Goal: Information Seeking & Learning: Learn about a topic

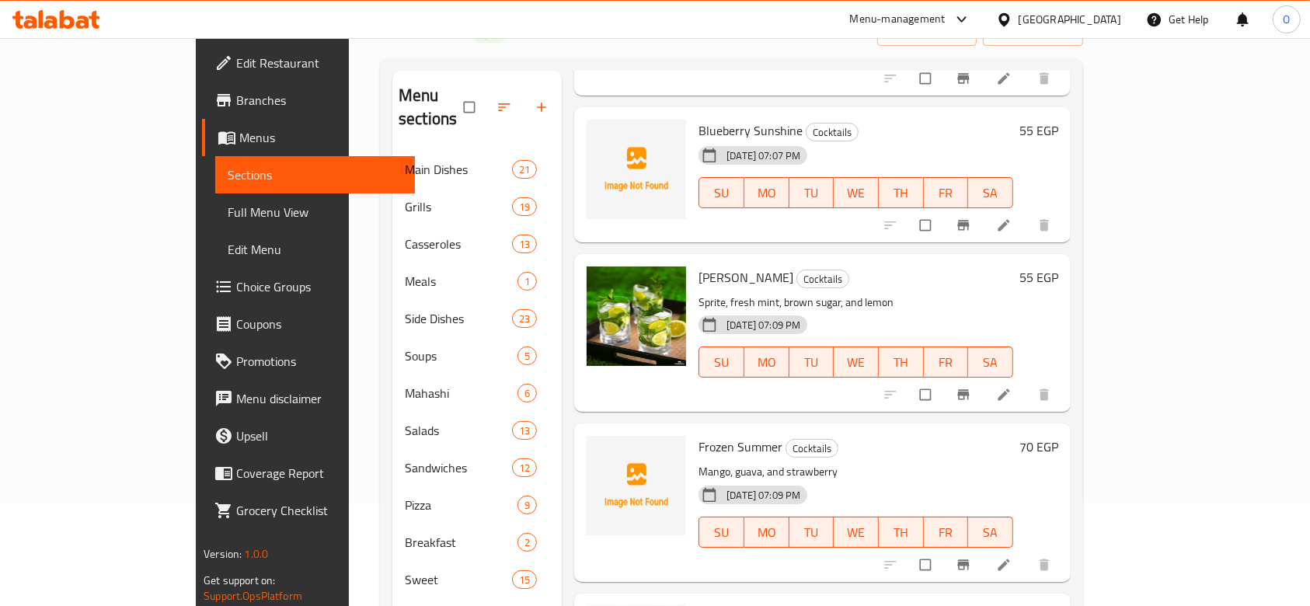
scroll to position [414, 0]
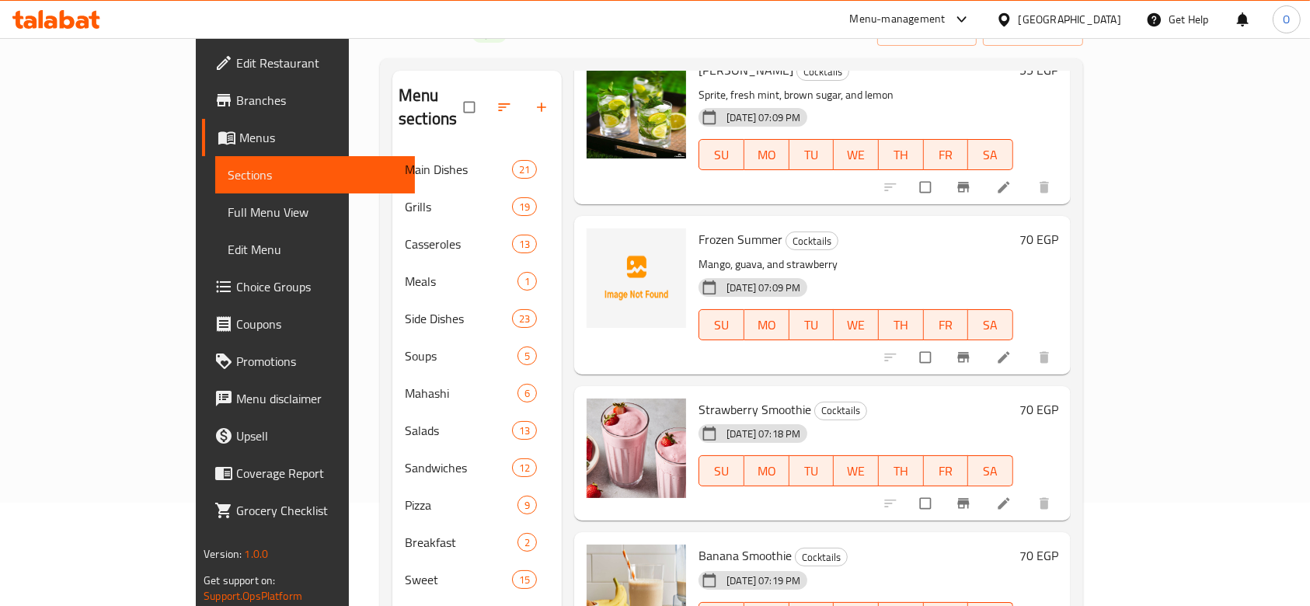
click at [698, 228] on span "Frozen Summer" at bounding box center [740, 239] width 84 height 23
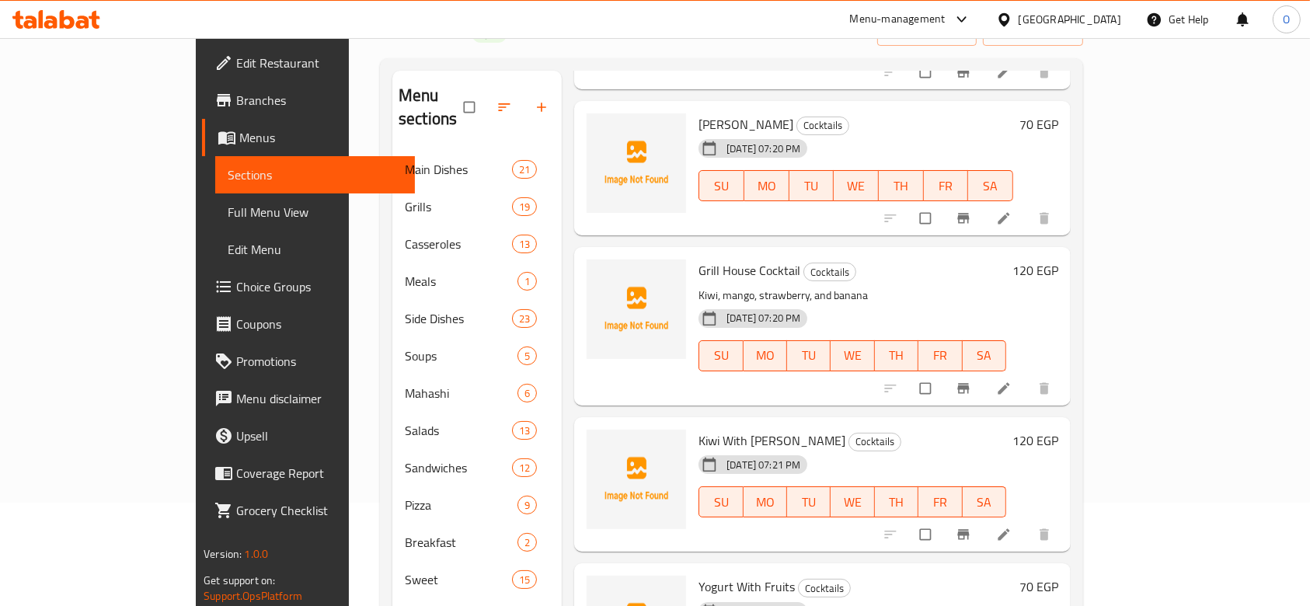
scroll to position [932, 0]
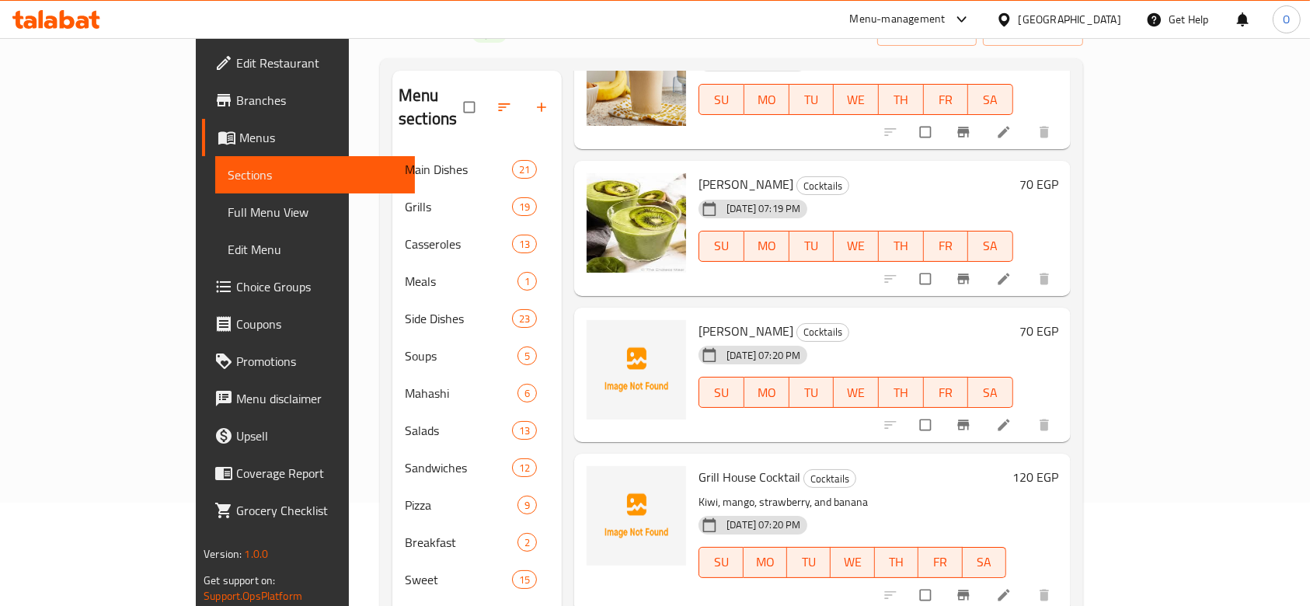
click at [698, 319] on span "[PERSON_NAME]" at bounding box center [745, 330] width 95 height 23
copy h6 "[PERSON_NAME]"
click at [593, 334] on span "upload picture" at bounding box center [608, 342] width 31 height 16
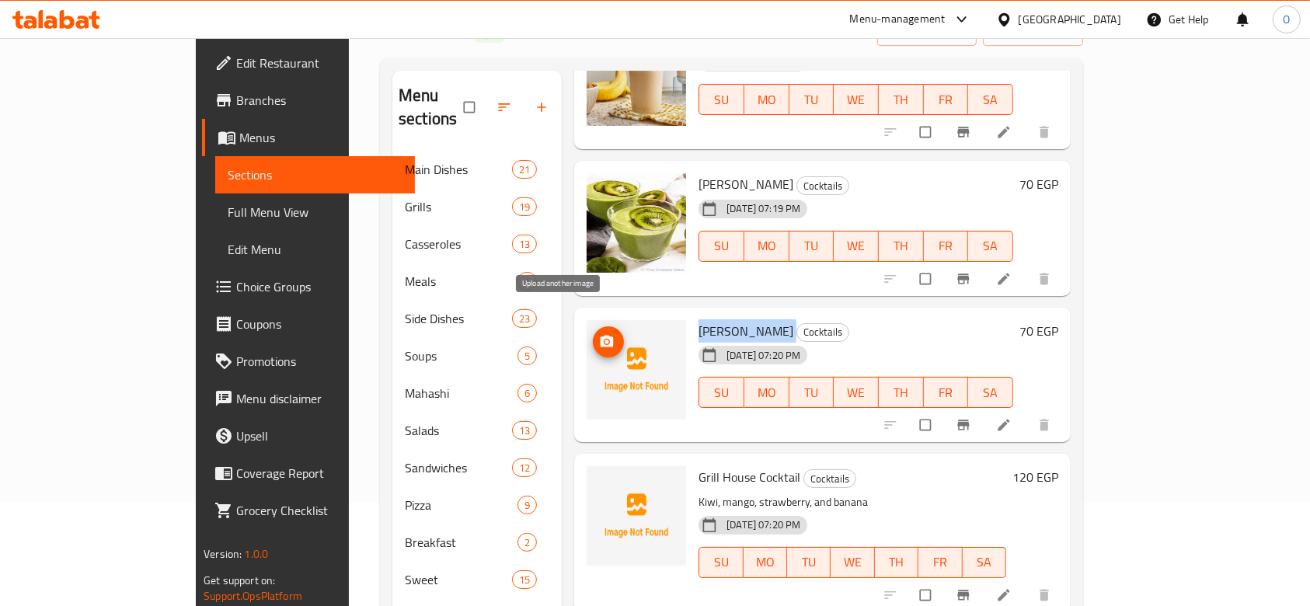
click at [593, 334] on span "upload picture" at bounding box center [608, 342] width 31 height 16
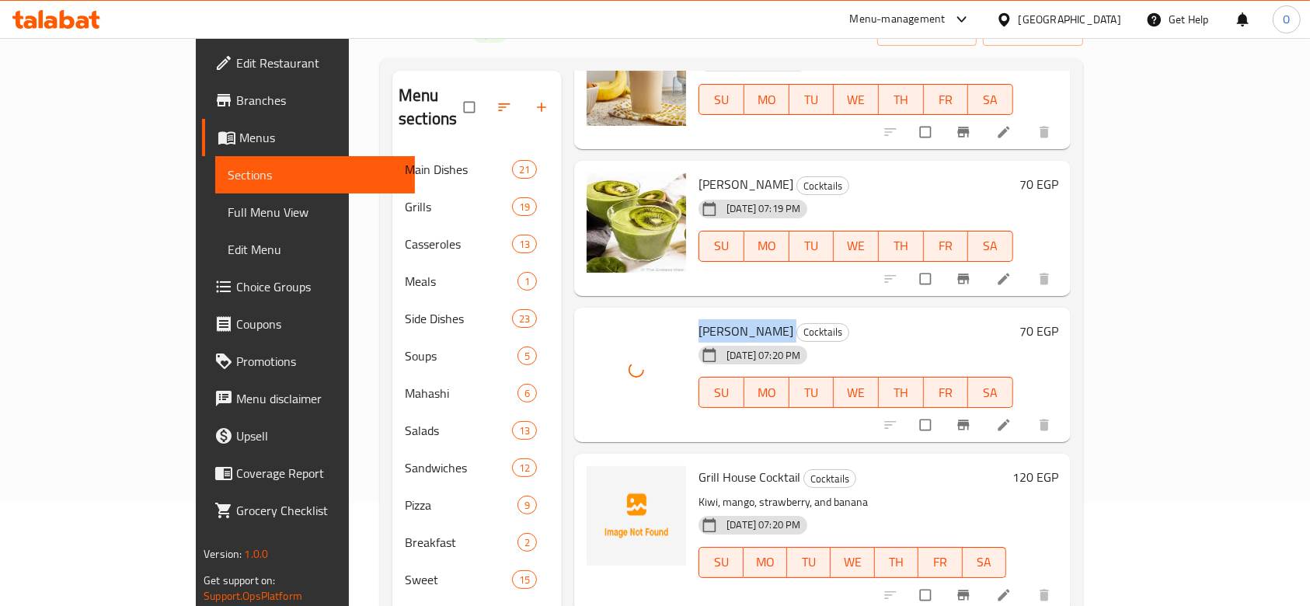
scroll to position [1139, 0]
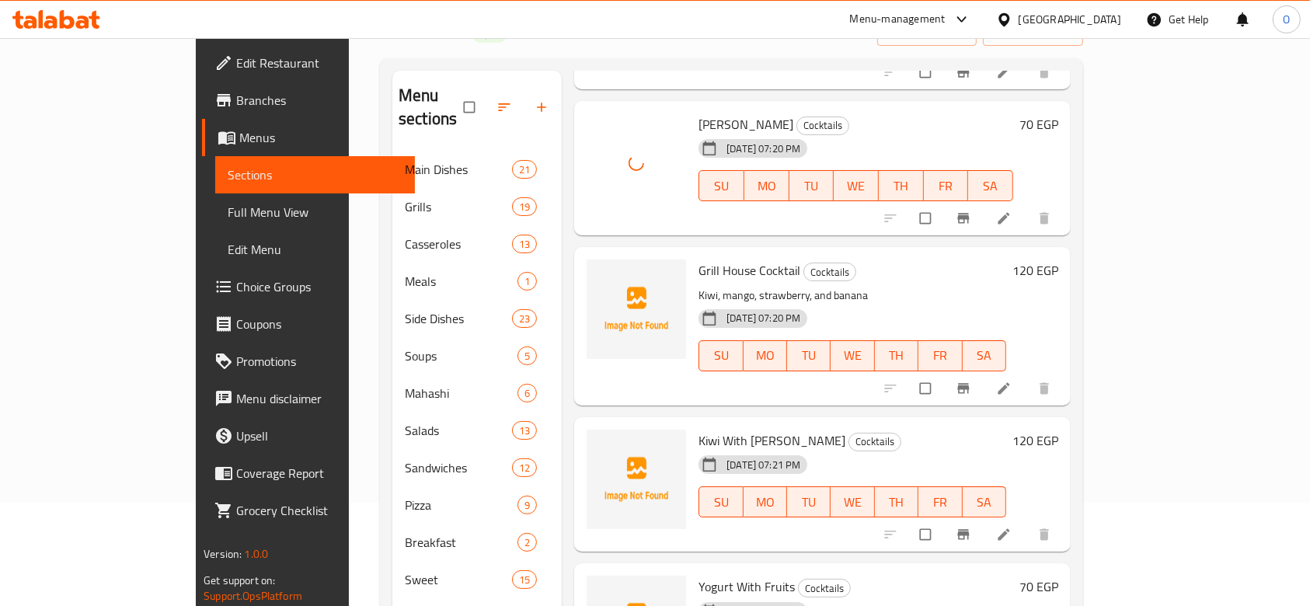
click at [698, 259] on span "Grill House Cocktail" at bounding box center [749, 270] width 102 height 23
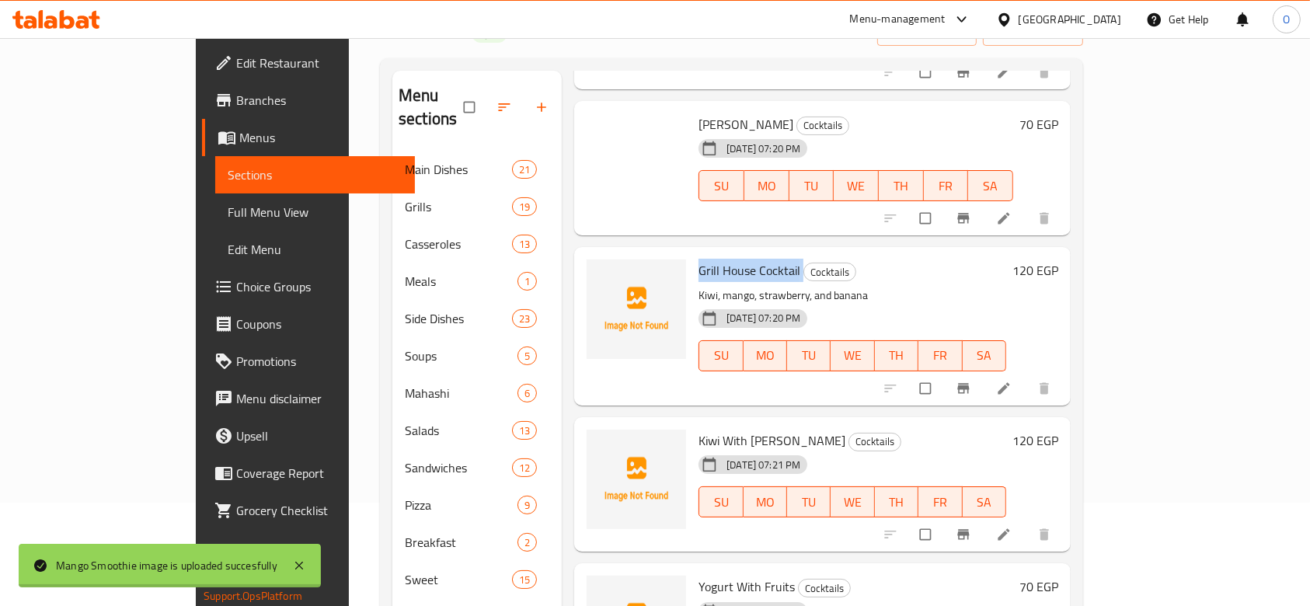
copy h6 "Grill House Cocktail"
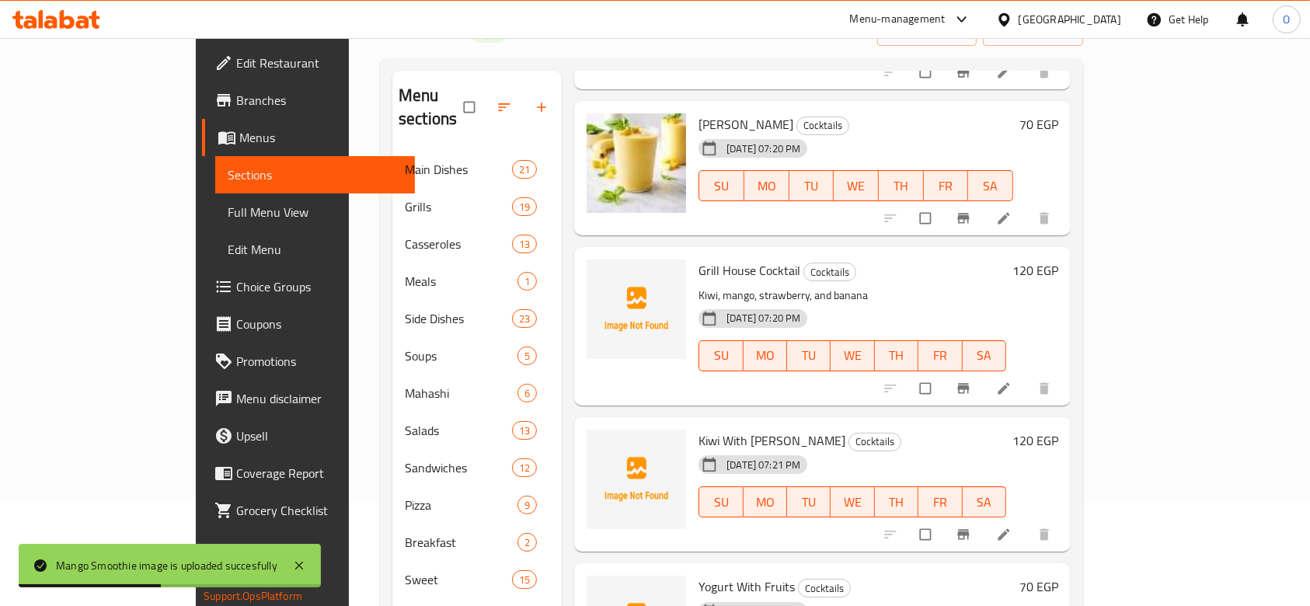
click at [698, 429] on span "Kiwi With [PERSON_NAME]" at bounding box center [771, 440] width 147 height 23
copy h6 "Kiwi With [PERSON_NAME]"
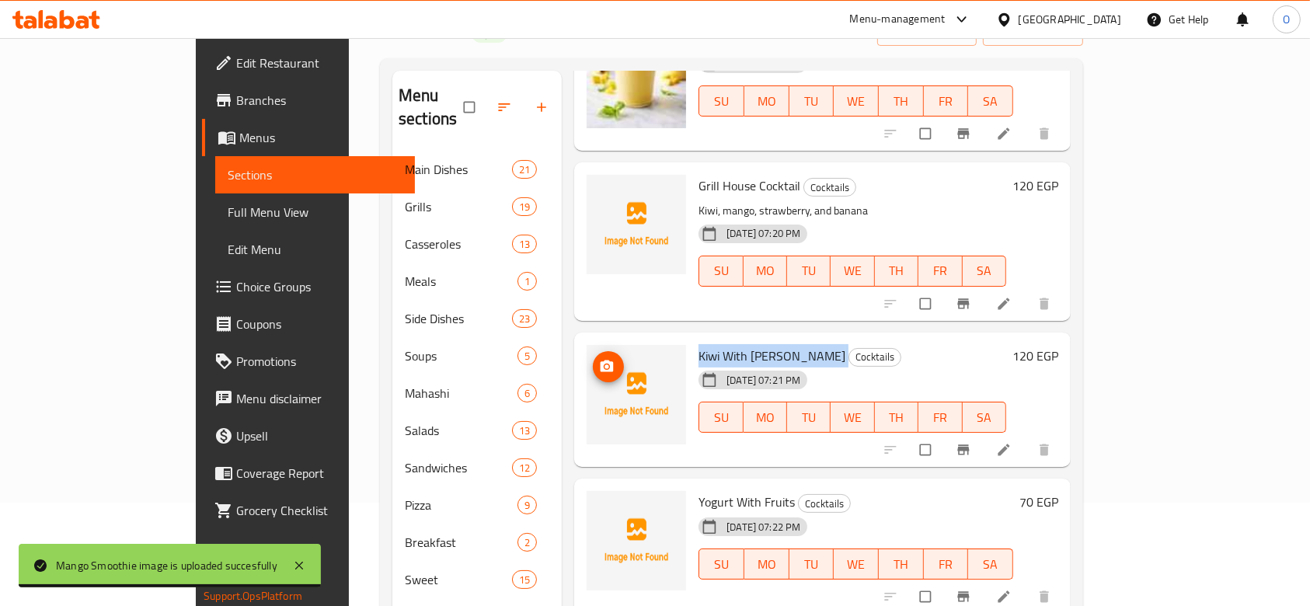
scroll to position [1243, 0]
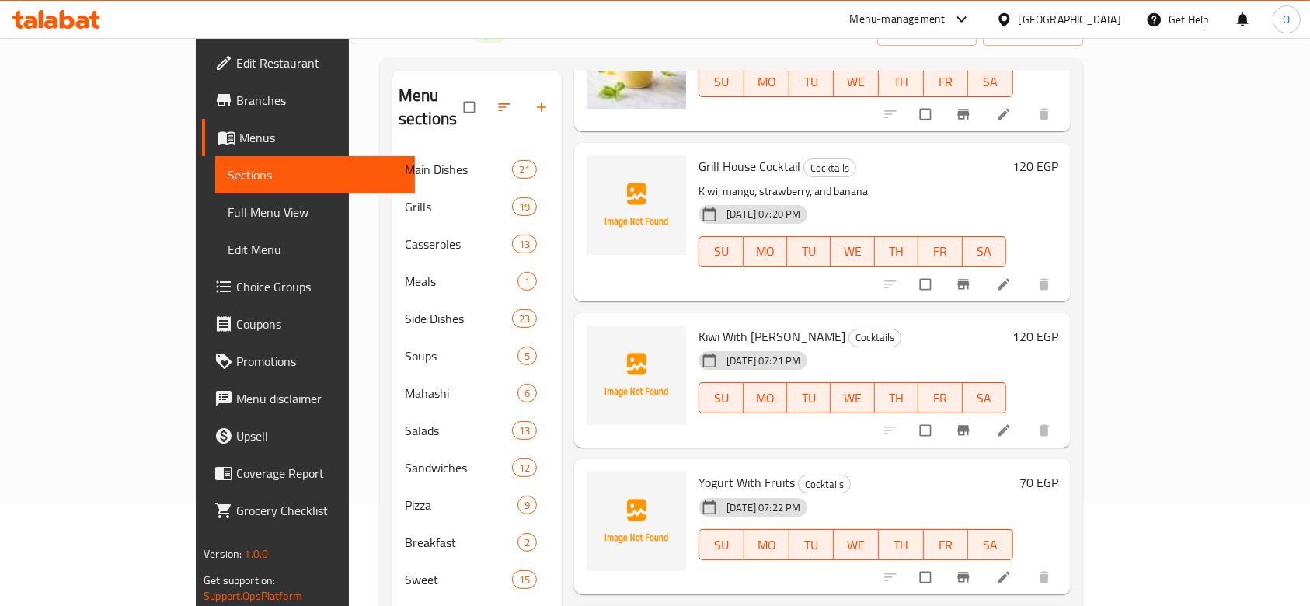
click at [698, 471] on span "Yogurt With Fruits" at bounding box center [746, 482] width 96 height 23
copy h6 "Yogurt With Fruits"
click at [599, 485] on icon "upload picture" at bounding box center [607, 493] width 16 height 16
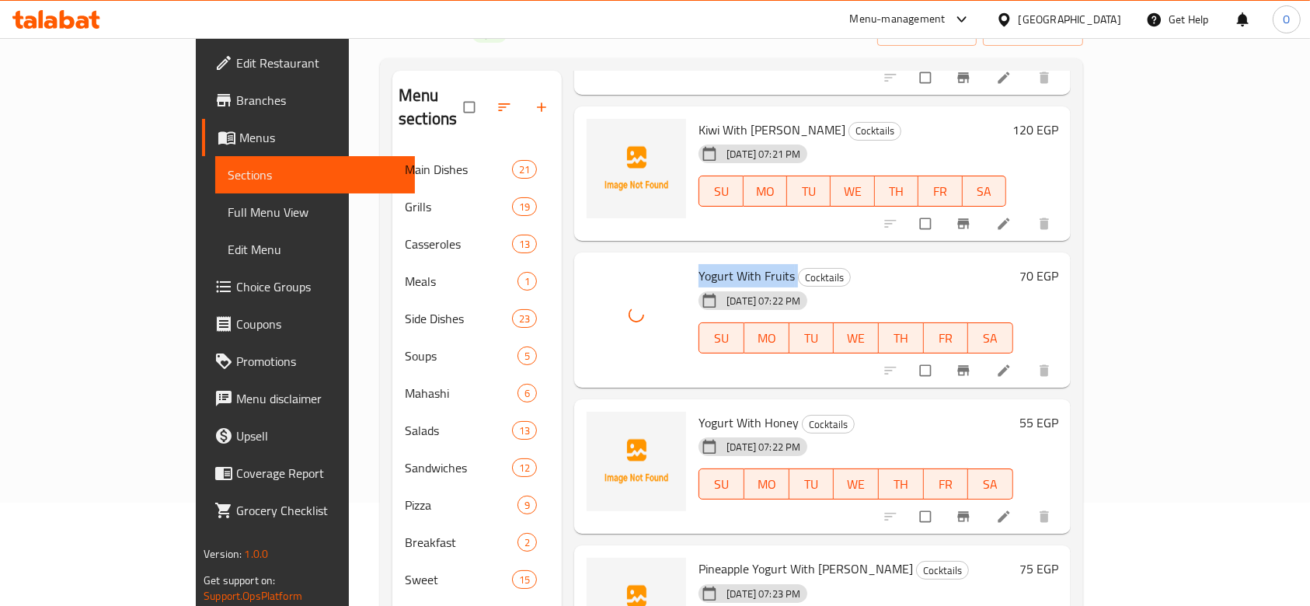
scroll to position [1553, 0]
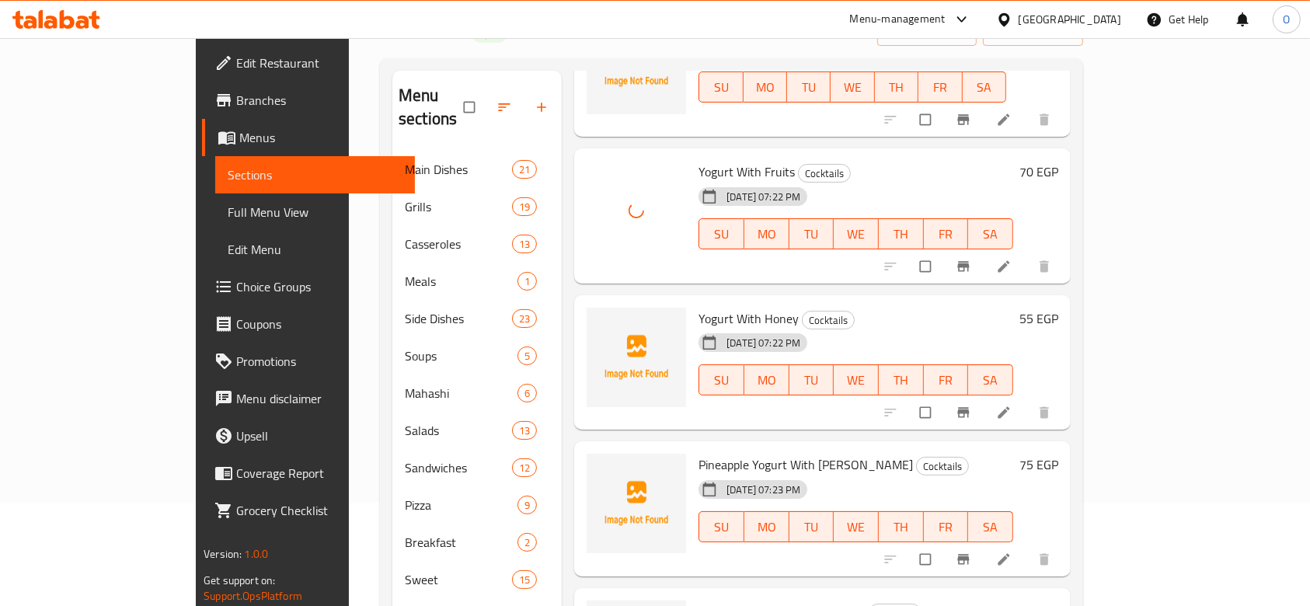
click at [699, 307] on span "Yogurt With Honey" at bounding box center [748, 318] width 100 height 23
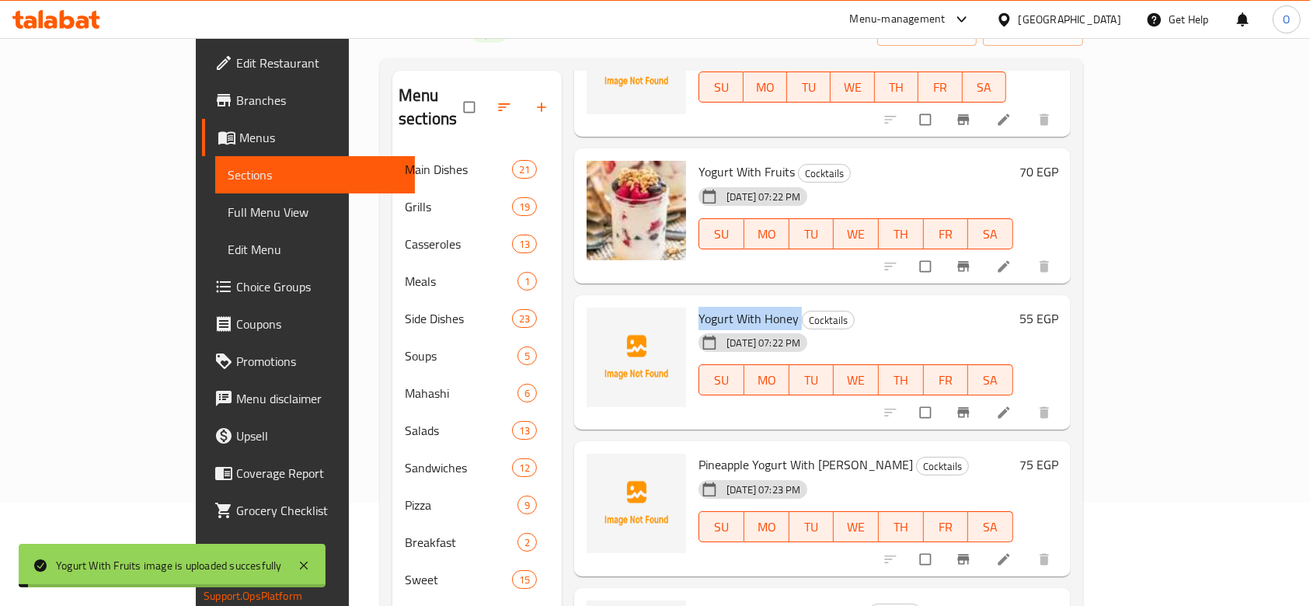
copy h6 "Yogurt With Honey"
click at [599, 322] on icon "upload picture" at bounding box center [607, 330] width 16 height 16
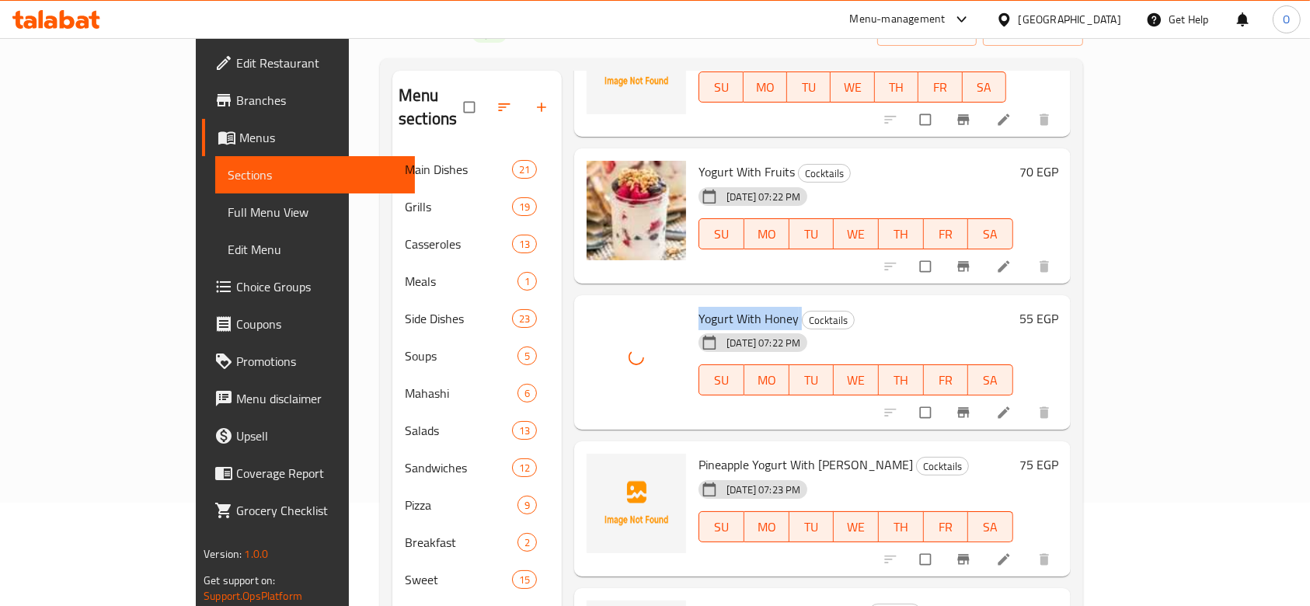
scroll to position [1760, 0]
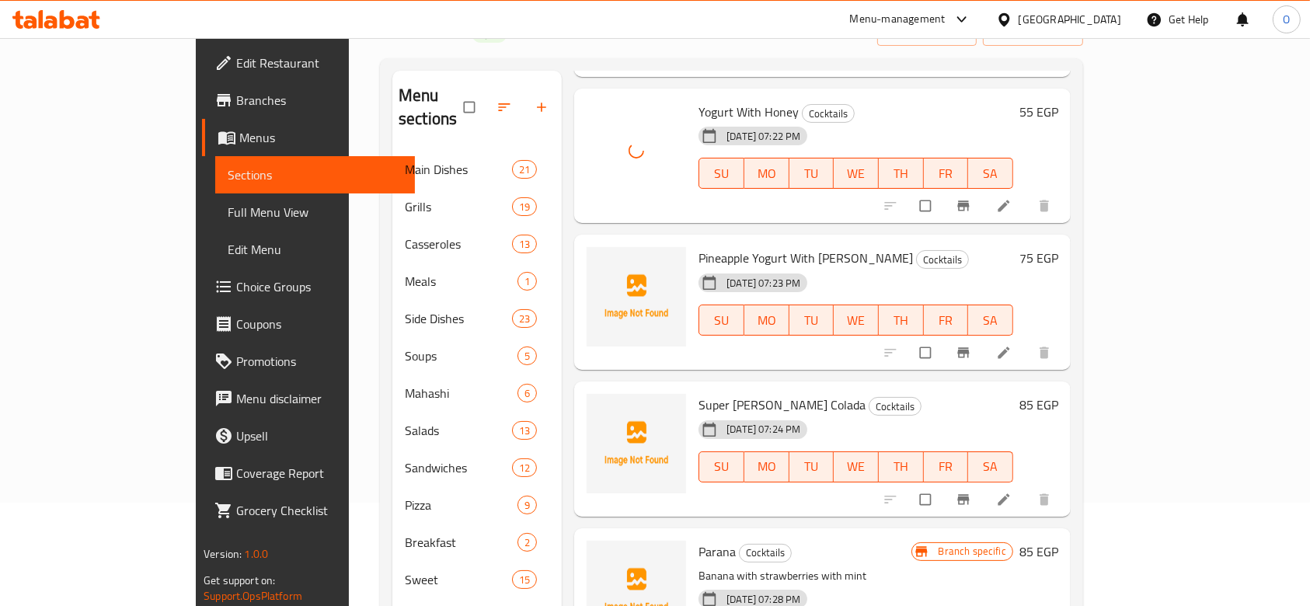
click at [698, 246] on span "Pineapple Yogurt With [PERSON_NAME]" at bounding box center [805, 257] width 214 height 23
copy h6 "Pineapple Yogurt With [PERSON_NAME]"
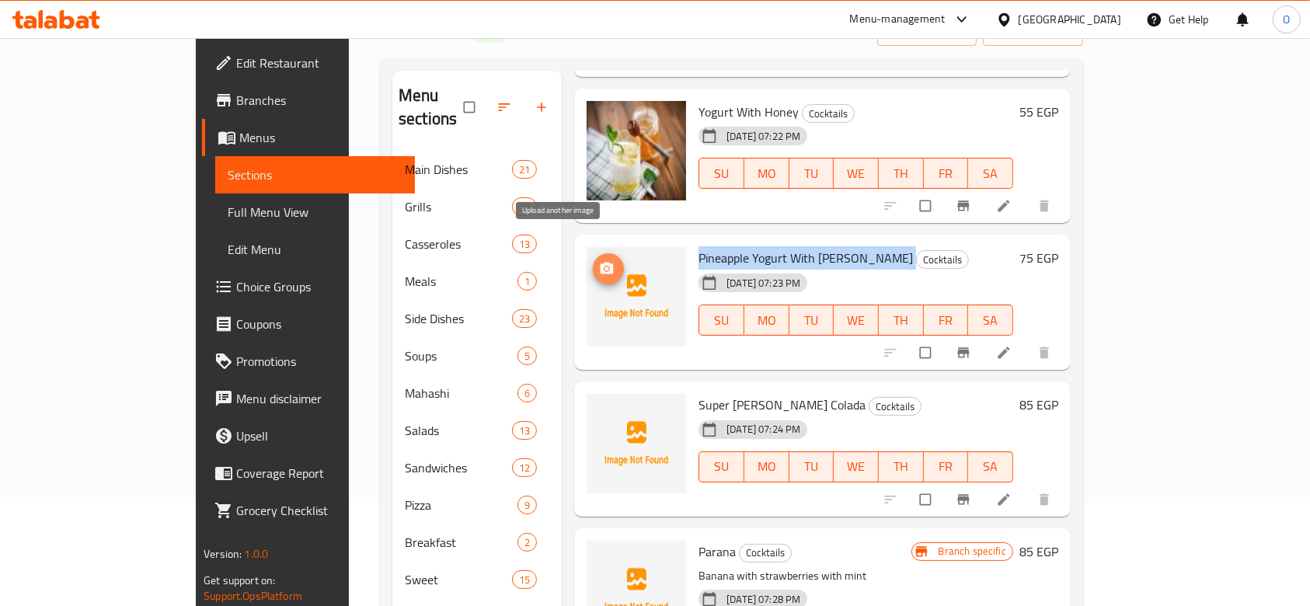
click at [600, 263] on icon "upload picture" at bounding box center [606, 269] width 13 height 12
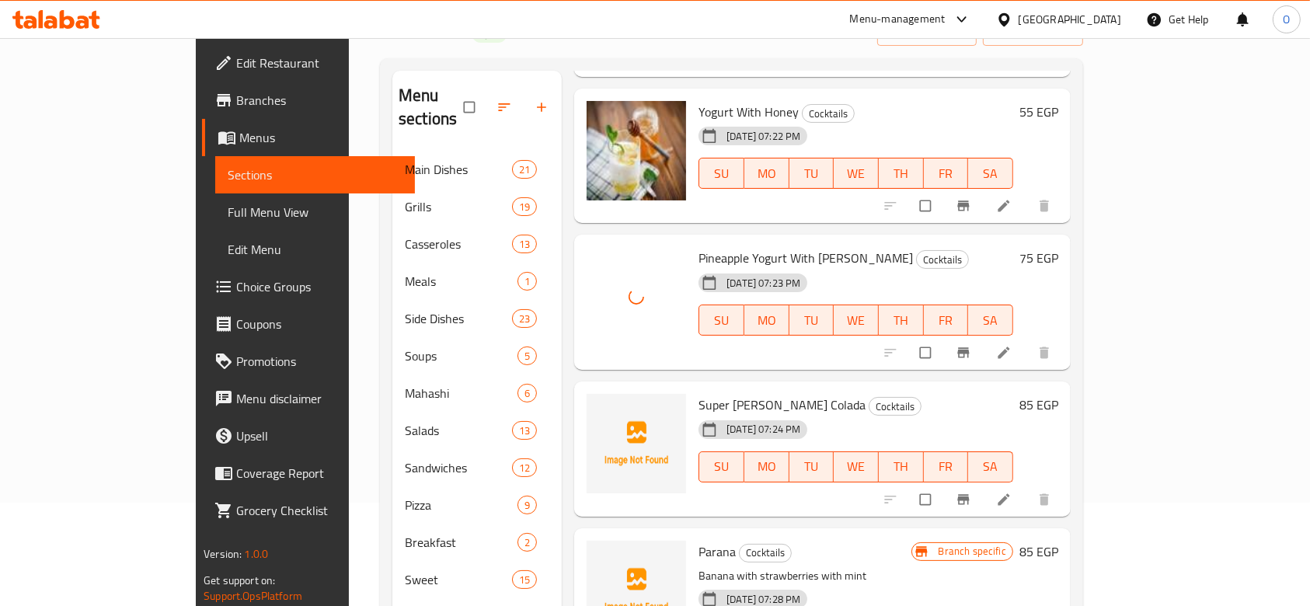
click at [698, 393] on span "Super [PERSON_NAME] Colada" at bounding box center [781, 404] width 167 height 23
copy h6 "Super [PERSON_NAME] Colada"
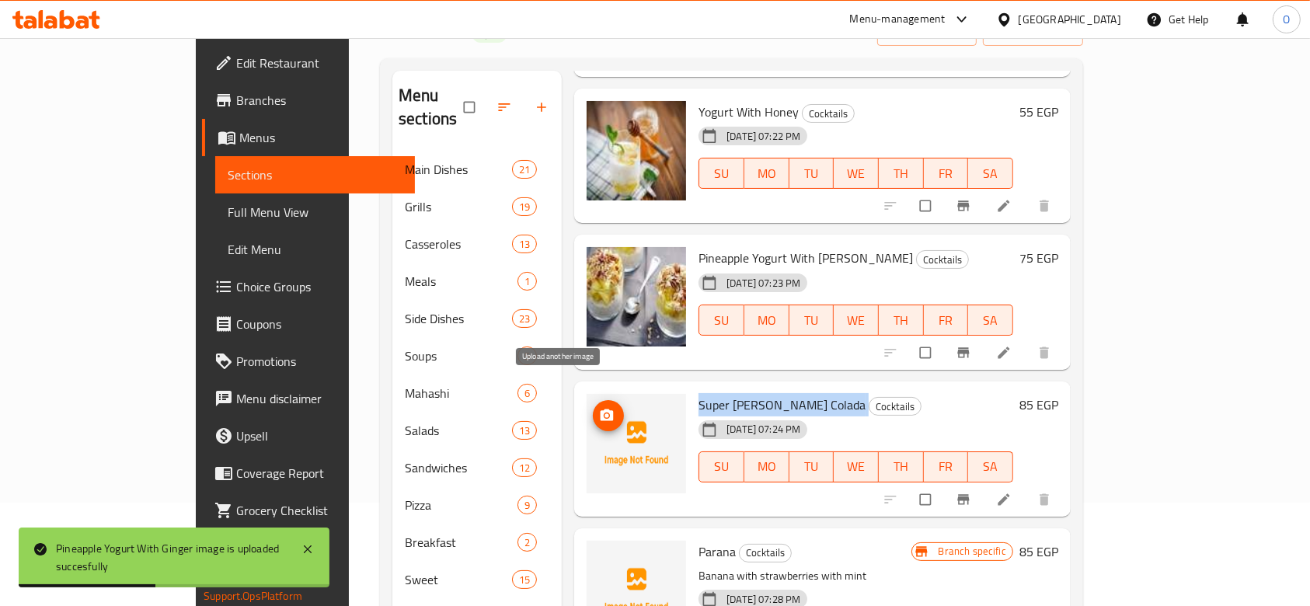
click at [599, 408] on icon "upload picture" at bounding box center [607, 416] width 16 height 16
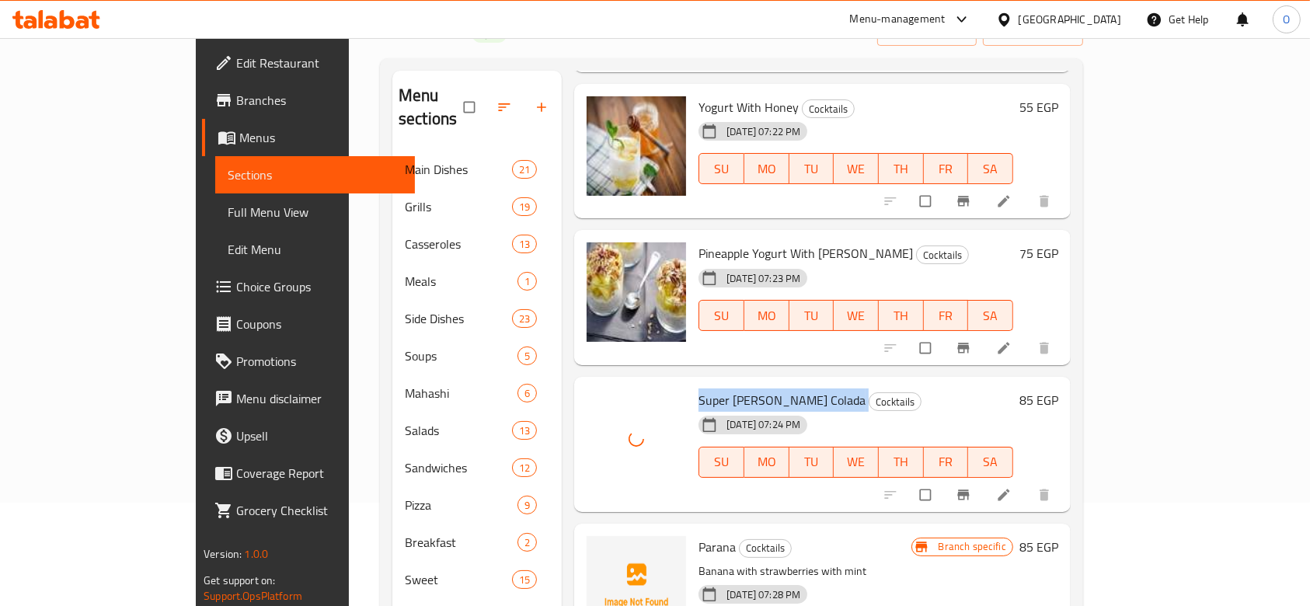
scroll to position [311, 0]
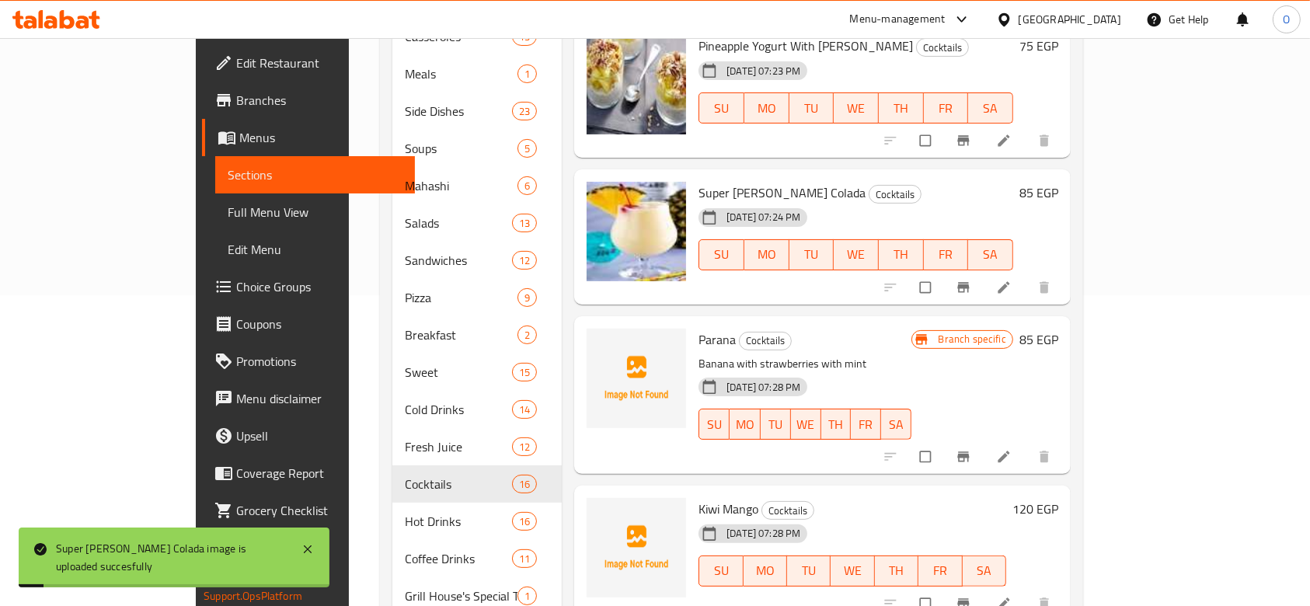
click at [698, 328] on span "Parana" at bounding box center [716, 339] width 37 height 23
copy h6 "Parana"
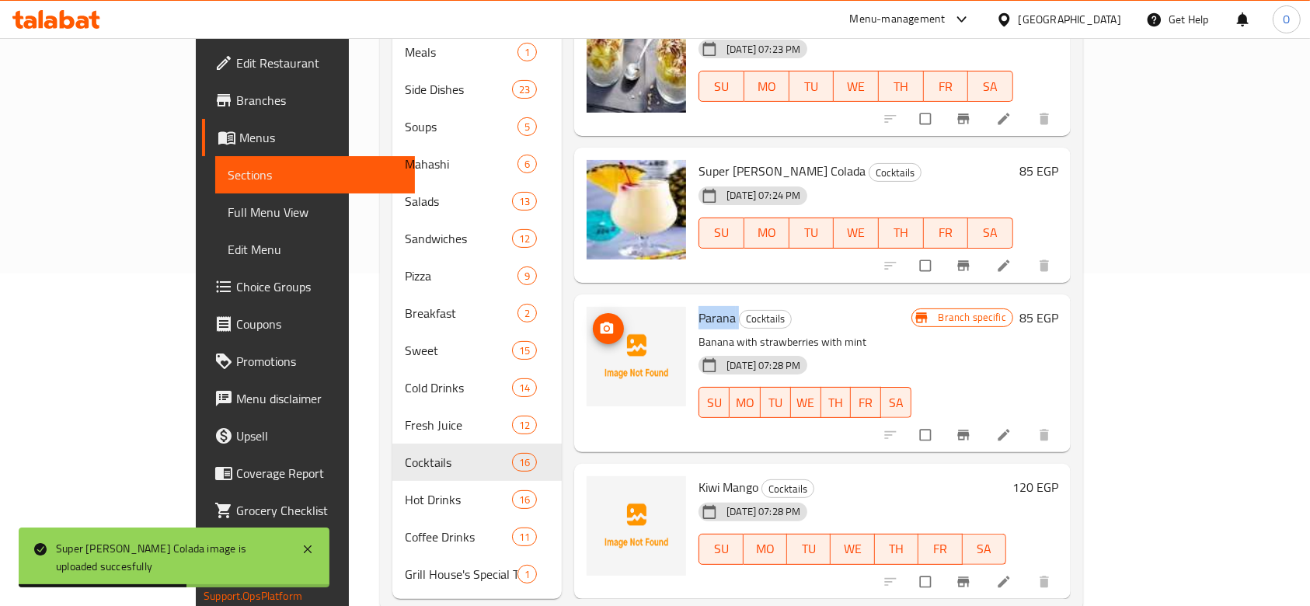
scroll to position [345, 0]
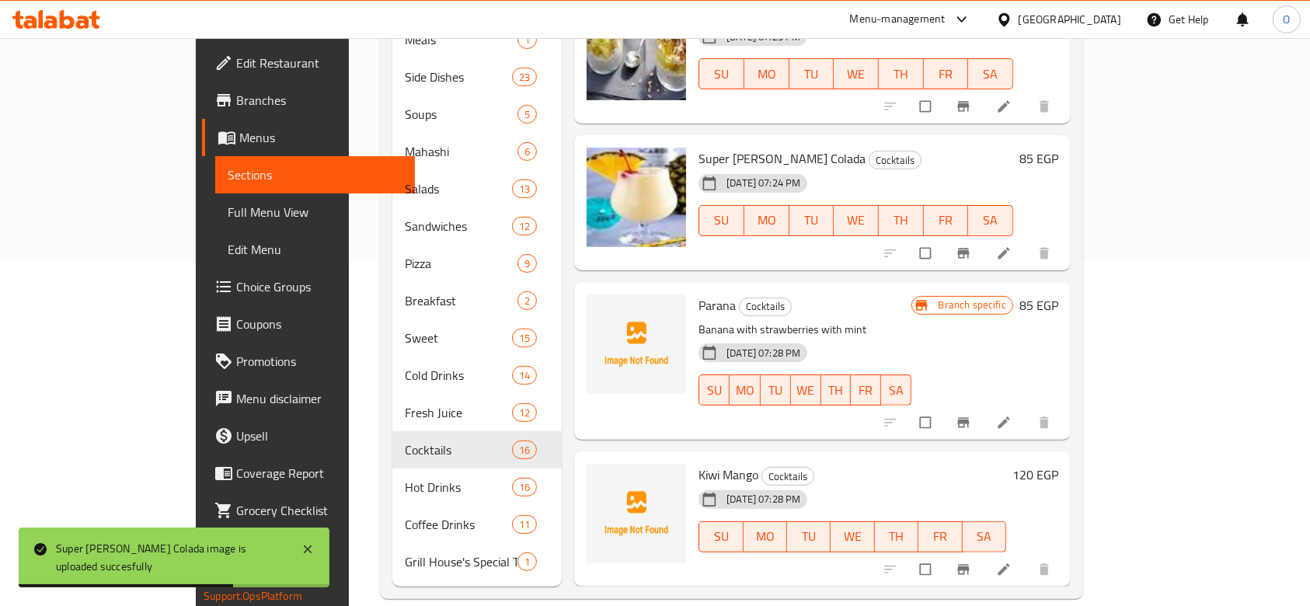
click at [698, 463] on span "Kiwi Mango" at bounding box center [728, 474] width 60 height 23
copy h6 "Kiwi Mango"
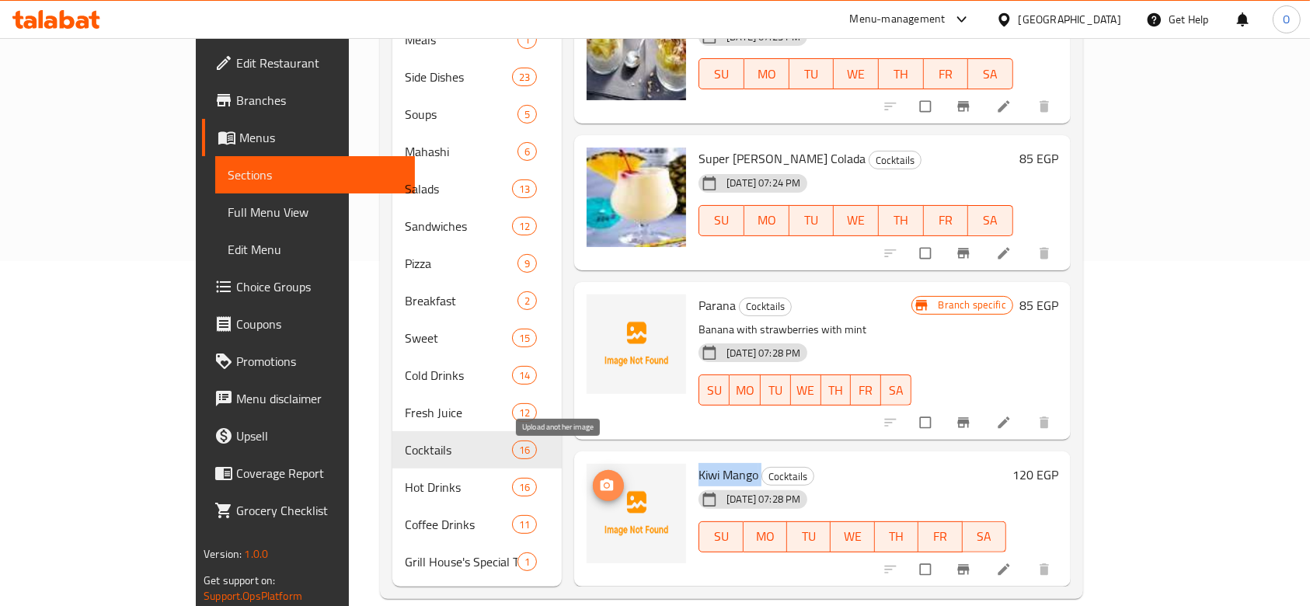
click at [599, 478] on icon "upload picture" at bounding box center [607, 486] width 16 height 16
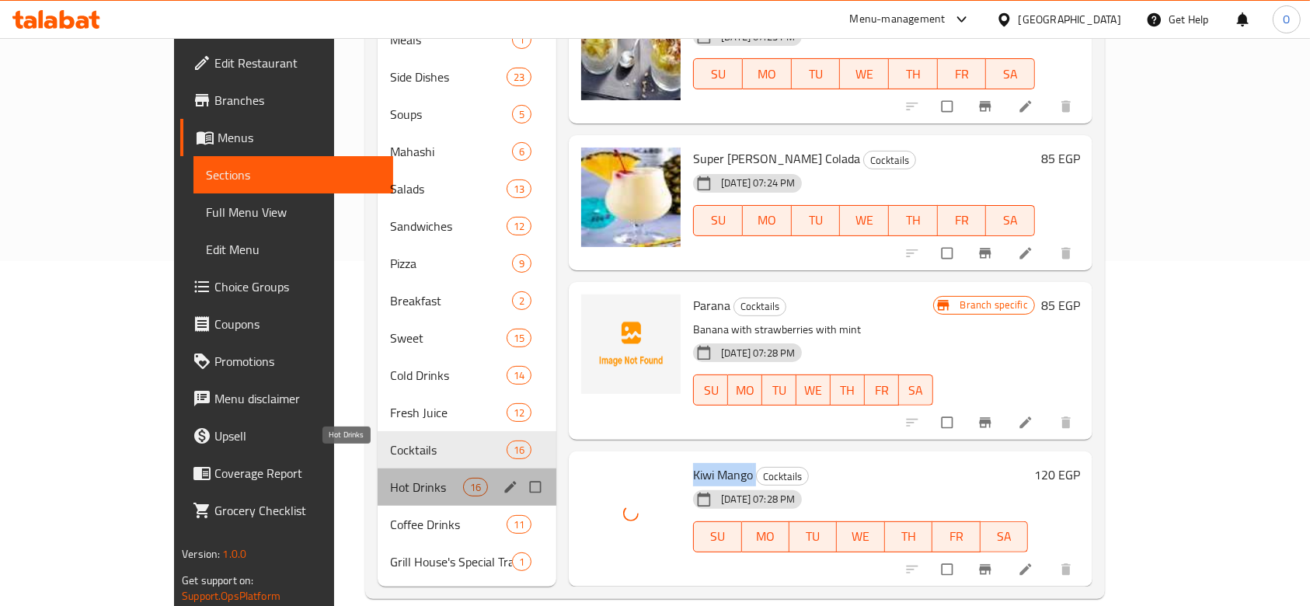
click at [390, 478] on span "Hot Drinks" at bounding box center [426, 487] width 73 height 19
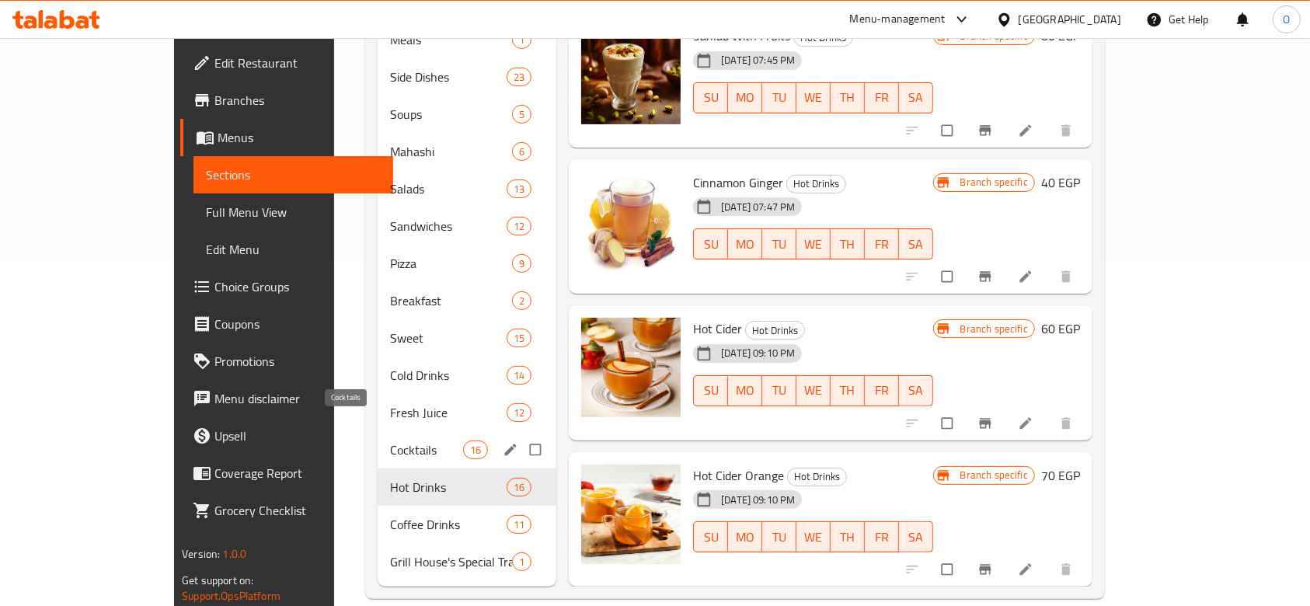
click at [390, 440] on span "Cocktails" at bounding box center [426, 449] width 73 height 19
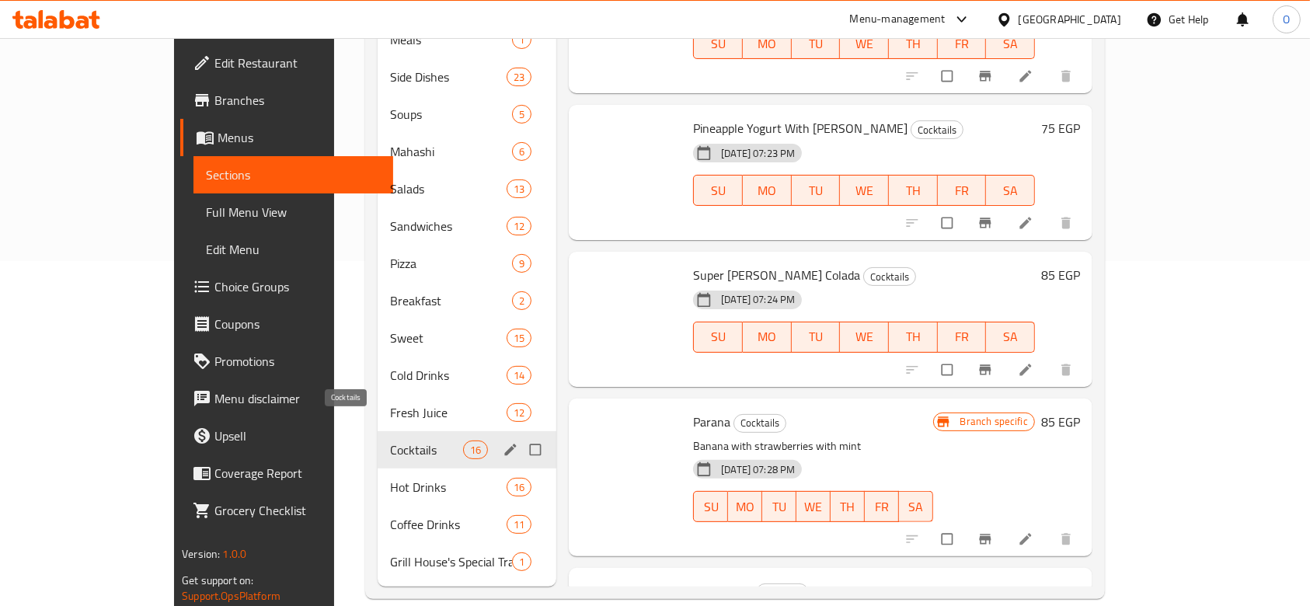
scroll to position [1765, 0]
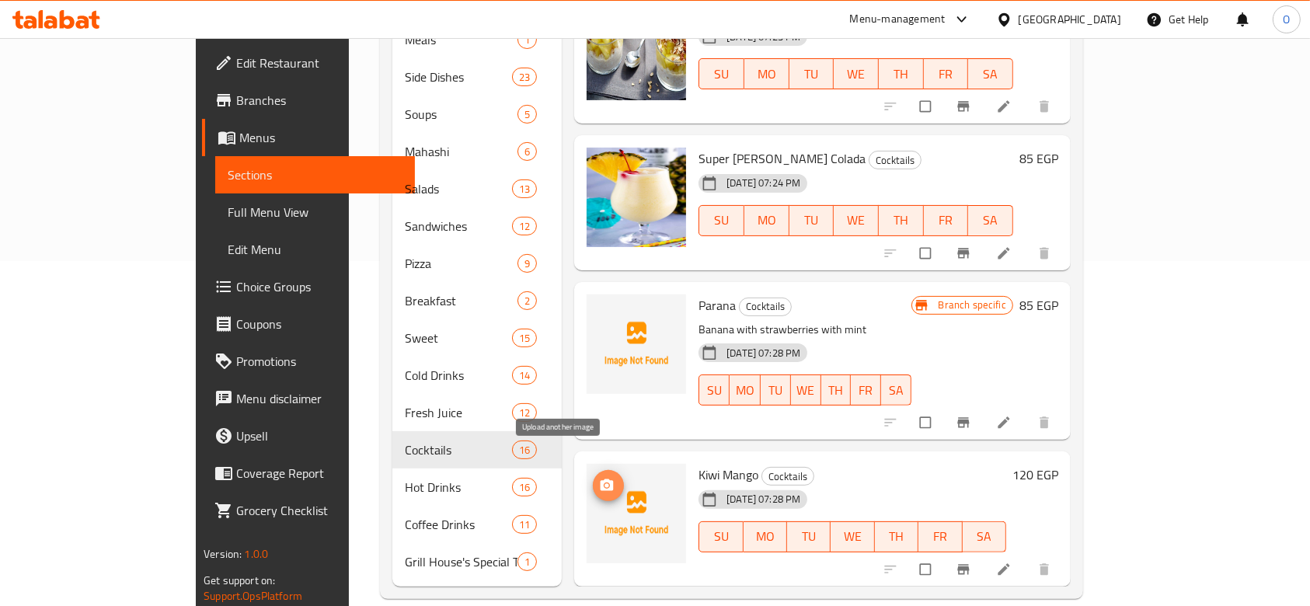
click at [593, 478] on span "upload picture" at bounding box center [608, 486] width 31 height 16
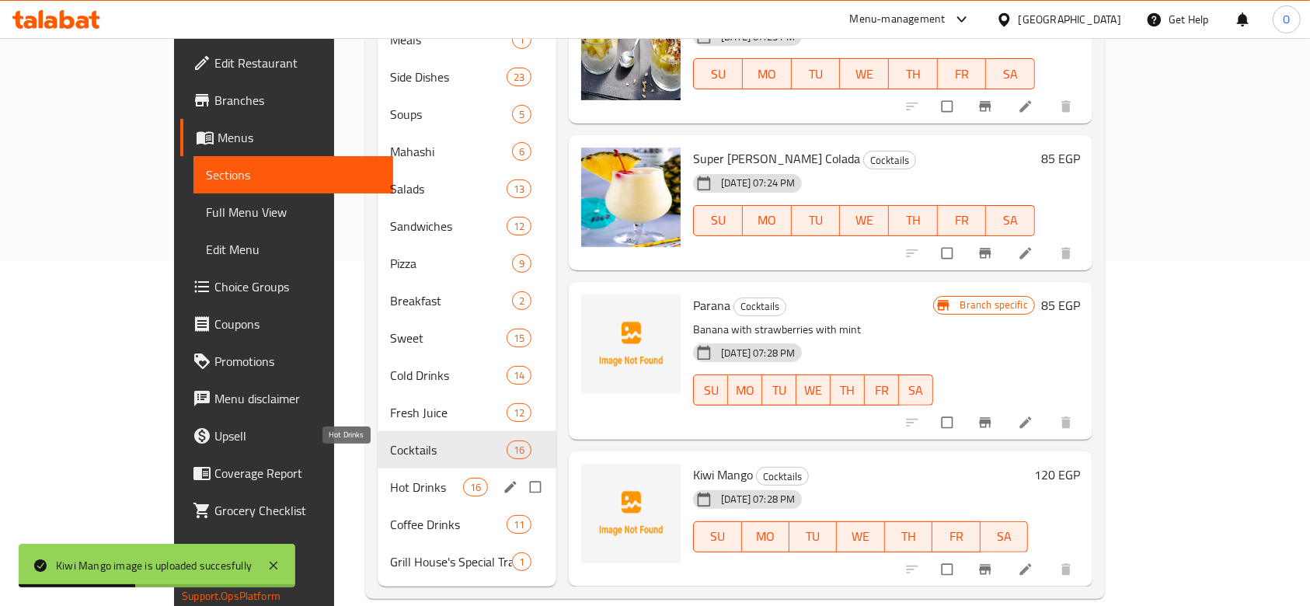
click at [390, 478] on span "Hot Drinks" at bounding box center [426, 487] width 73 height 19
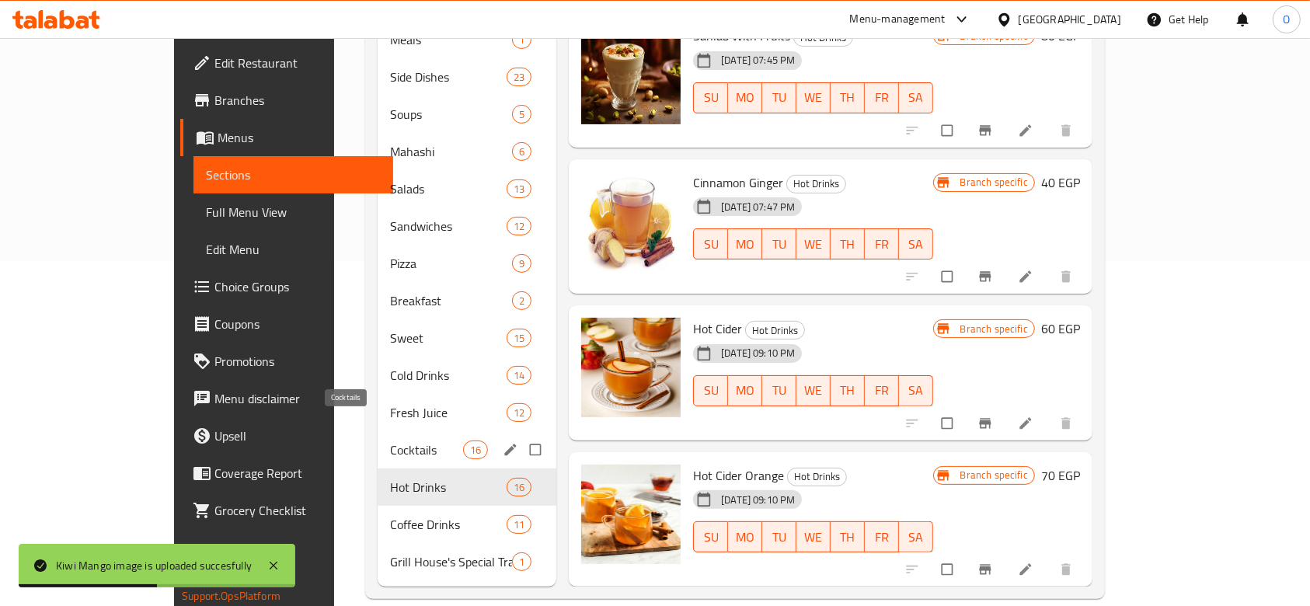
click at [377, 431] on div "Cocktails 16" at bounding box center [466, 449] width 179 height 37
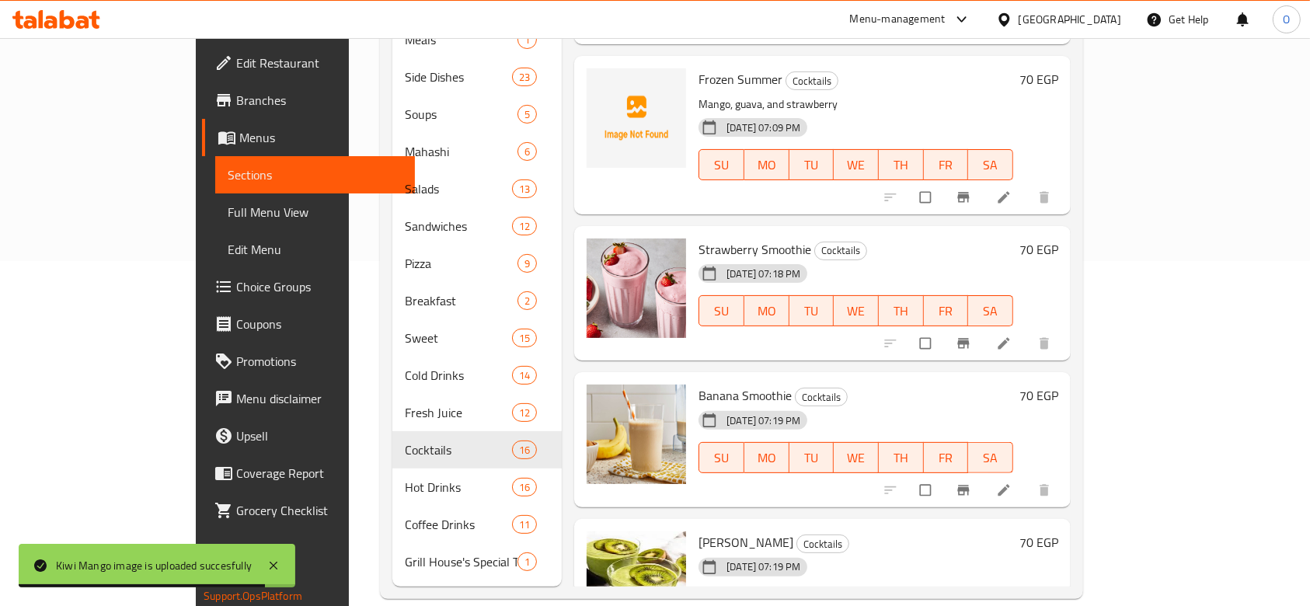
scroll to position [211, 0]
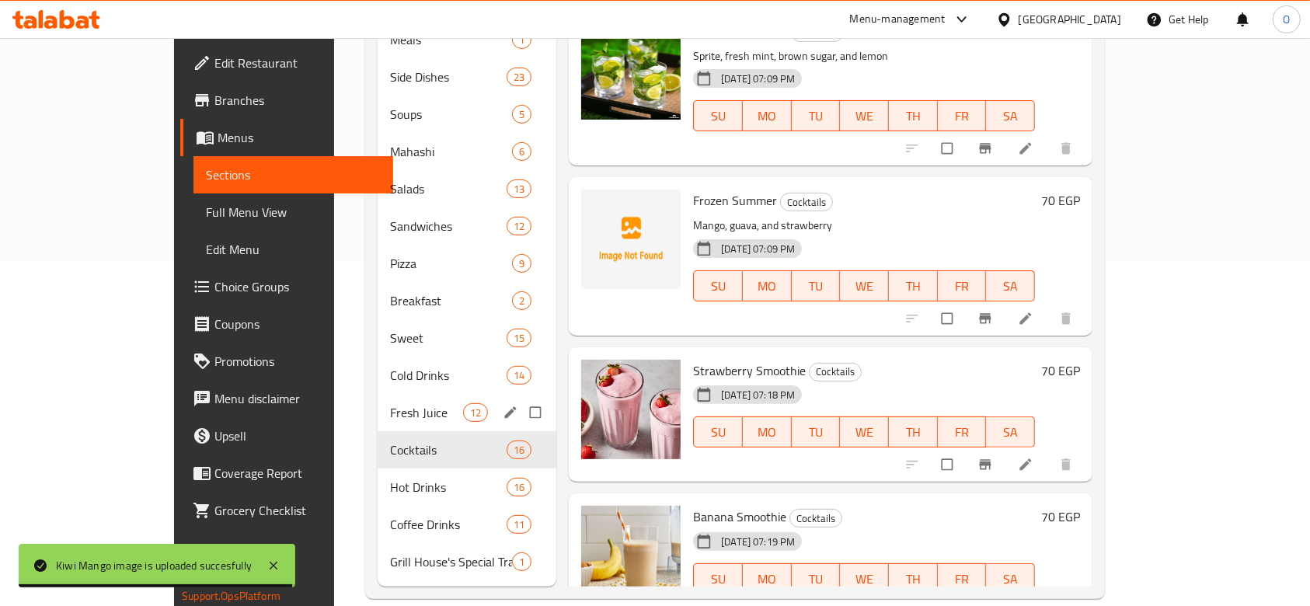
click at [390, 403] on span "Fresh Juice" at bounding box center [426, 412] width 73 height 19
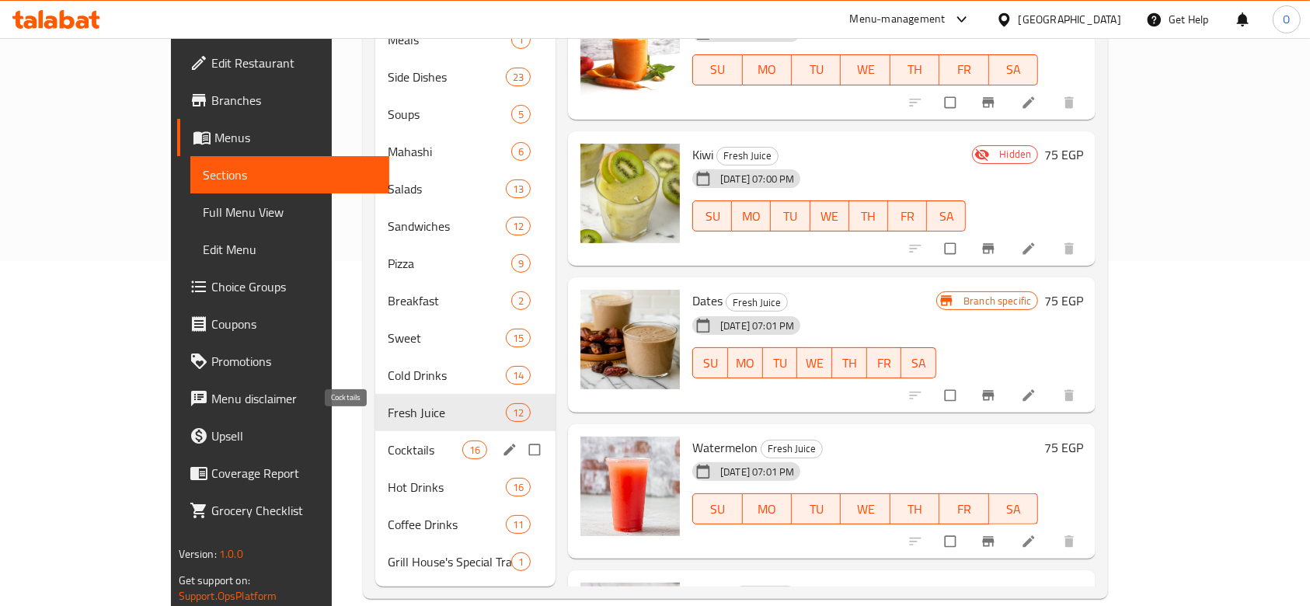
click at [388, 440] on span "Cocktails" at bounding box center [425, 449] width 74 height 19
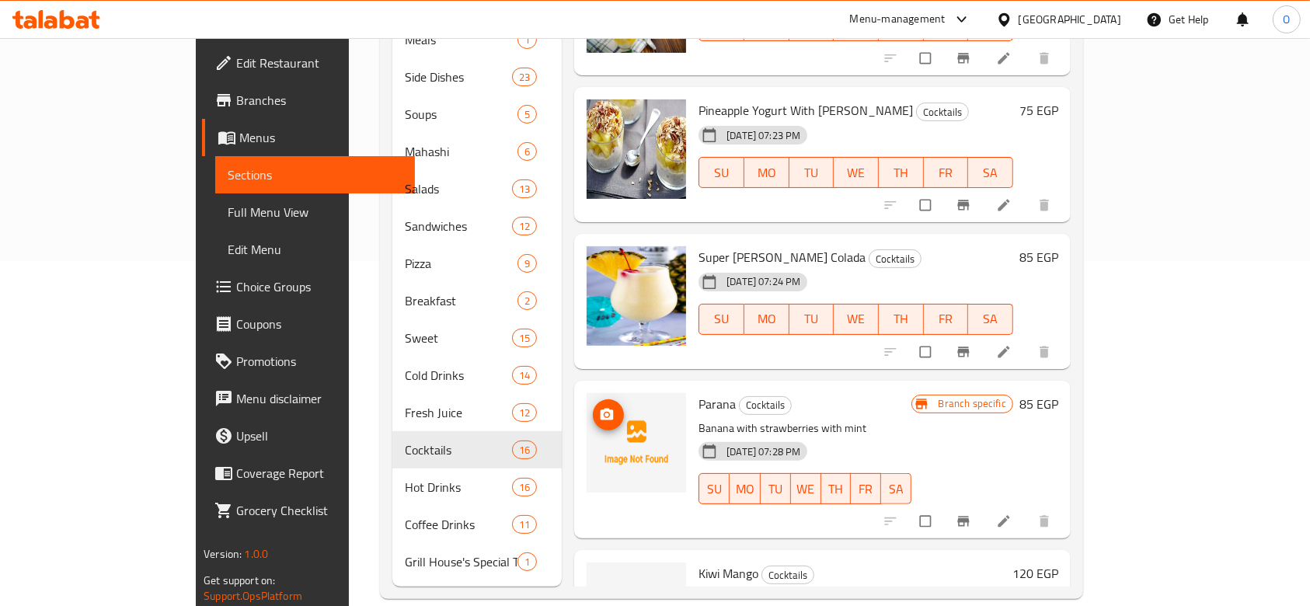
scroll to position [1765, 0]
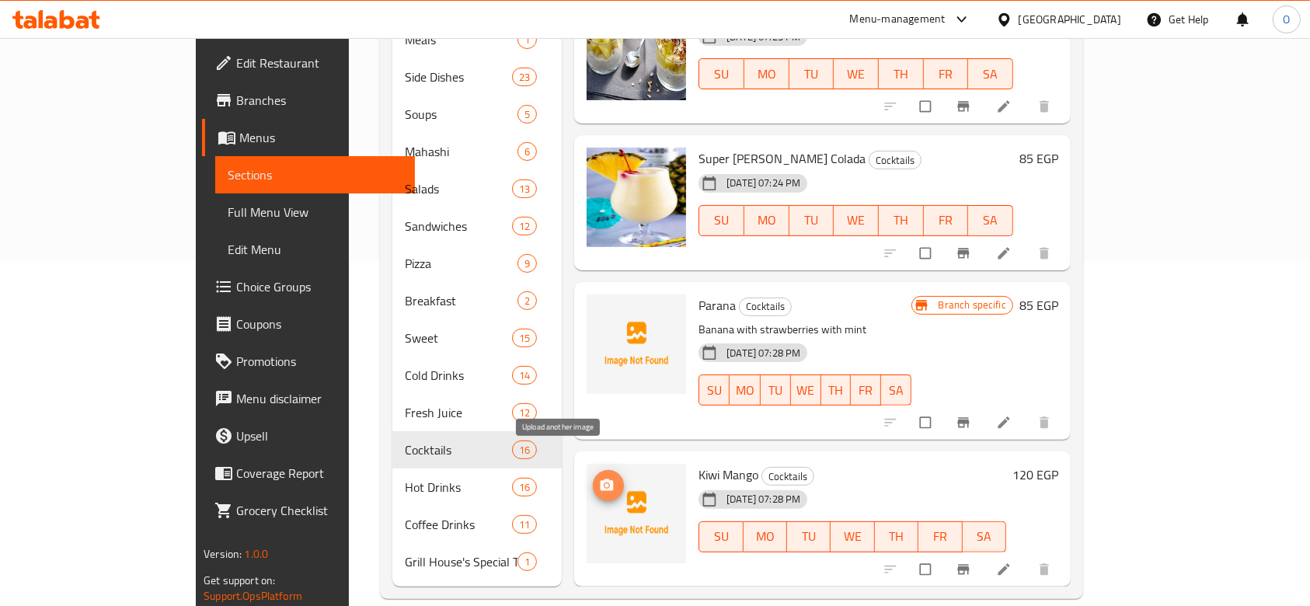
click at [599, 478] on icon "upload picture" at bounding box center [607, 486] width 16 height 16
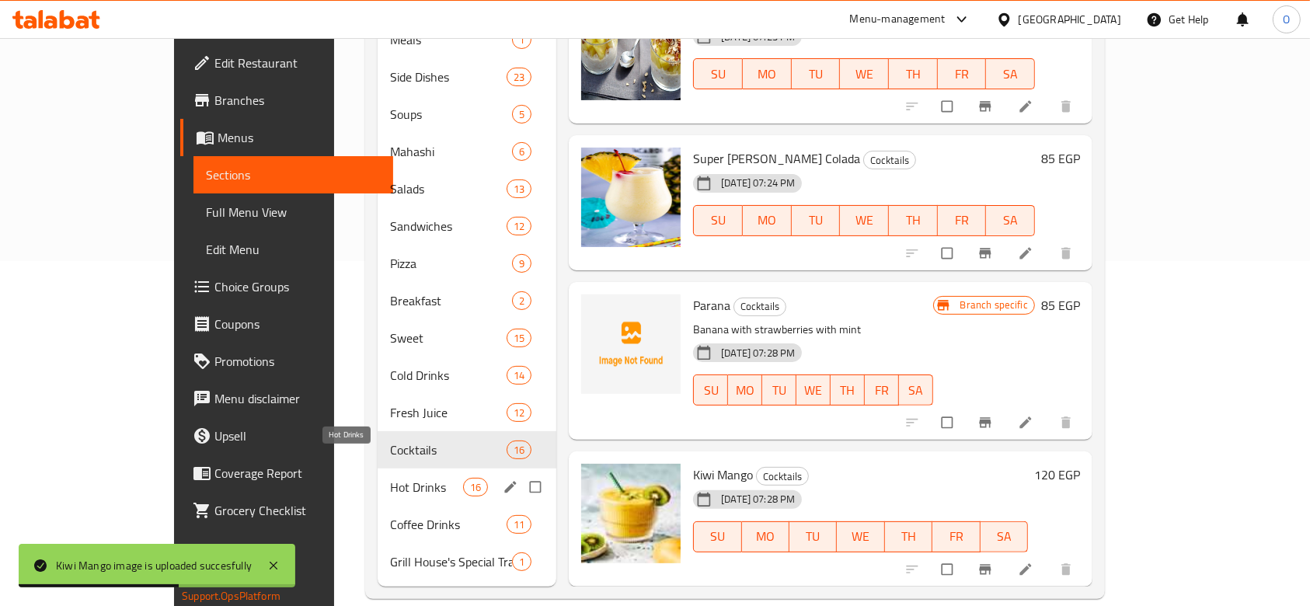
click at [390, 478] on span "Hot Drinks" at bounding box center [426, 487] width 73 height 19
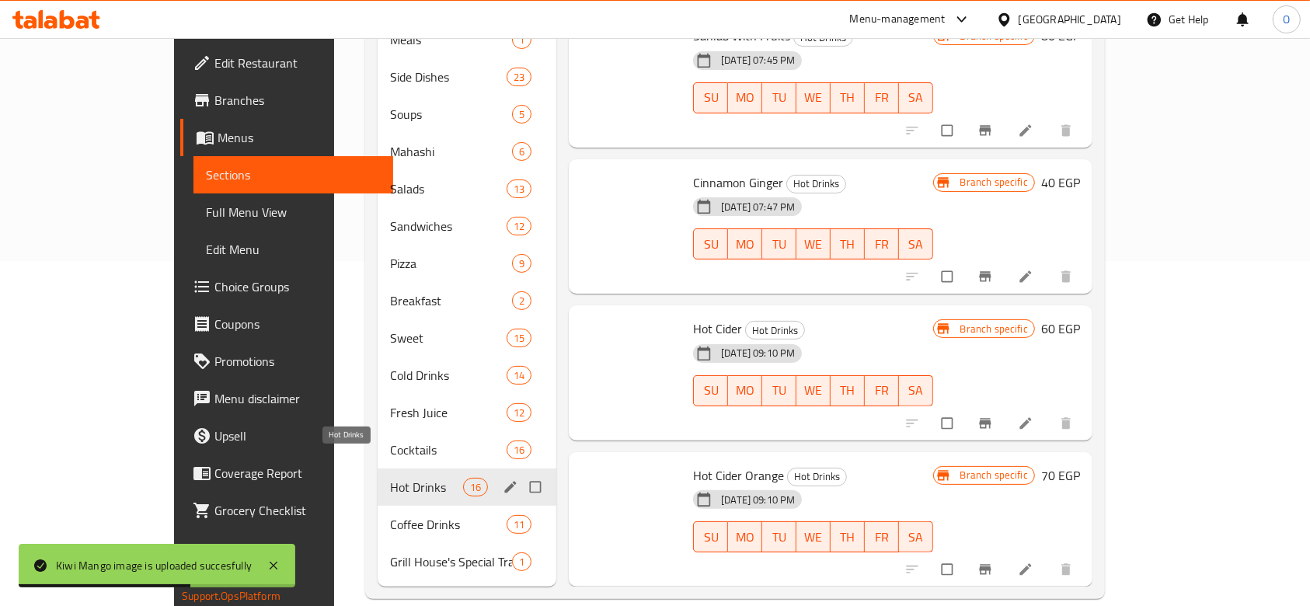
scroll to position [1648, 0]
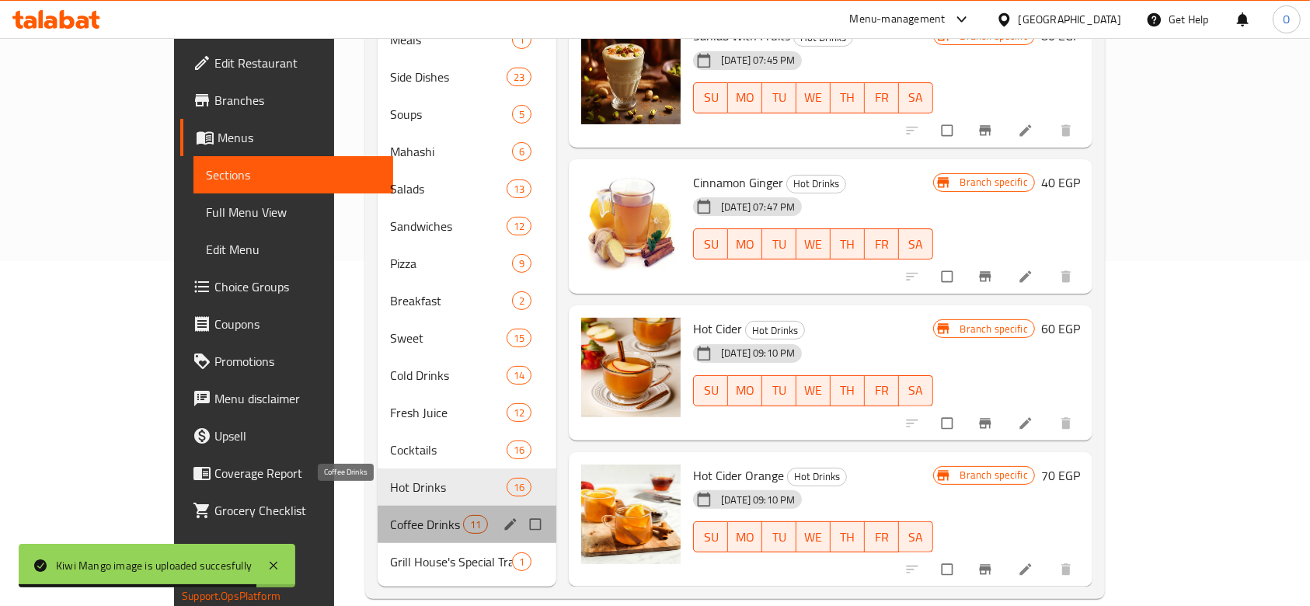
click at [390, 515] on span "Coffee Drinks" at bounding box center [426, 524] width 73 height 19
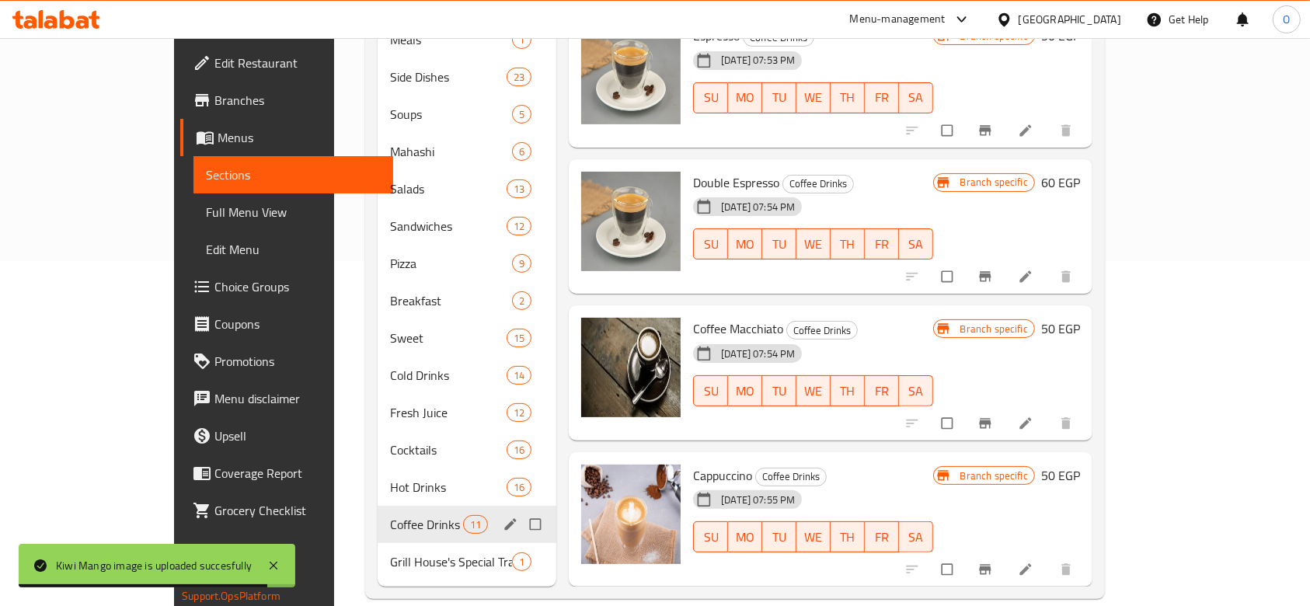
scroll to position [916, 0]
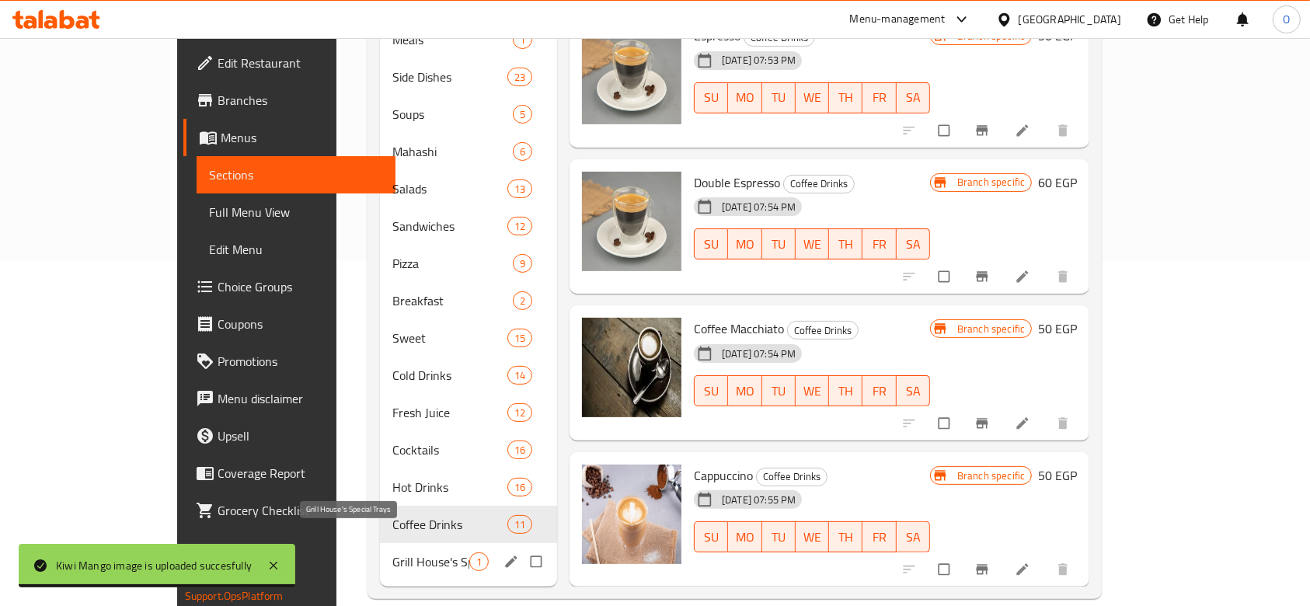
click at [392, 552] on span "Grill House's Special Trays" at bounding box center [430, 561] width 77 height 19
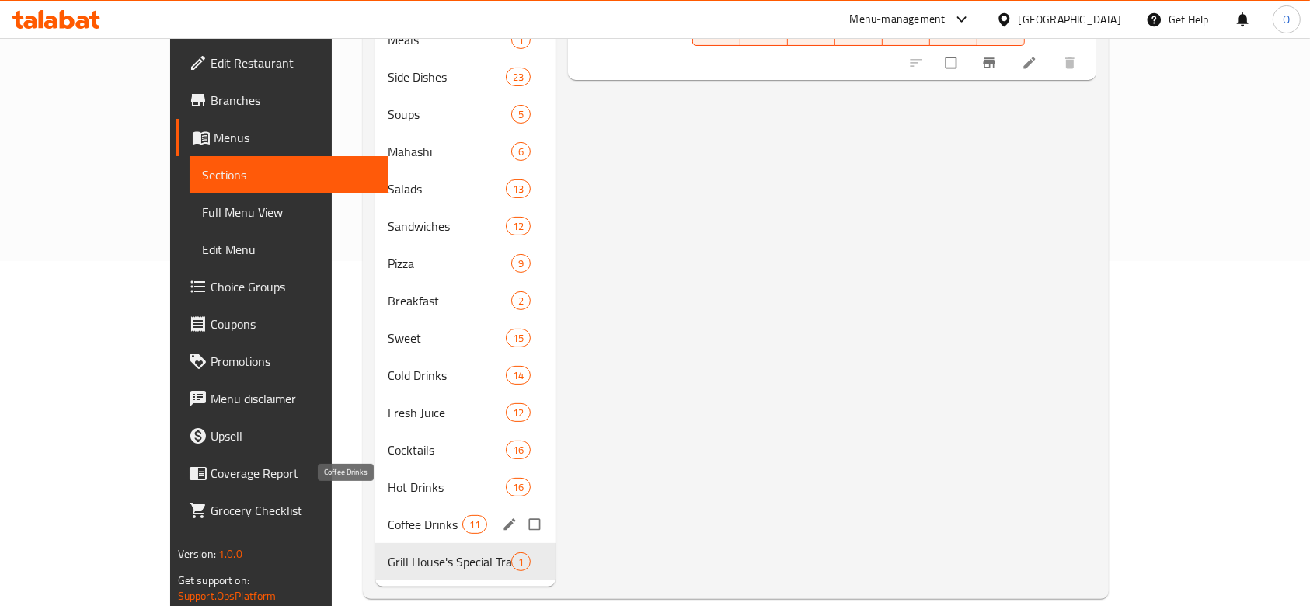
click at [388, 515] on span "Coffee Drinks" at bounding box center [425, 524] width 75 height 19
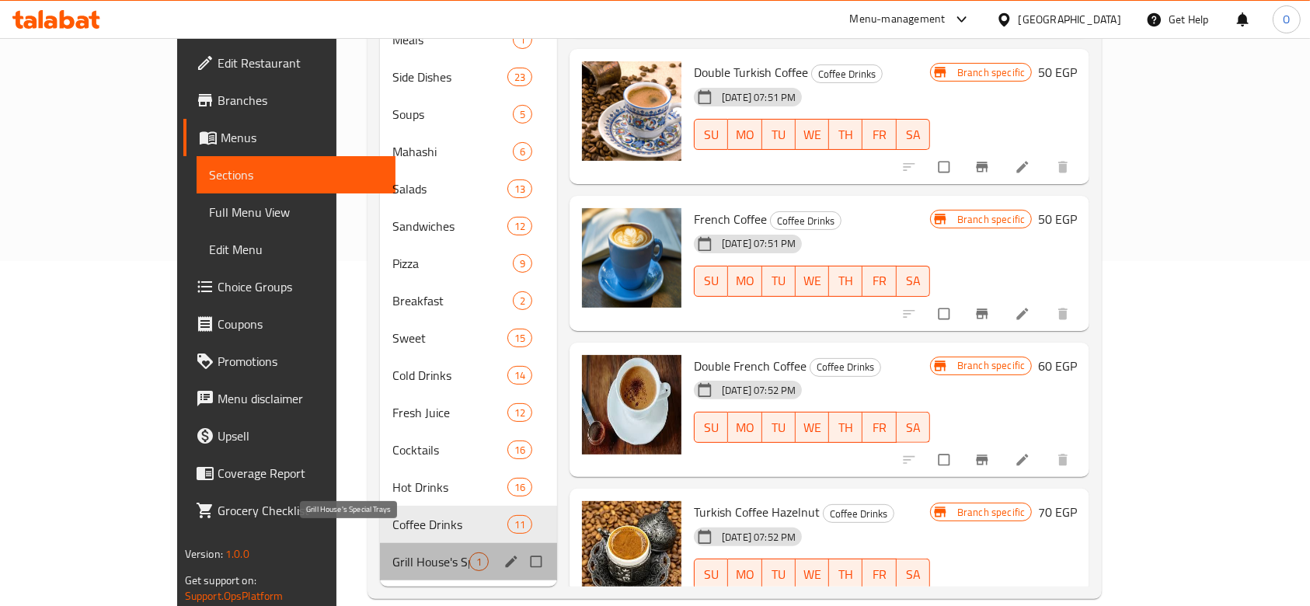
click at [392, 552] on span "Grill House's Special Trays" at bounding box center [430, 561] width 77 height 19
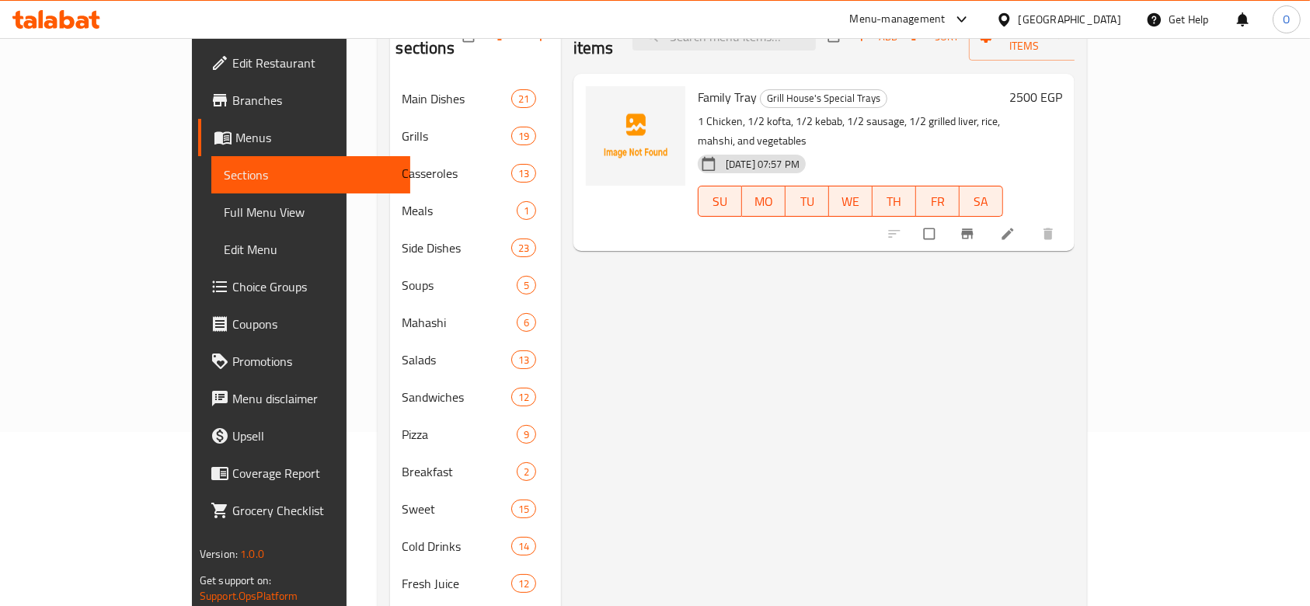
scroll to position [345, 0]
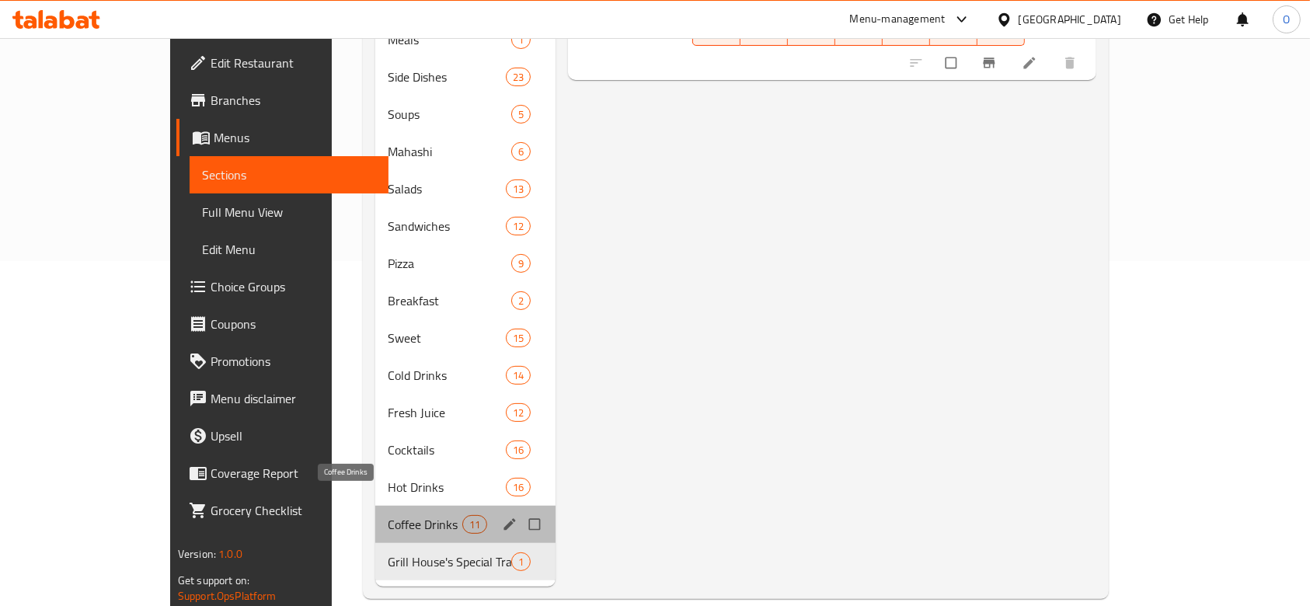
click at [388, 515] on span "Coffee Drinks" at bounding box center [425, 524] width 75 height 19
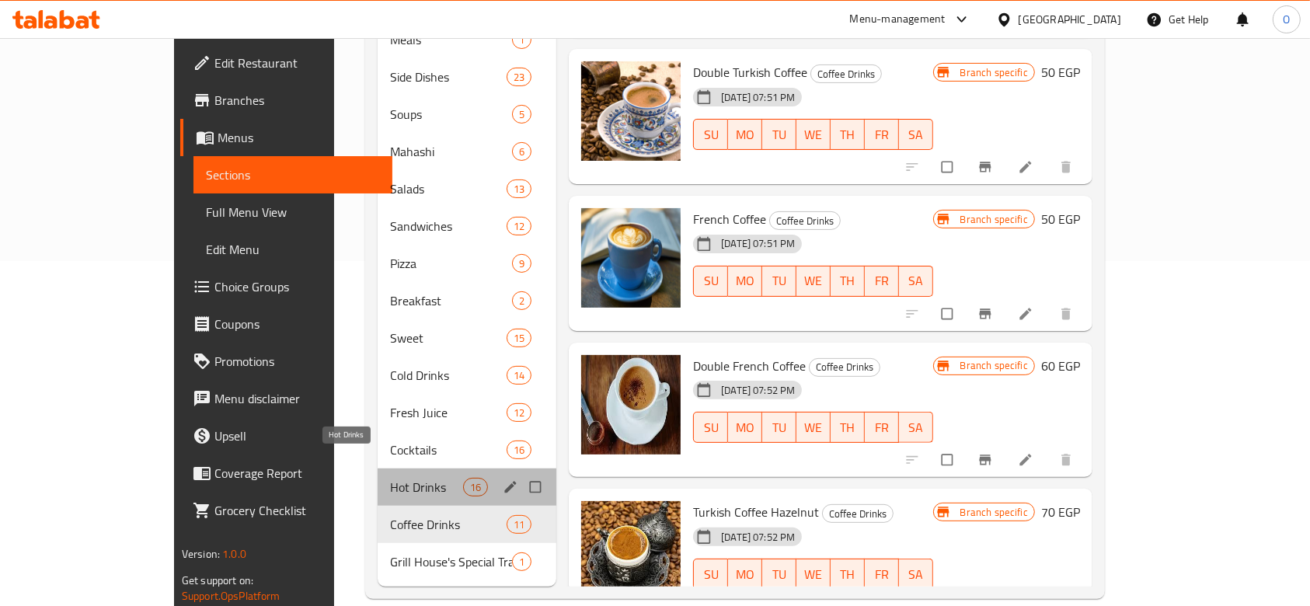
click at [390, 478] on span "Hot Drinks" at bounding box center [426, 487] width 73 height 19
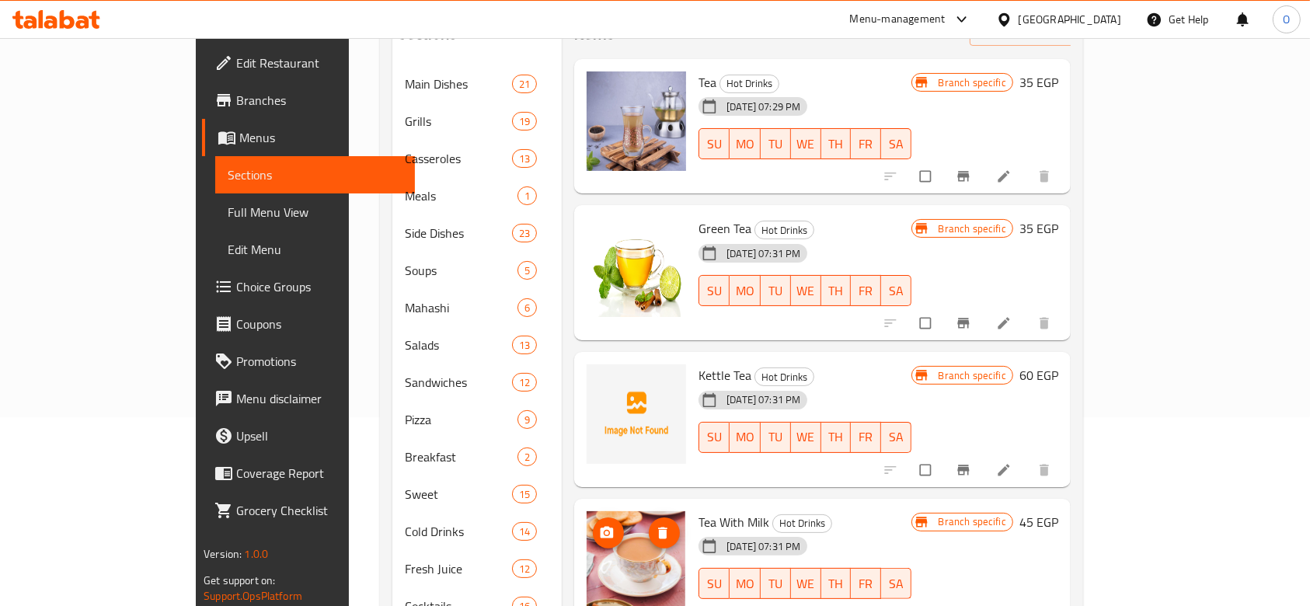
scroll to position [345, 0]
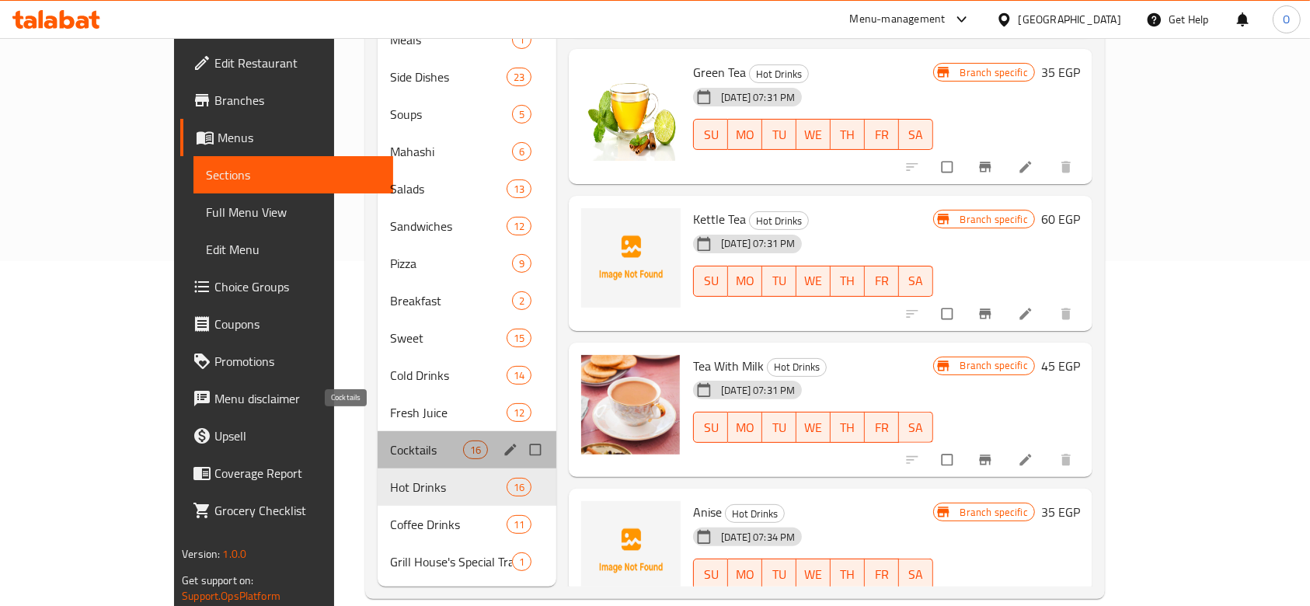
click at [390, 440] on span "Cocktails" at bounding box center [426, 449] width 73 height 19
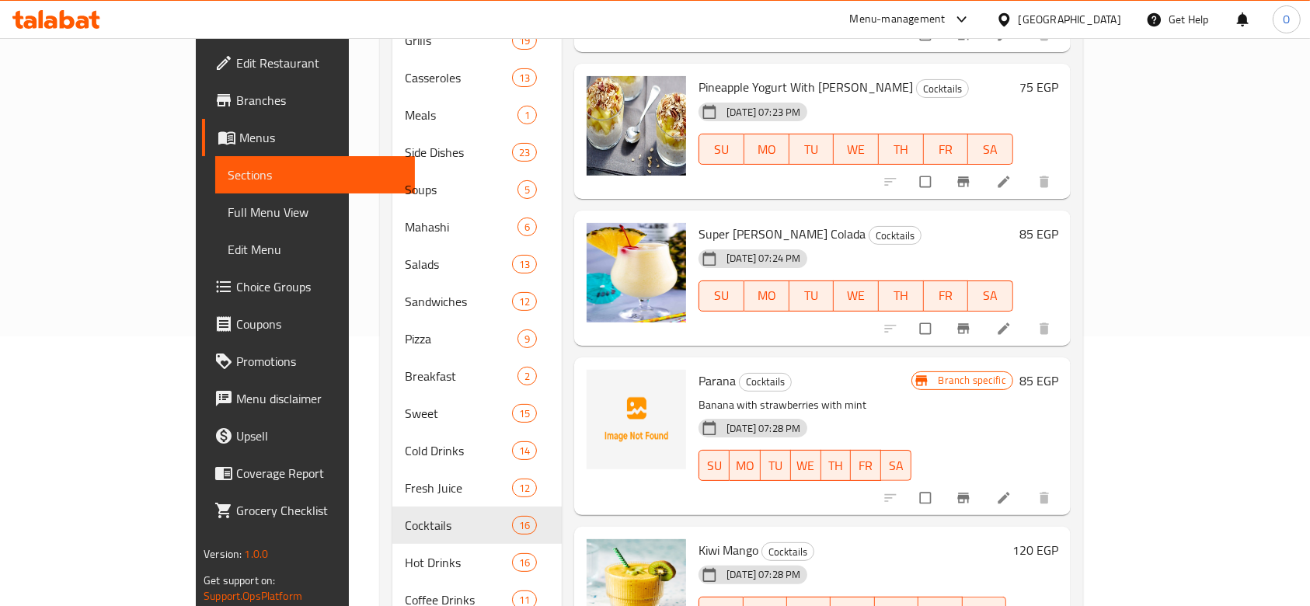
scroll to position [345, 0]
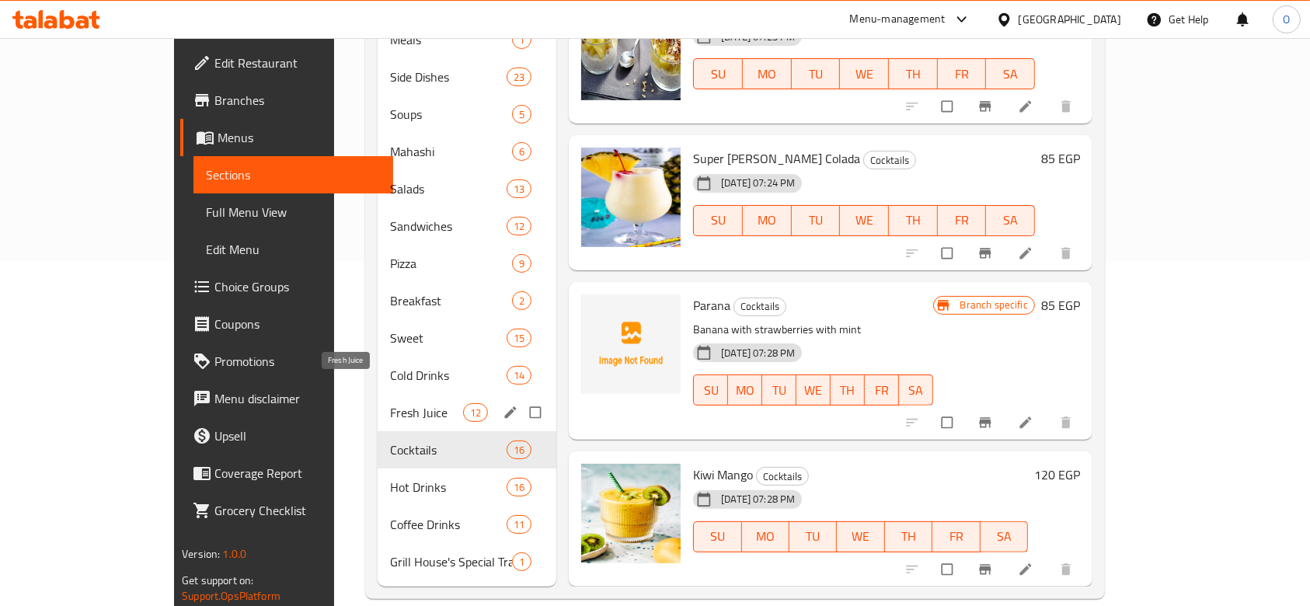
click at [390, 403] on span "Fresh Juice" at bounding box center [426, 412] width 73 height 19
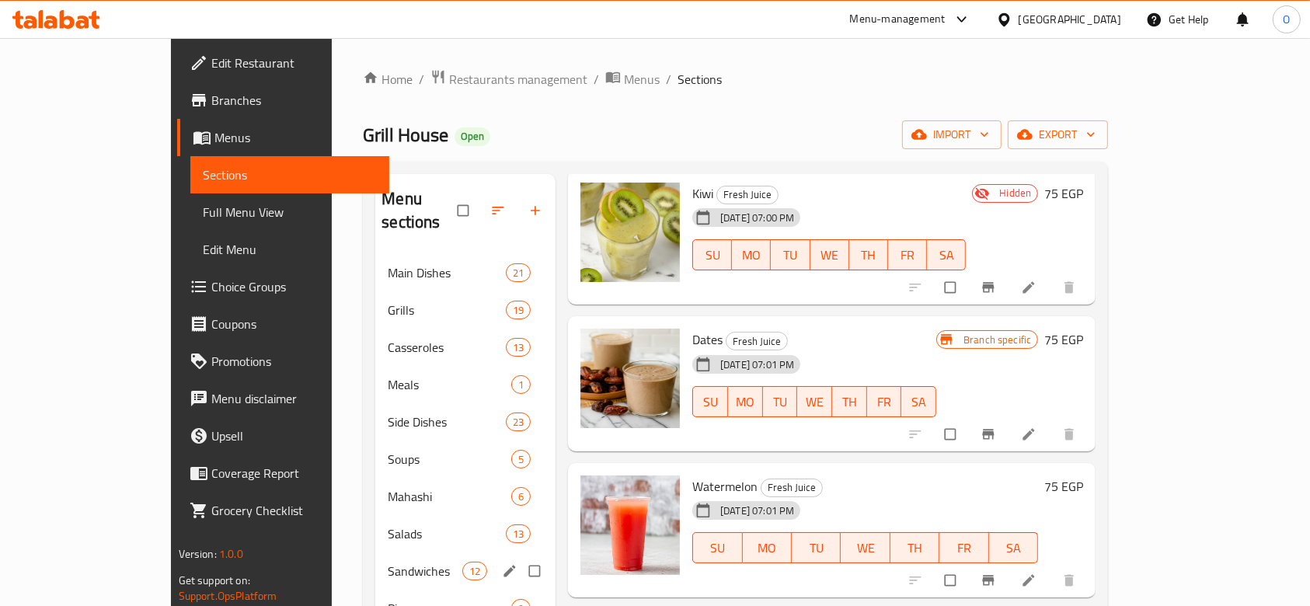
scroll to position [345, 0]
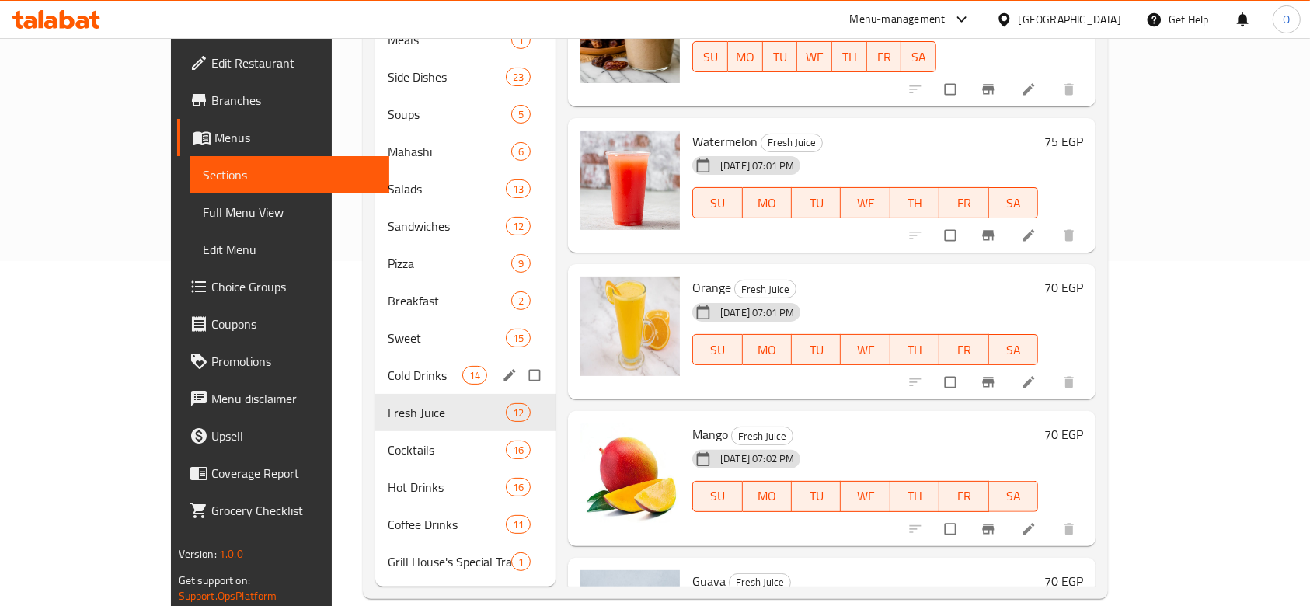
click at [376, 364] on div "Cold Drinks 14" at bounding box center [465, 375] width 180 height 37
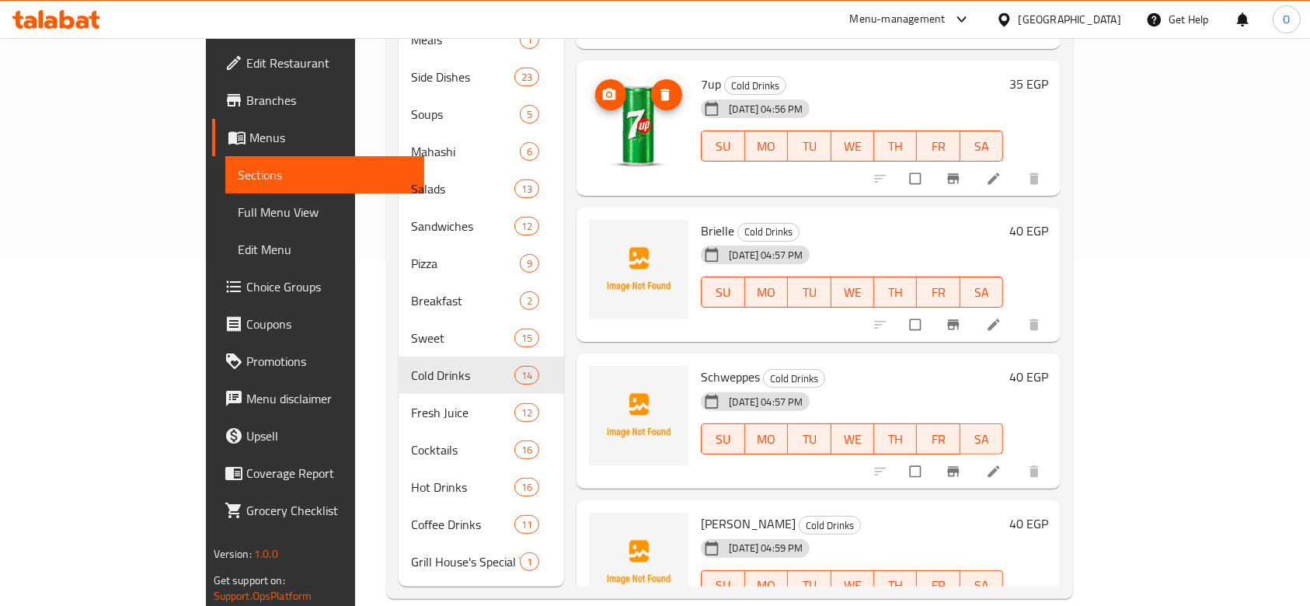
scroll to position [550, 0]
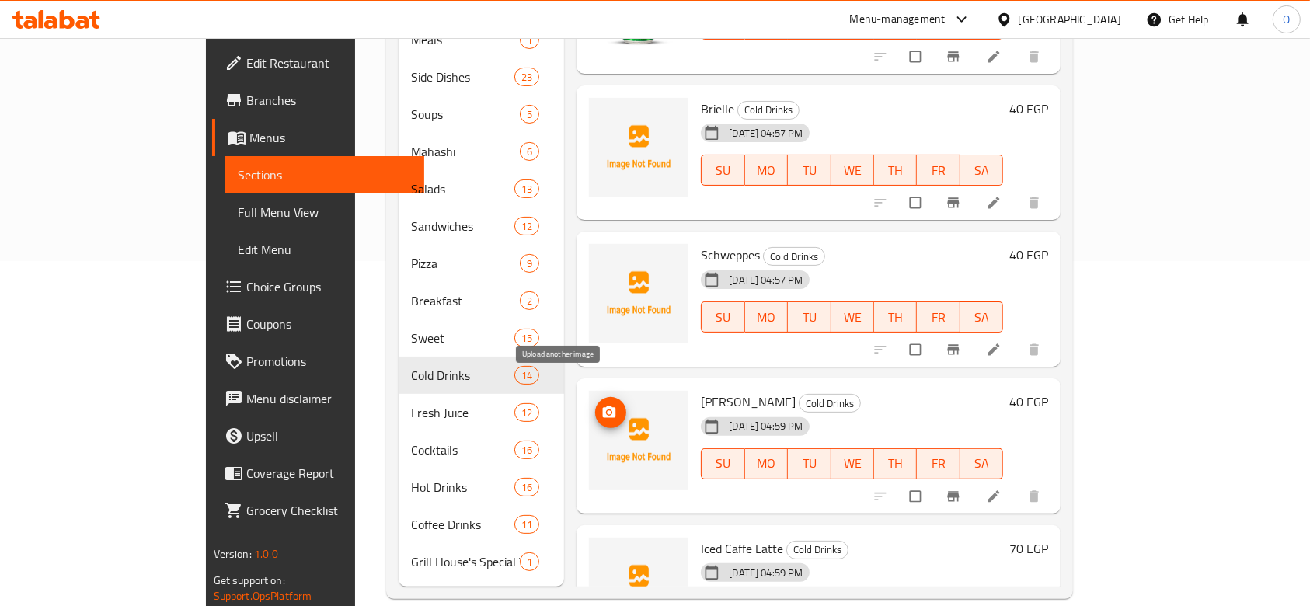
click at [601, 405] on icon "upload picture" at bounding box center [609, 413] width 16 height 16
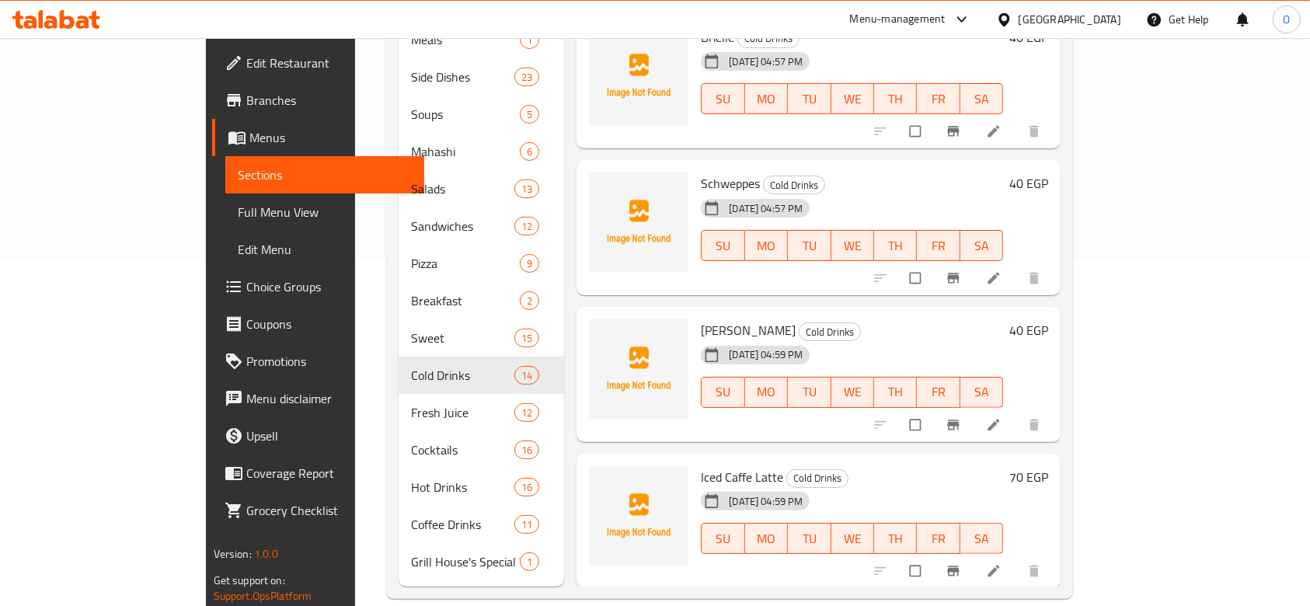
scroll to position [653, 0]
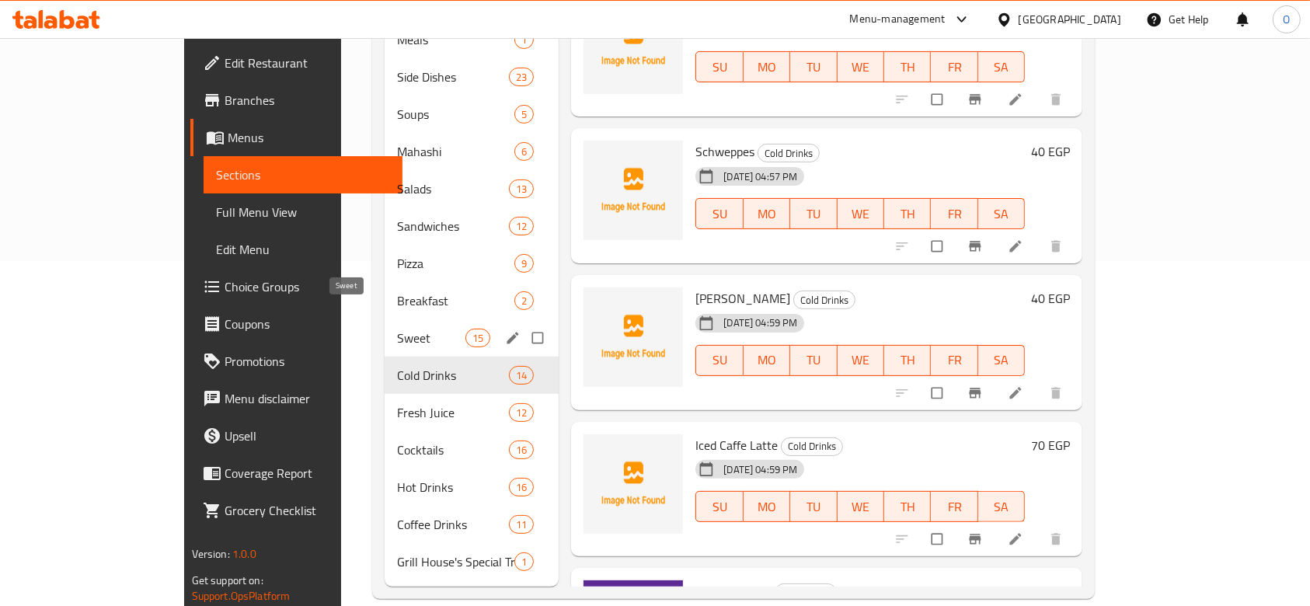
click at [397, 329] on span "Sweet" at bounding box center [431, 338] width 68 height 19
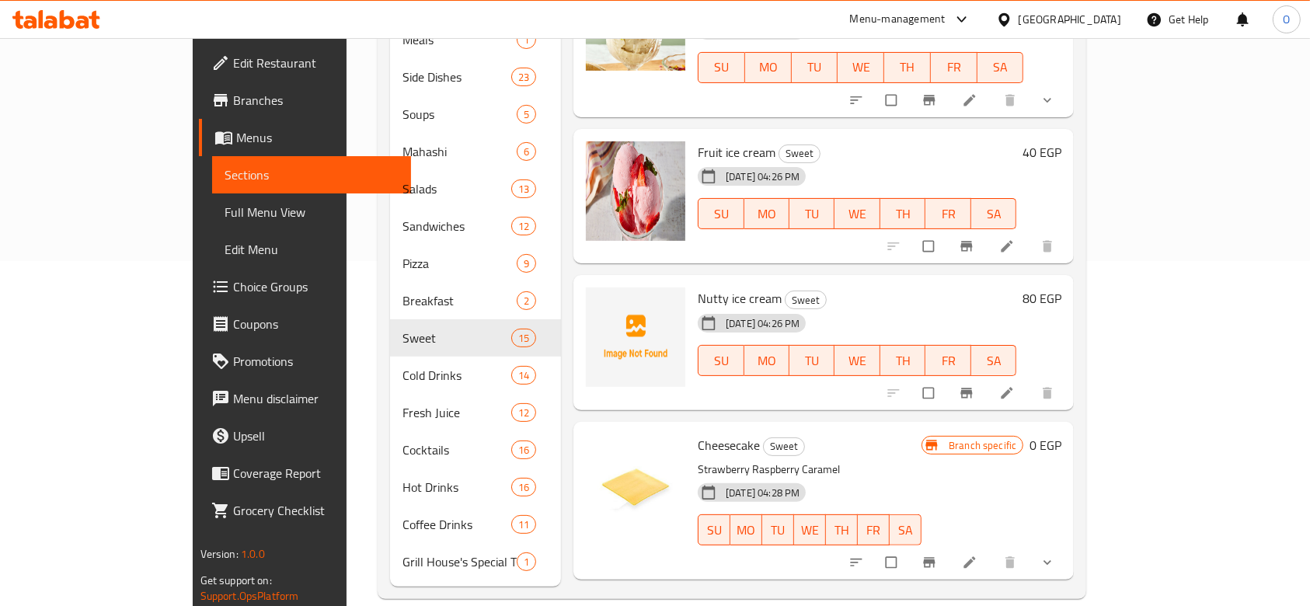
click at [697, 287] on span "Nutty ice cream" at bounding box center [739, 298] width 84 height 23
copy h6 "Nutty ice cream"
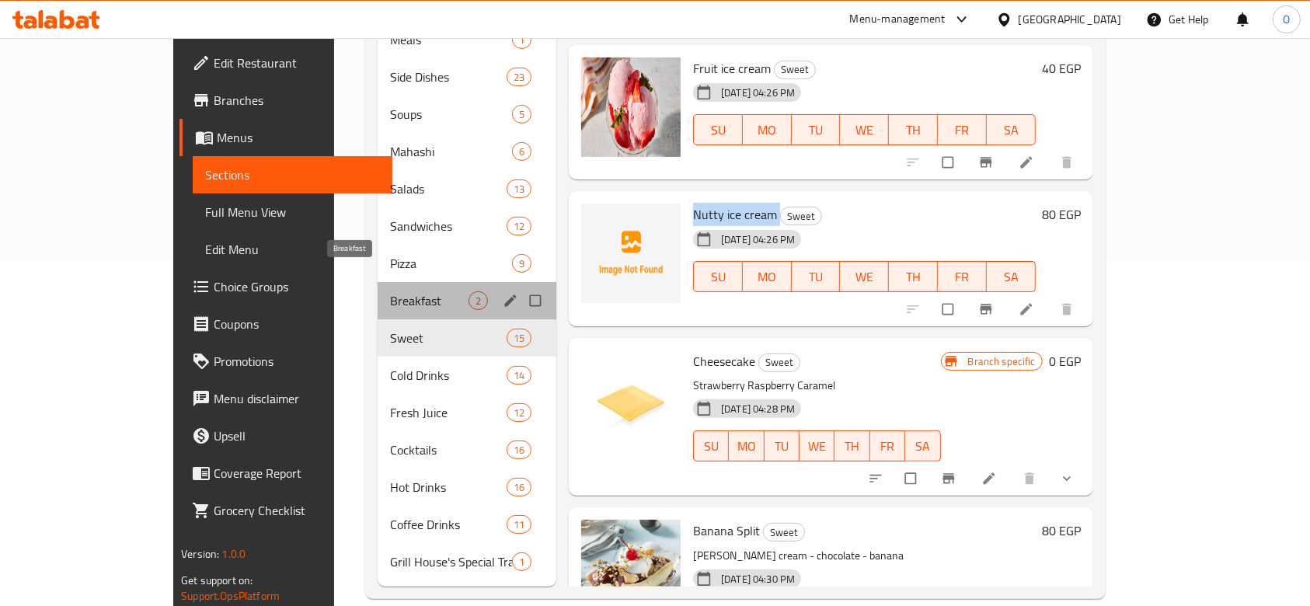
click at [390, 291] on span "Breakfast" at bounding box center [429, 300] width 78 height 19
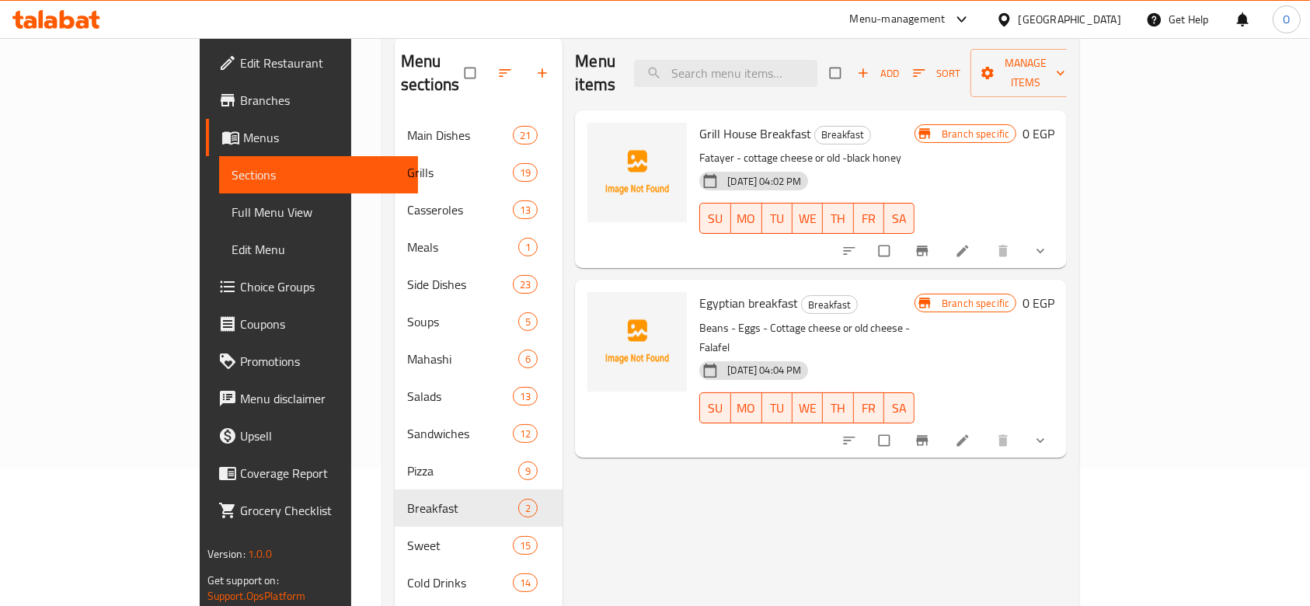
click at [717, 291] on span "Egyptian breakfast" at bounding box center [748, 302] width 99 height 23
drag, startPoint x: 717, startPoint y: 279, endPoint x: 676, endPoint y: 308, distance: 50.2
click at [718, 291] on span "Egyptian breakfast" at bounding box center [748, 302] width 99 height 23
drag, startPoint x: 743, startPoint y: 311, endPoint x: 738, endPoint y: 322, distance: 11.5
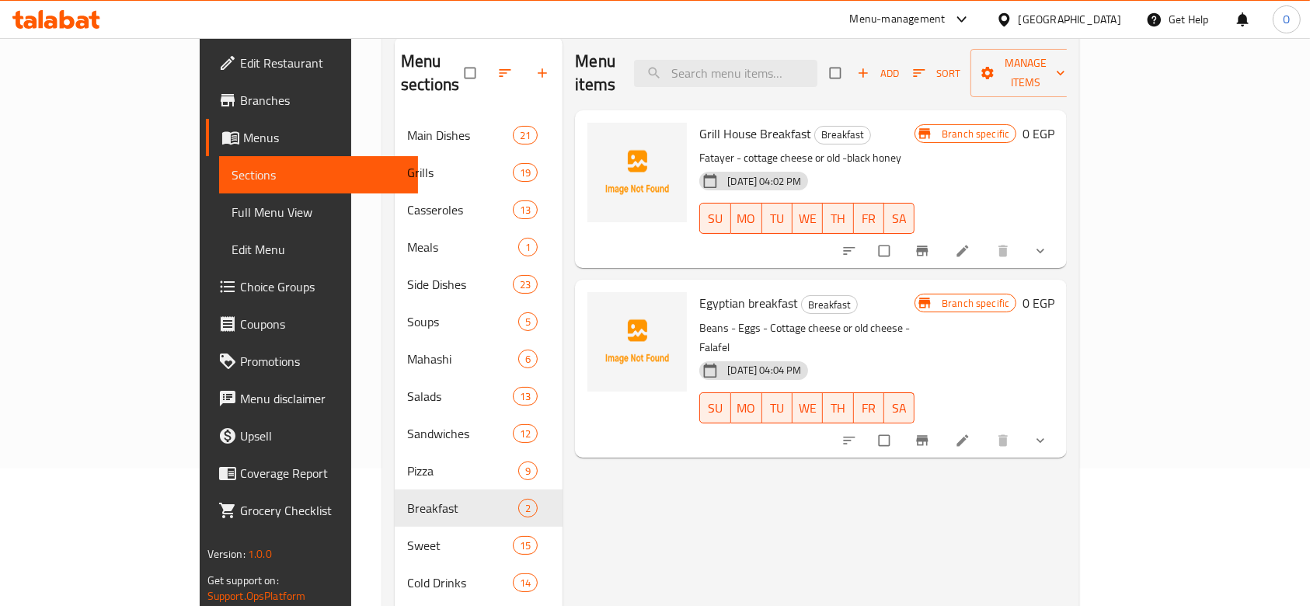
click at [743, 355] on div "[DATE] 04:04 PM" at bounding box center [721, 370] width 57 height 31
click at [735, 318] on p "Beans - Eggs - Cottage cheese or old cheese - Falafel" at bounding box center [806, 337] width 215 height 39
click at [731, 318] on p "Beans - Eggs - Cottage cheese or old cheese - Falafel" at bounding box center [806, 337] width 215 height 39
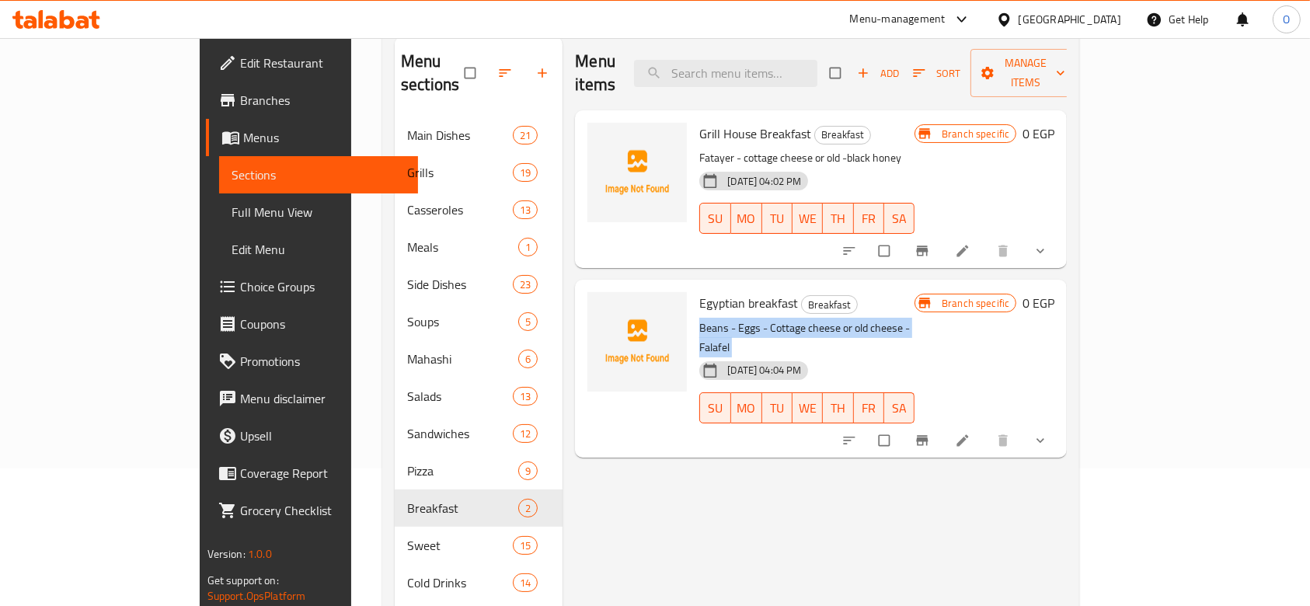
click at [731, 318] on p "Beans - Eggs - Cottage cheese or old cheese - Falafel" at bounding box center [806, 337] width 215 height 39
click at [714, 291] on span "Egyptian breakfast" at bounding box center [748, 302] width 99 height 23
click at [601, 308] on icon "upload picture" at bounding box center [607, 314] width 13 height 12
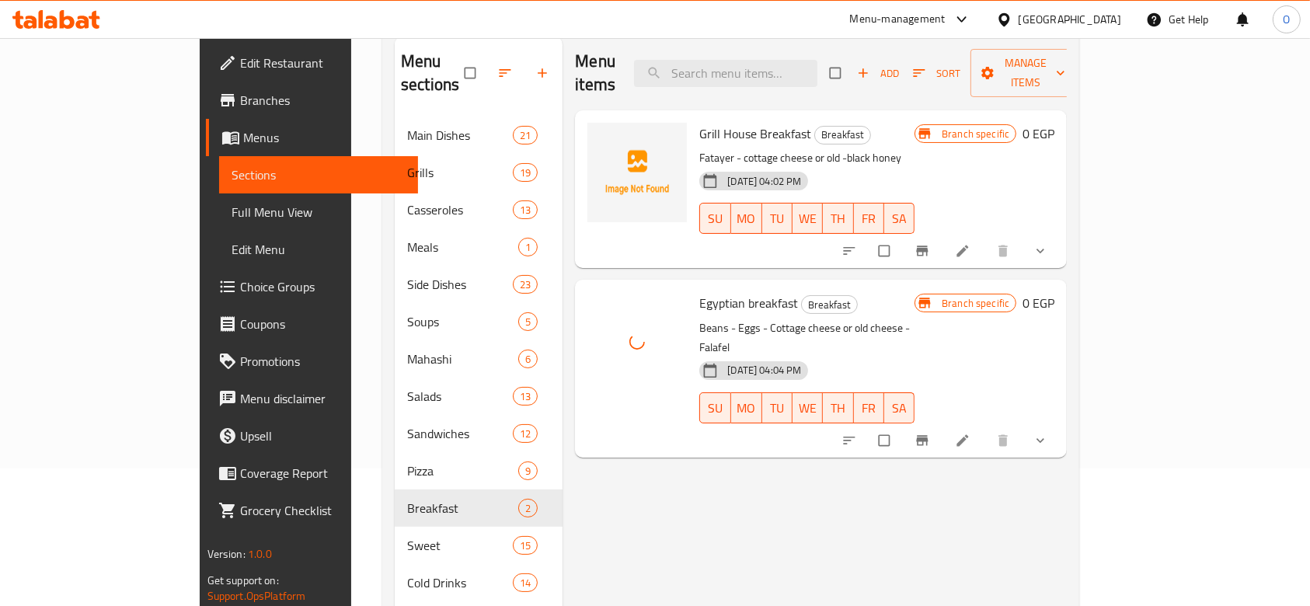
click at [699, 148] on p "Fatayer - cottage cheese or old -black honey" at bounding box center [806, 157] width 215 height 19
click at [699, 122] on span "Grill House Breakfast" at bounding box center [755, 133] width 112 height 23
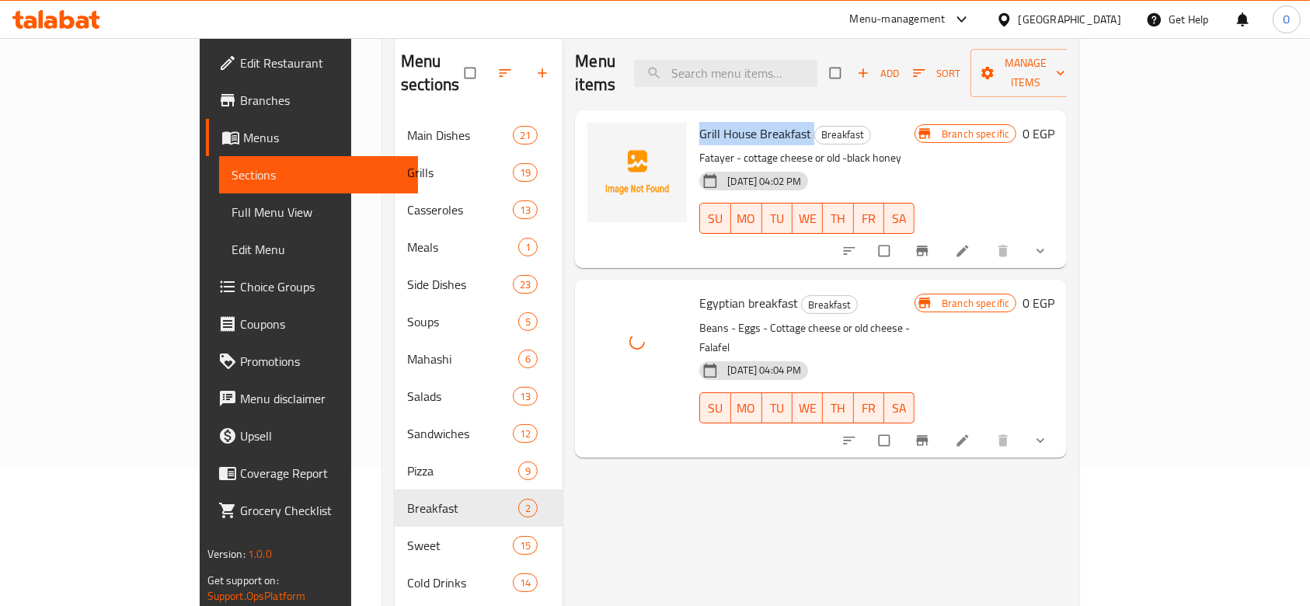
click at [699, 122] on span "Grill House Breakfast" at bounding box center [755, 133] width 112 height 23
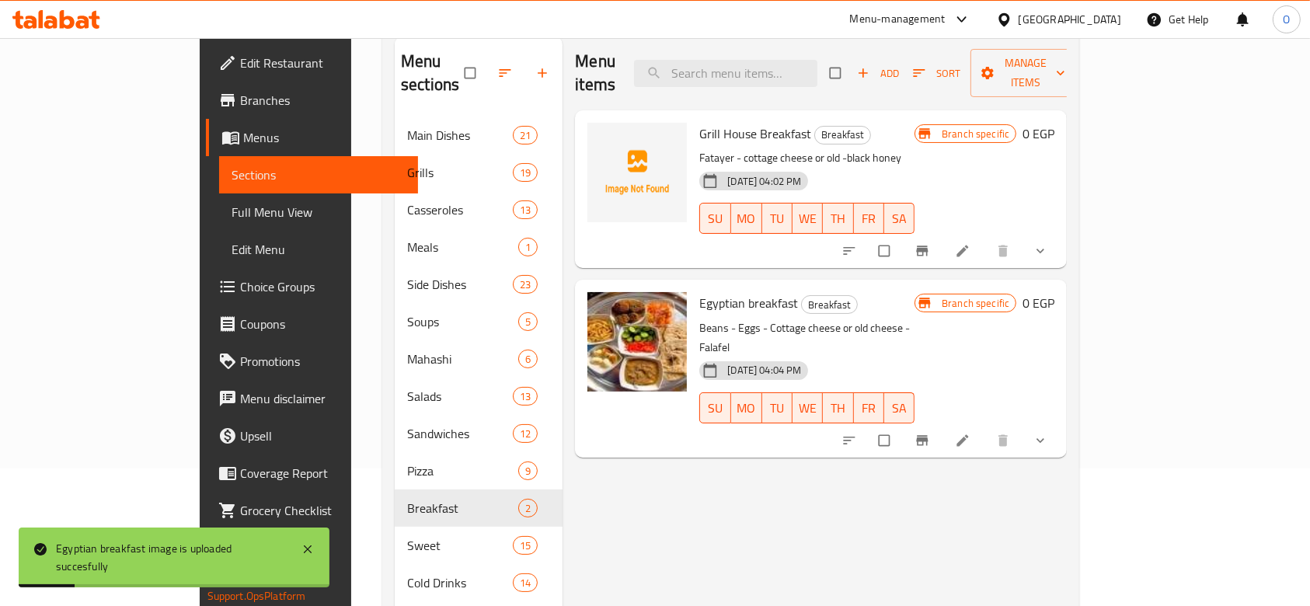
click at [699, 148] on p "Fatayer - cottage cheese or old -black honey" at bounding box center [806, 157] width 215 height 19
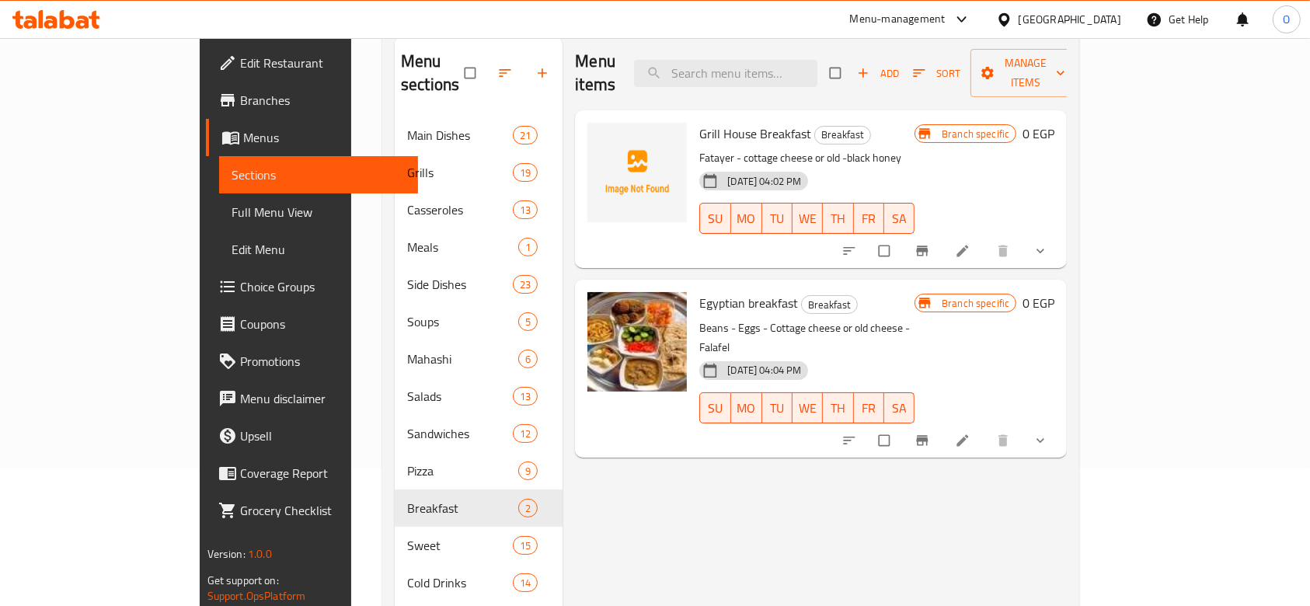
click at [699, 122] on span "Grill House Breakfast" at bounding box center [755, 133] width 112 height 23
click at [718, 148] on p "Fatayer - cottage cheese or old -black honey" at bounding box center [806, 157] width 215 height 19
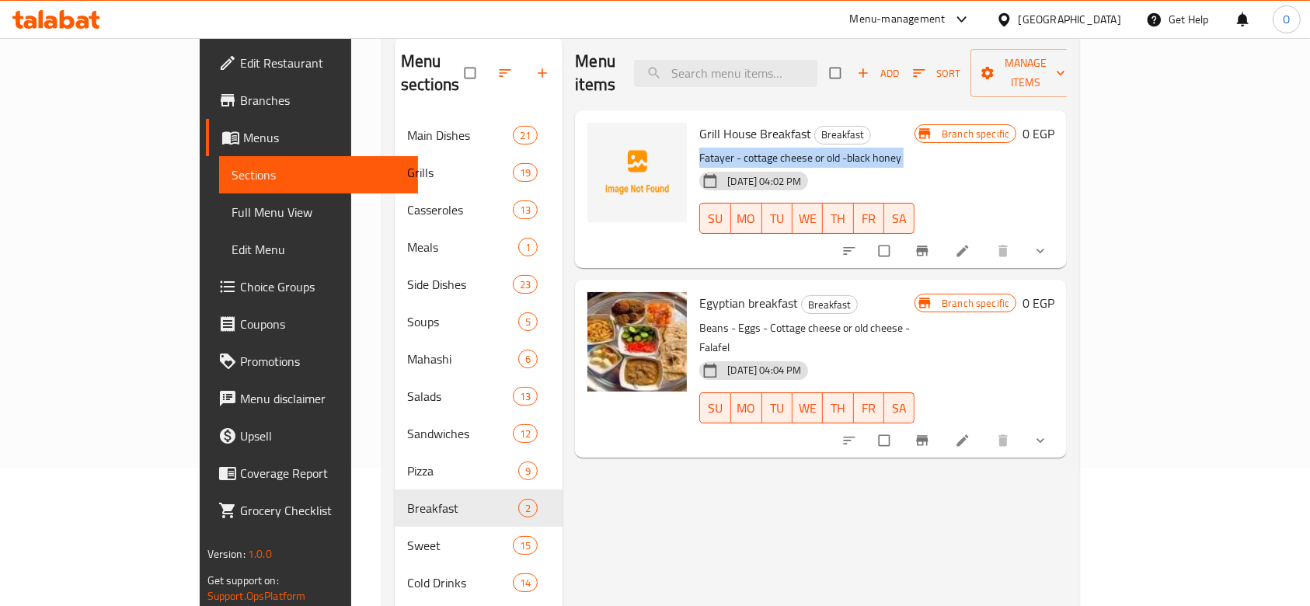
click at [718, 148] on p "Fatayer - cottage cheese or old -black honey" at bounding box center [806, 157] width 215 height 19
click at [600, 137] on icon "upload picture" at bounding box center [608, 145] width 16 height 16
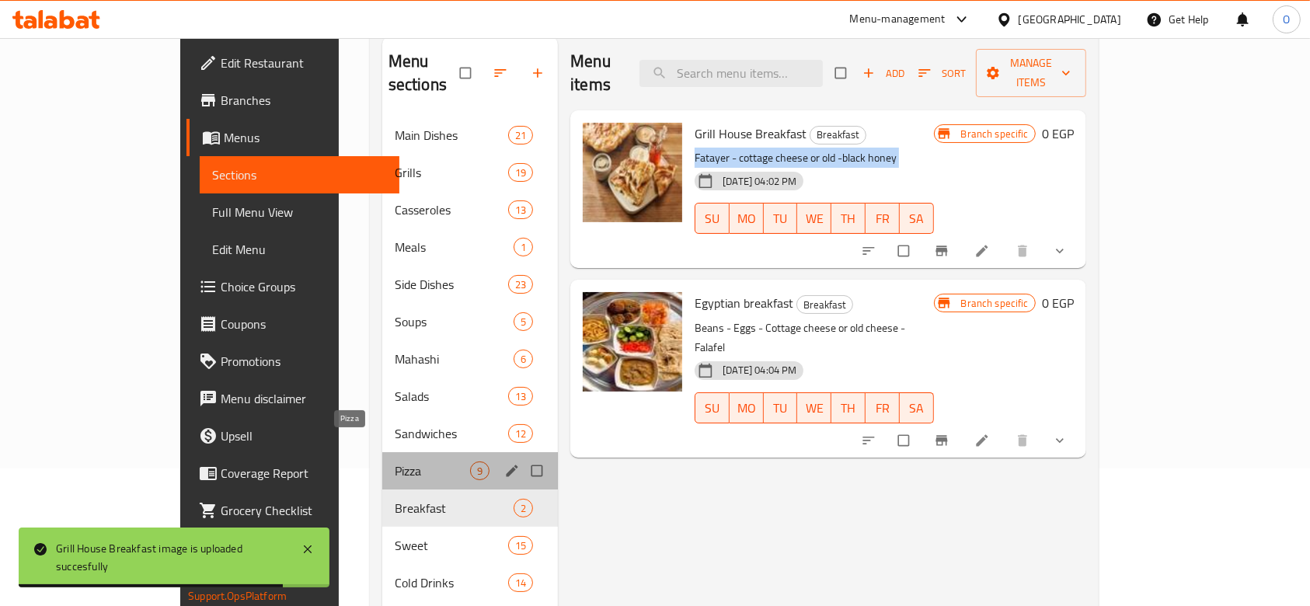
click at [395, 461] on span "Pizza" at bounding box center [432, 470] width 75 height 19
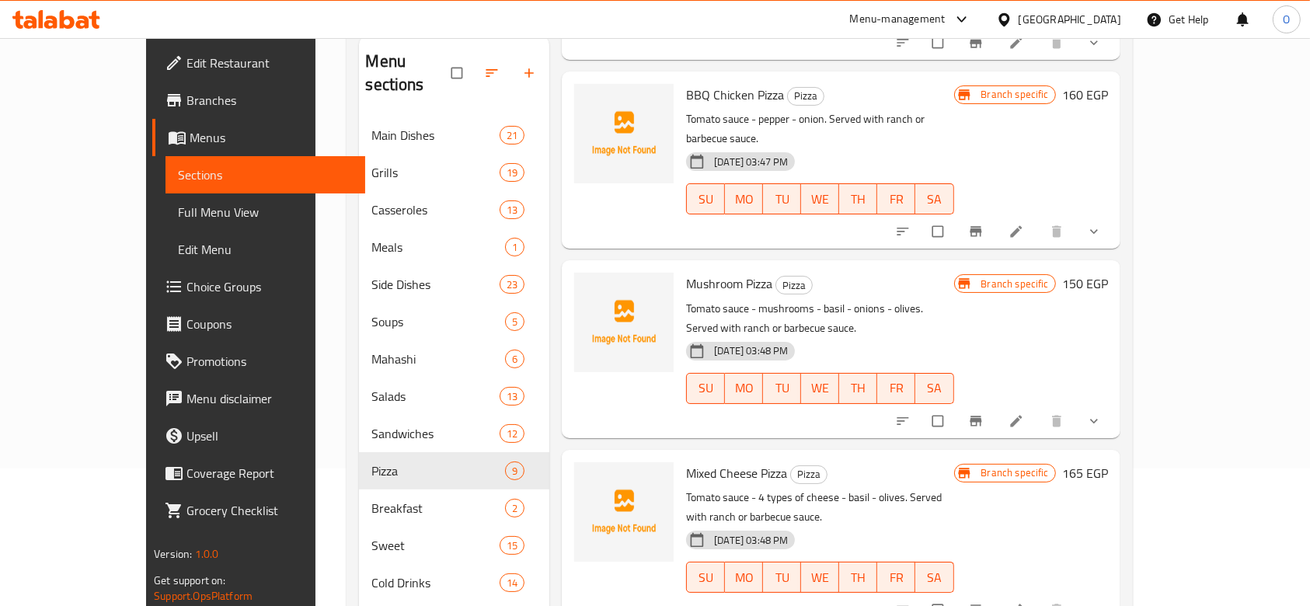
scroll to position [3, 0]
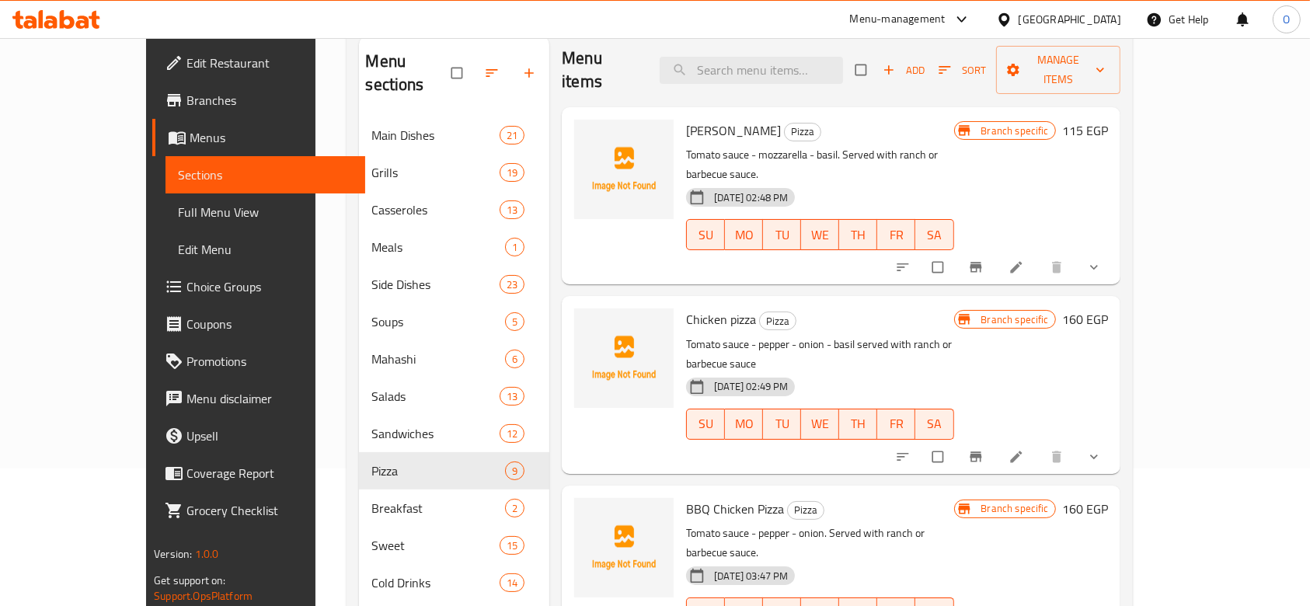
click at [689, 119] on span "[PERSON_NAME]" at bounding box center [733, 130] width 95 height 23
click at [586, 134] on icon "upload picture" at bounding box center [594, 142] width 16 height 16
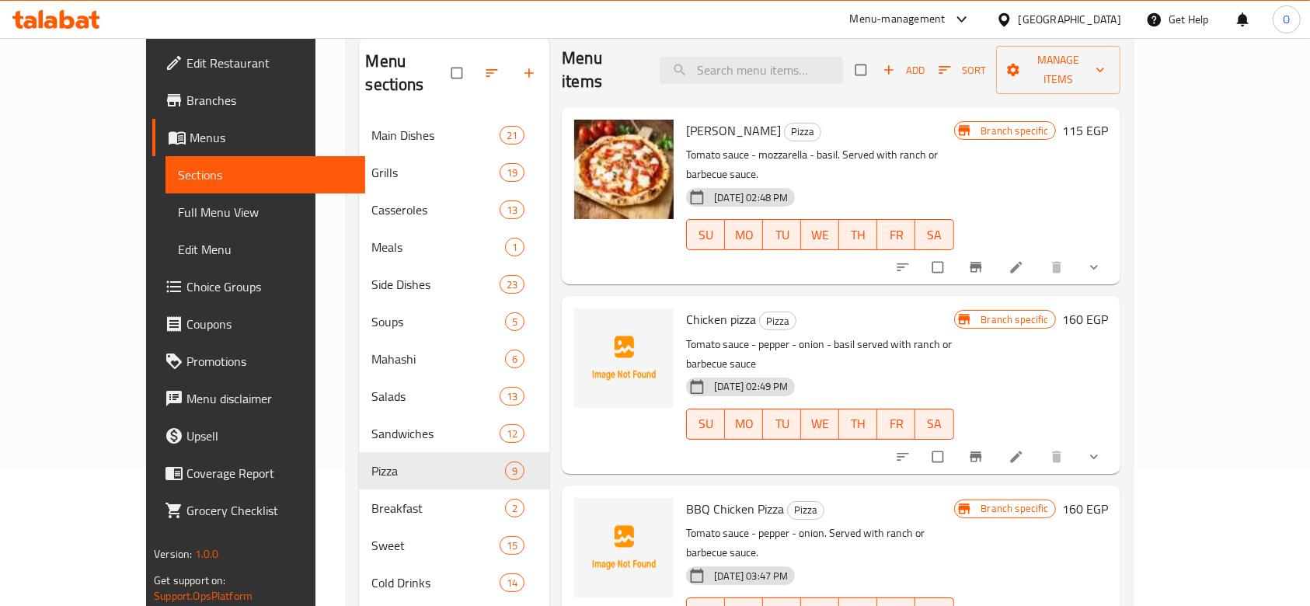
click at [686, 308] on span "Chicken pizza" at bounding box center [721, 319] width 70 height 23
click at [586, 322] on icon "upload picture" at bounding box center [594, 330] width 16 height 16
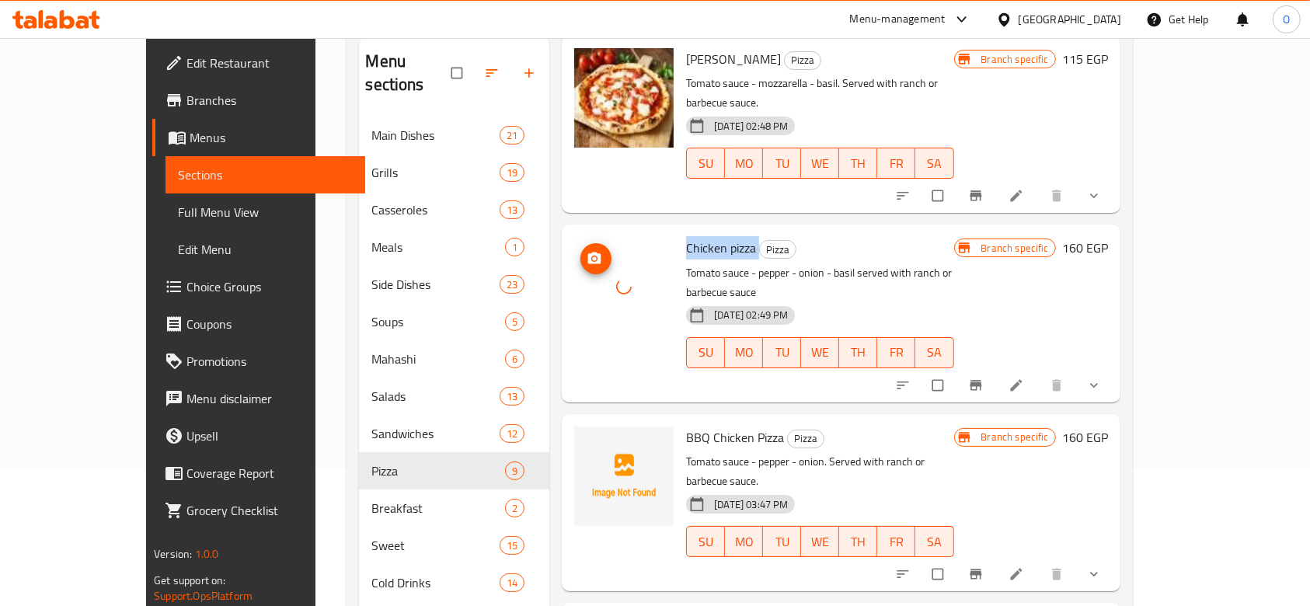
scroll to position [106, 0]
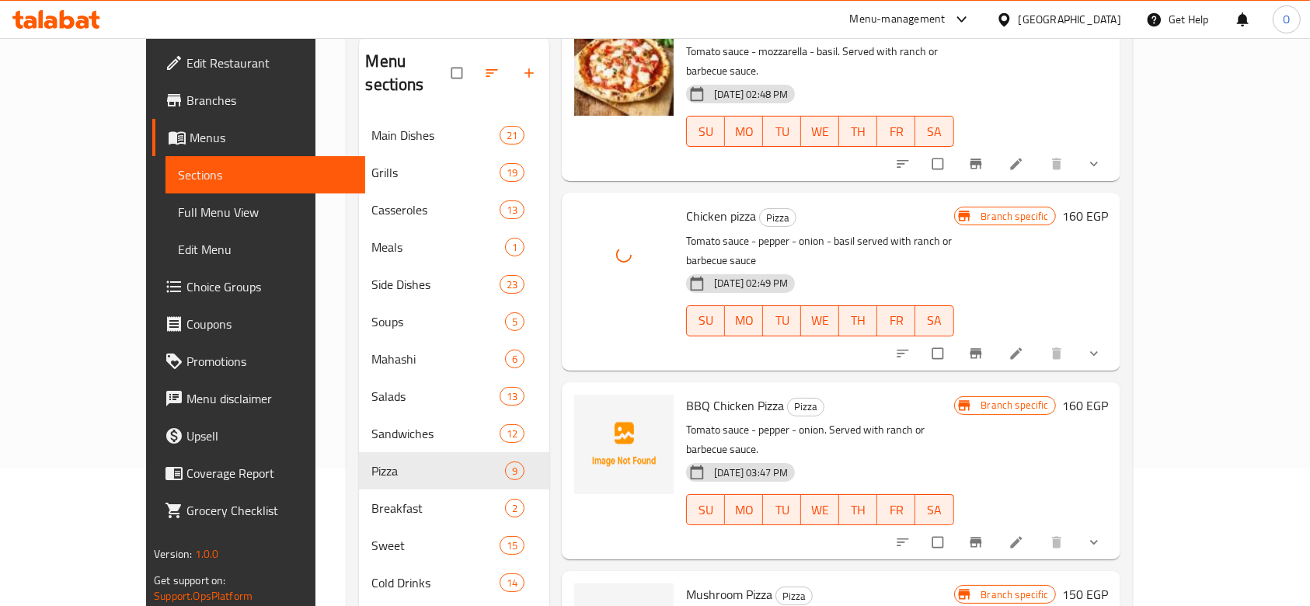
click at [686, 394] on span "BBQ Chicken Pizza" at bounding box center [735, 405] width 98 height 23
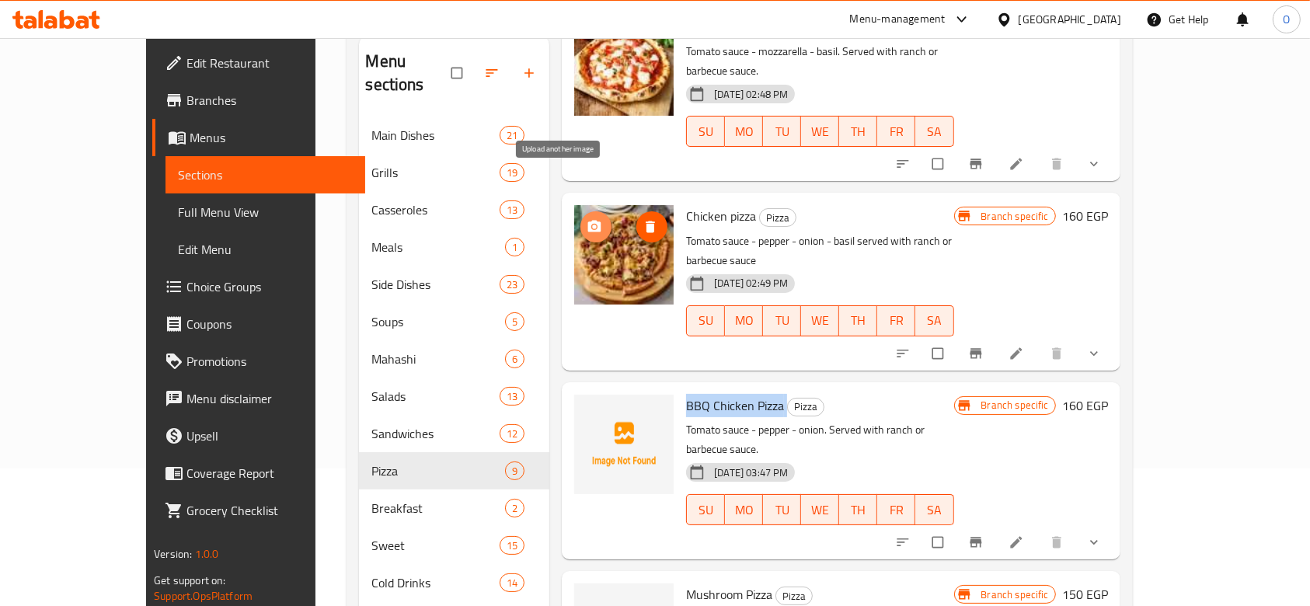
click at [586, 219] on icon "upload picture" at bounding box center [594, 227] width 16 height 16
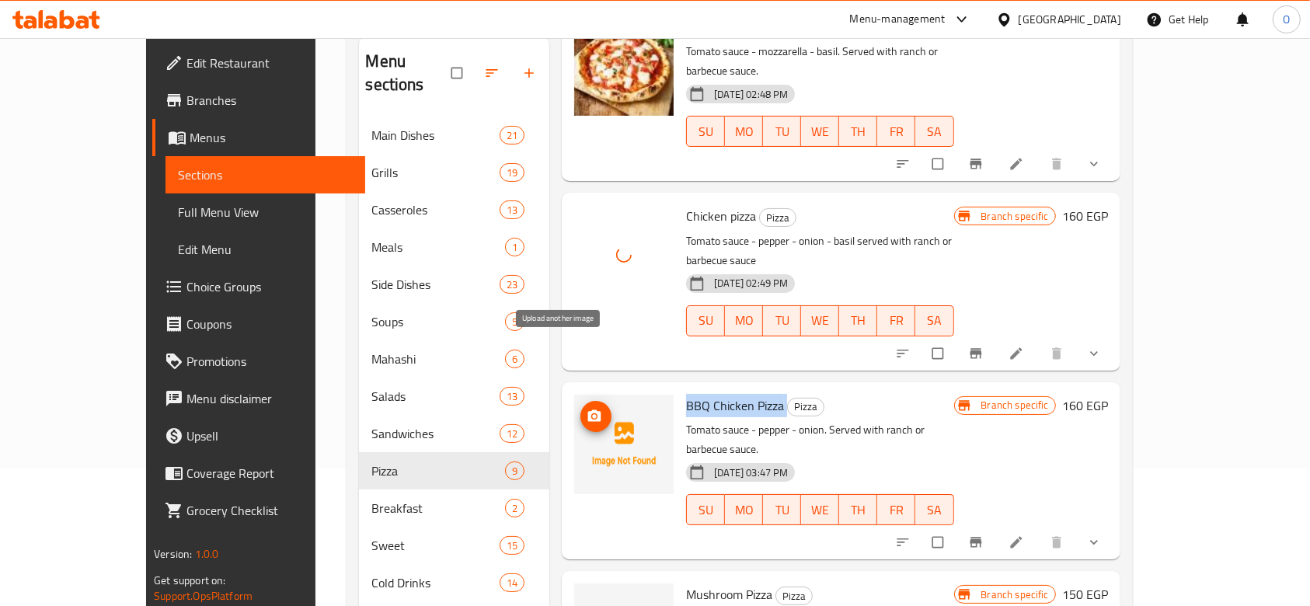
click at [588, 409] on icon "upload picture" at bounding box center [594, 415] width 13 height 12
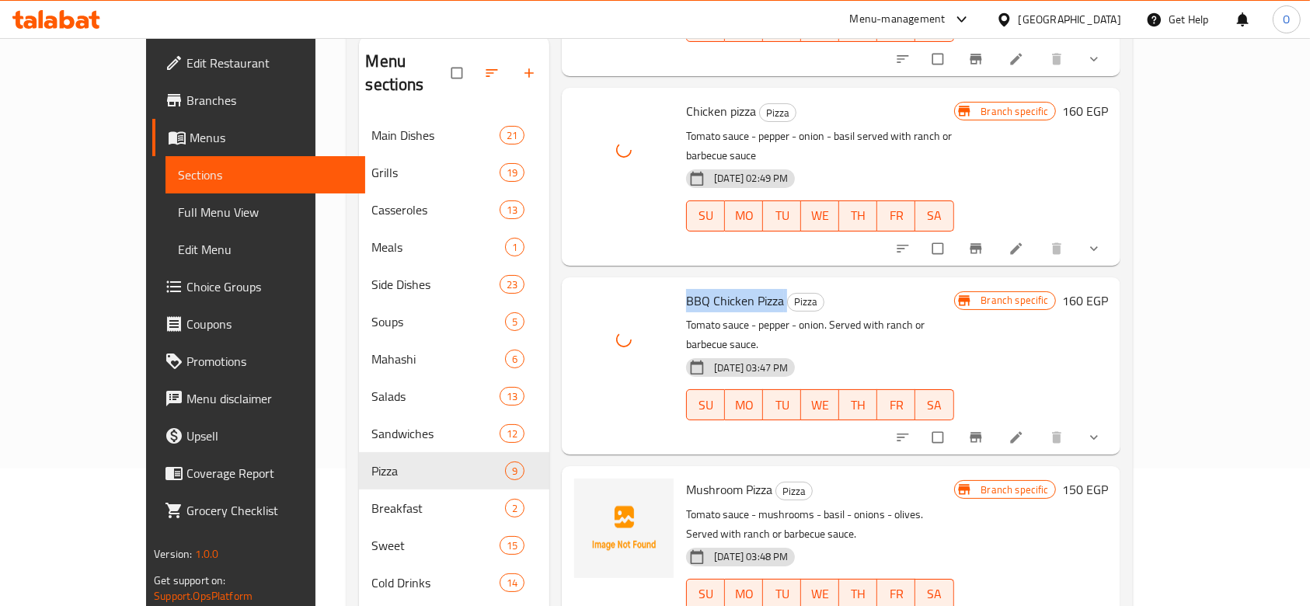
scroll to position [314, 0]
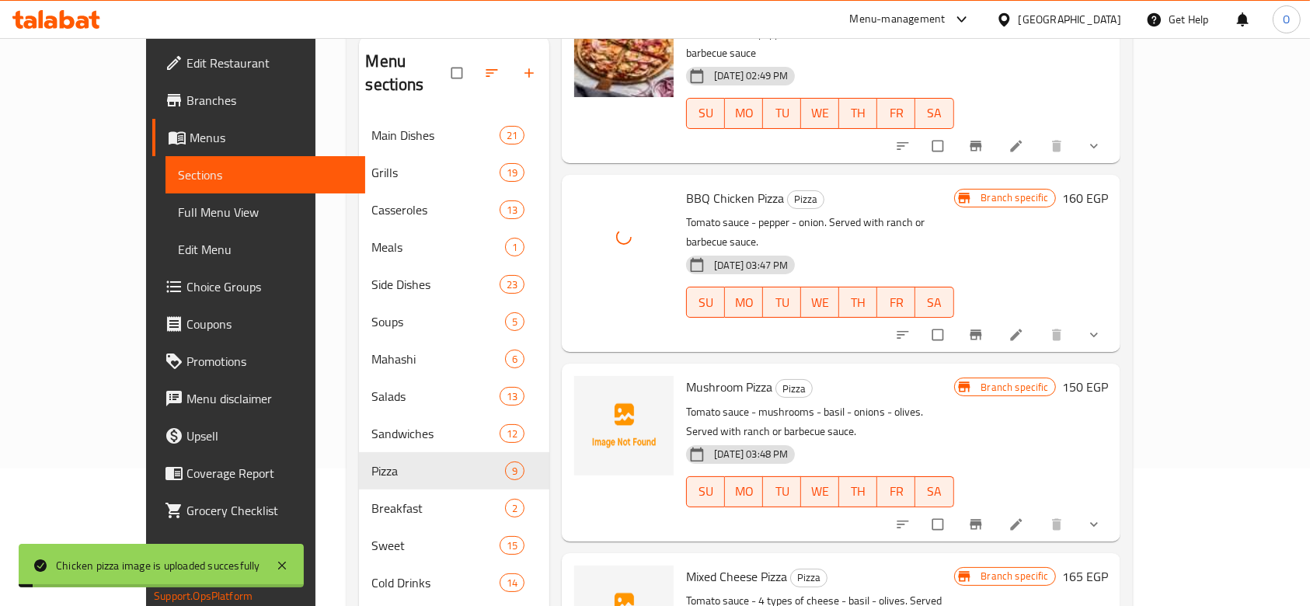
click at [686, 402] on p "Tomato sauce - mushrooms - basil - onions - olives. Served with ranch or barbec…" at bounding box center [819, 421] width 267 height 39
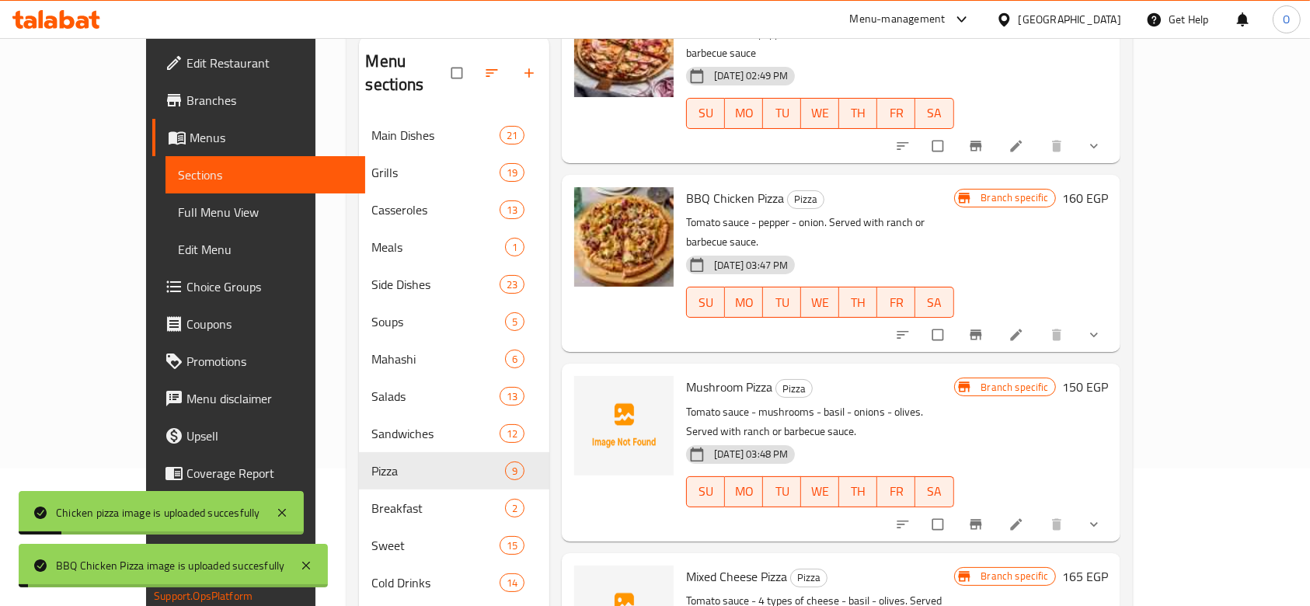
click at [686, 375] on span "Mushroom Pizza" at bounding box center [729, 386] width 86 height 23
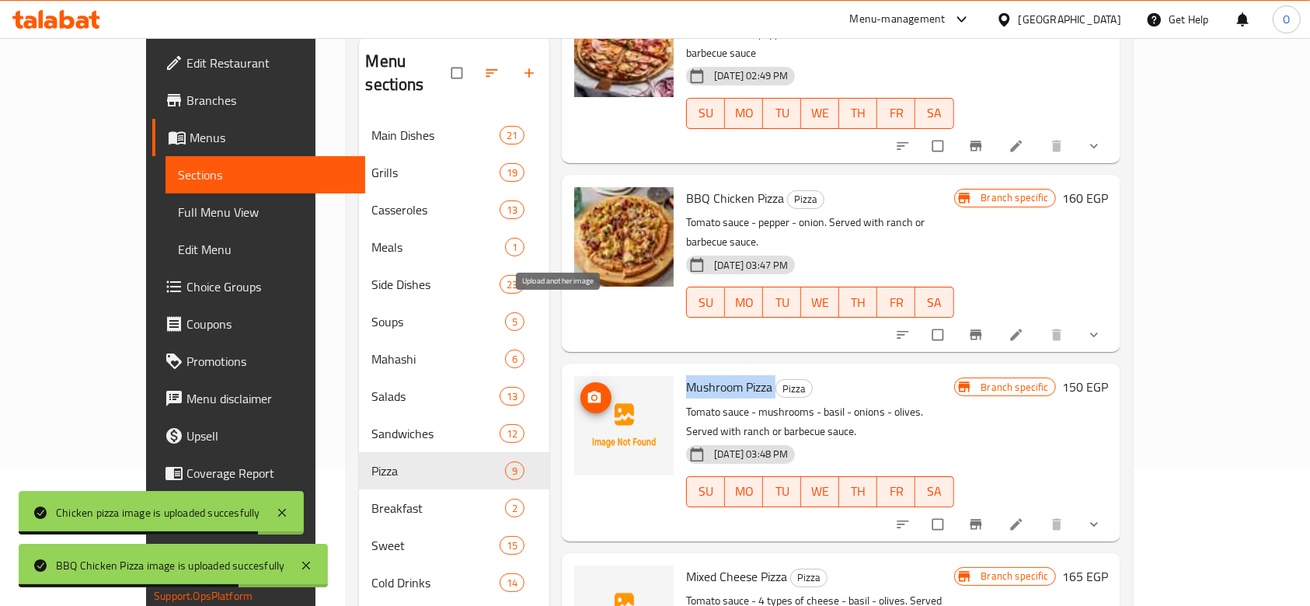
click at [588, 391] on icon "upload picture" at bounding box center [594, 397] width 13 height 12
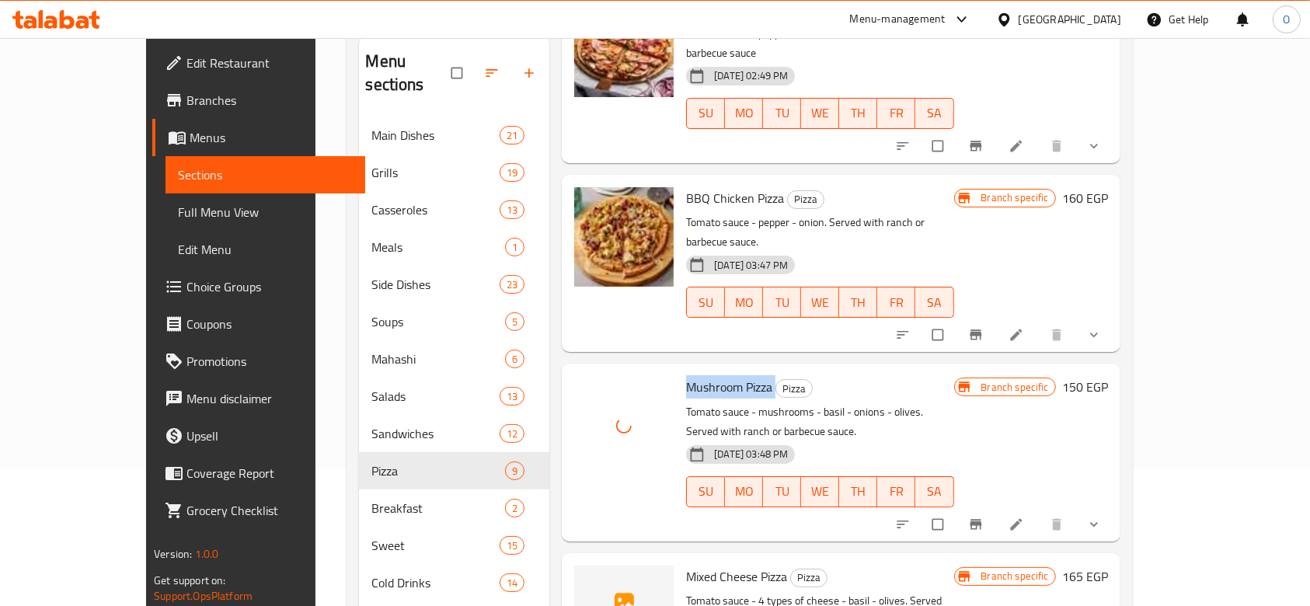
scroll to position [521, 0]
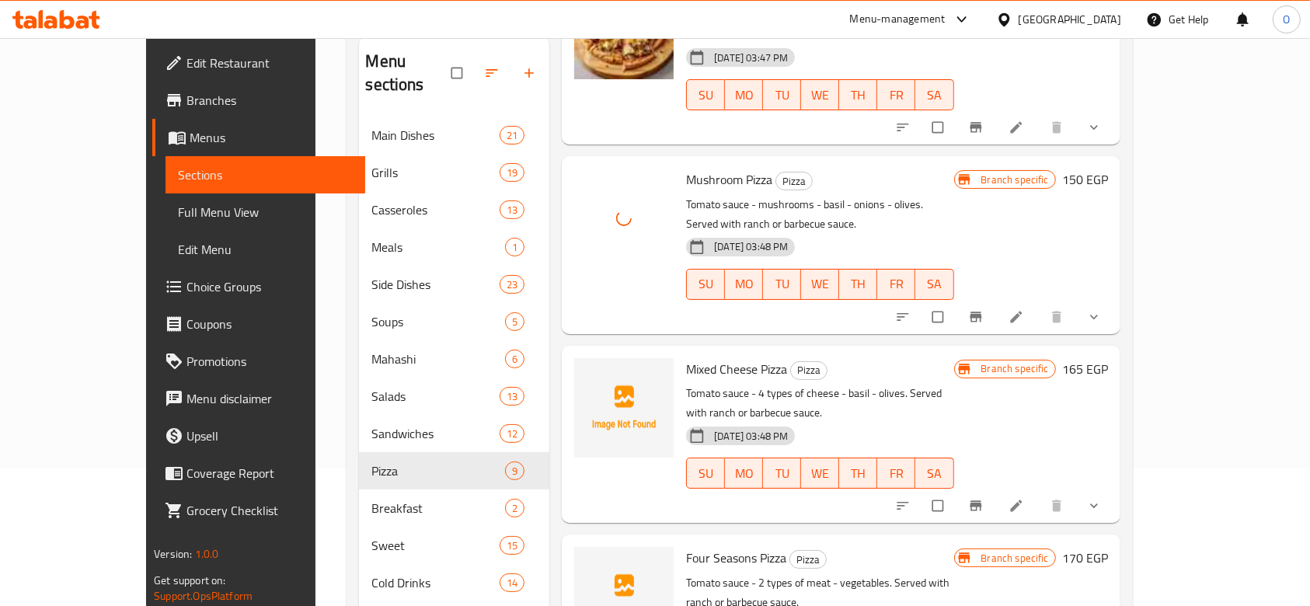
click at [691, 357] on span "Mixed Cheese Pizza" at bounding box center [736, 368] width 101 height 23
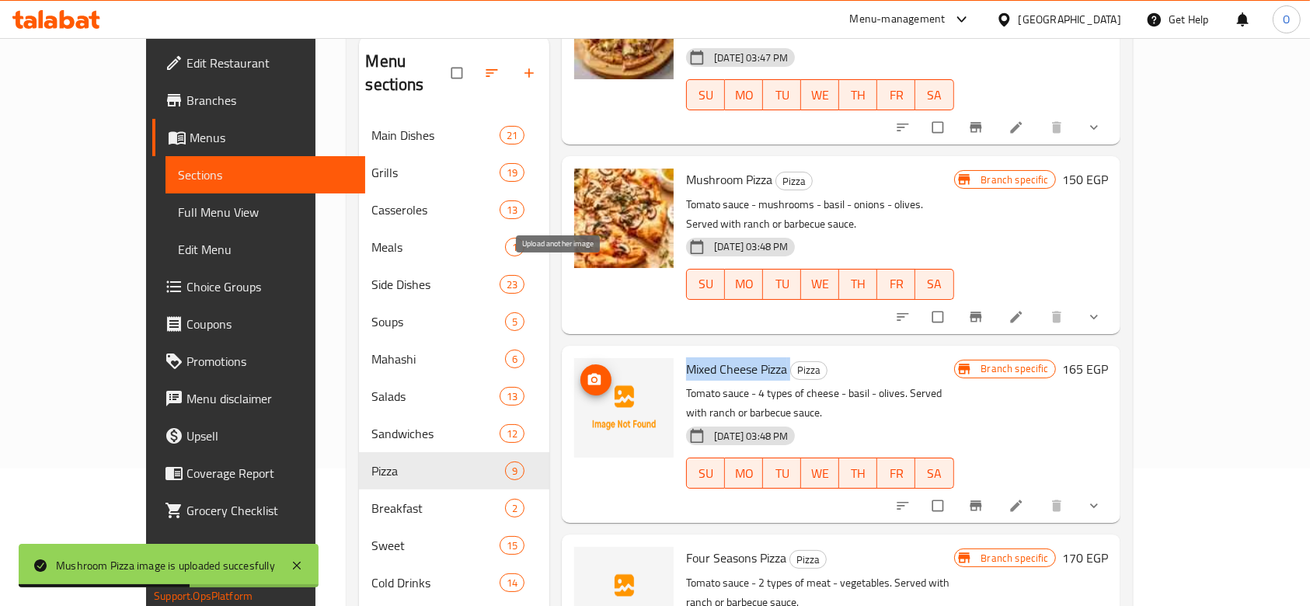
click at [588, 373] on icon "upload picture" at bounding box center [594, 379] width 13 height 12
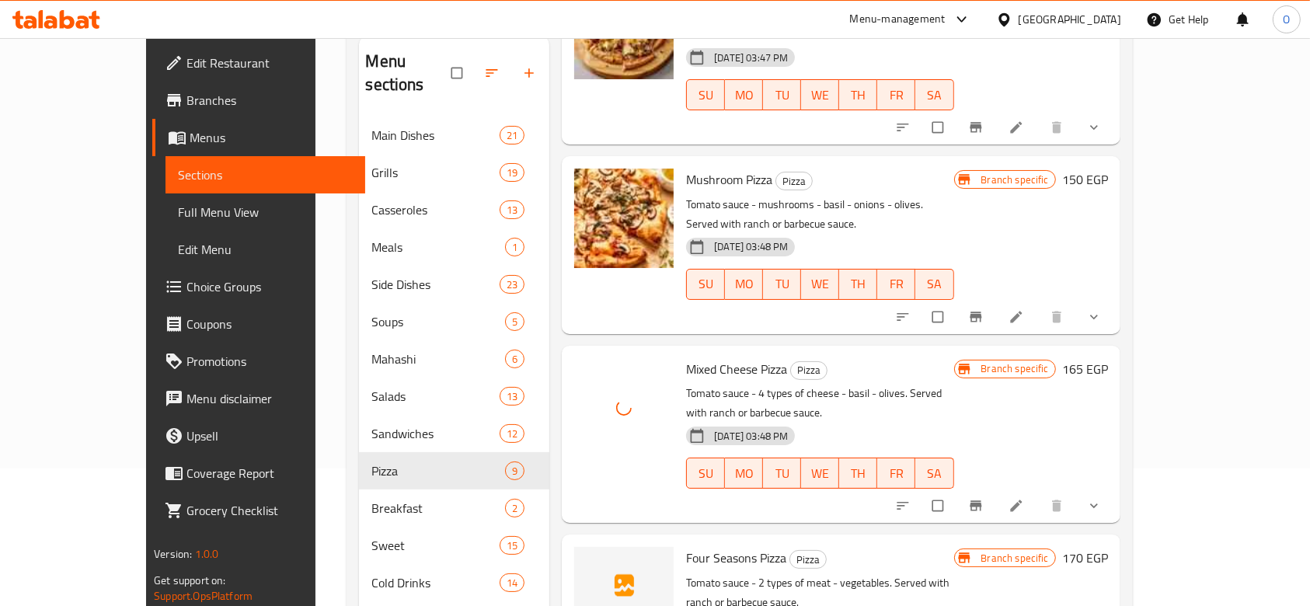
click at [686, 546] on span "Four Seasons Pizza" at bounding box center [736, 557] width 100 height 23
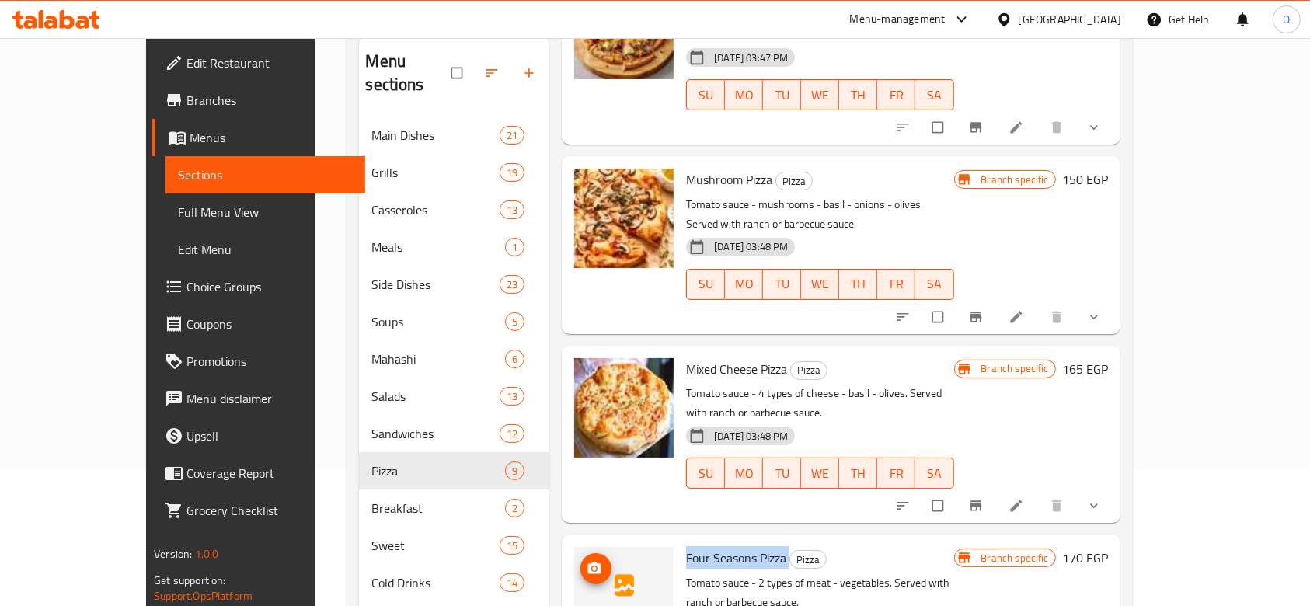
click at [586, 561] on icon "upload picture" at bounding box center [594, 569] width 16 height 16
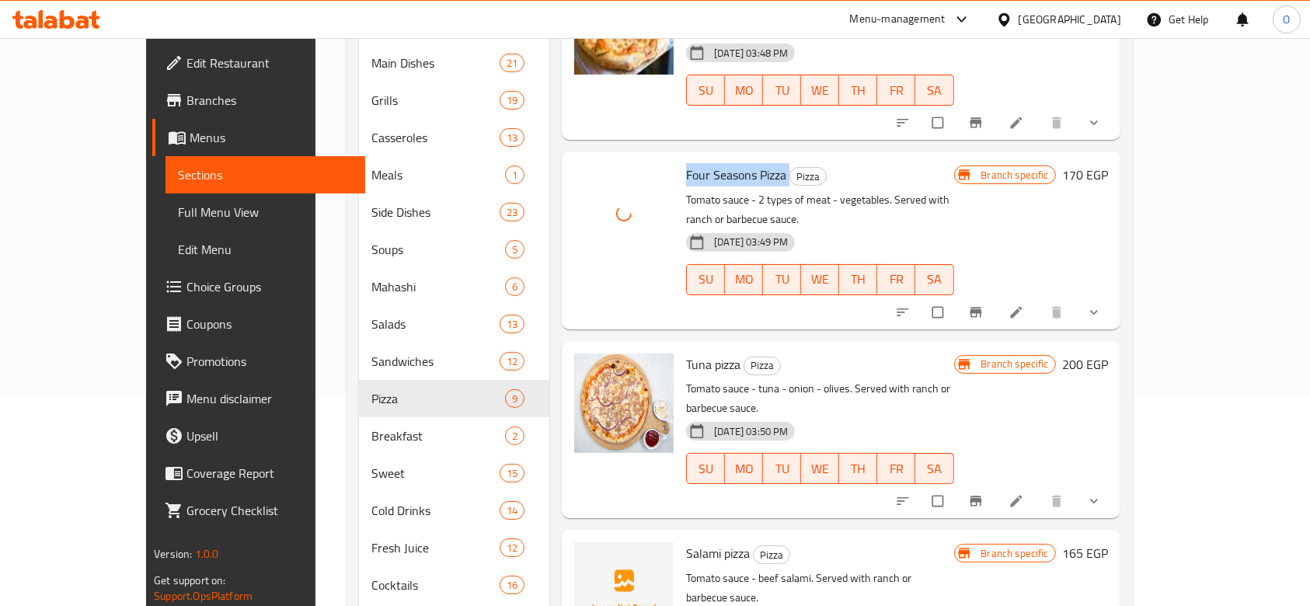
scroll to position [242, 0]
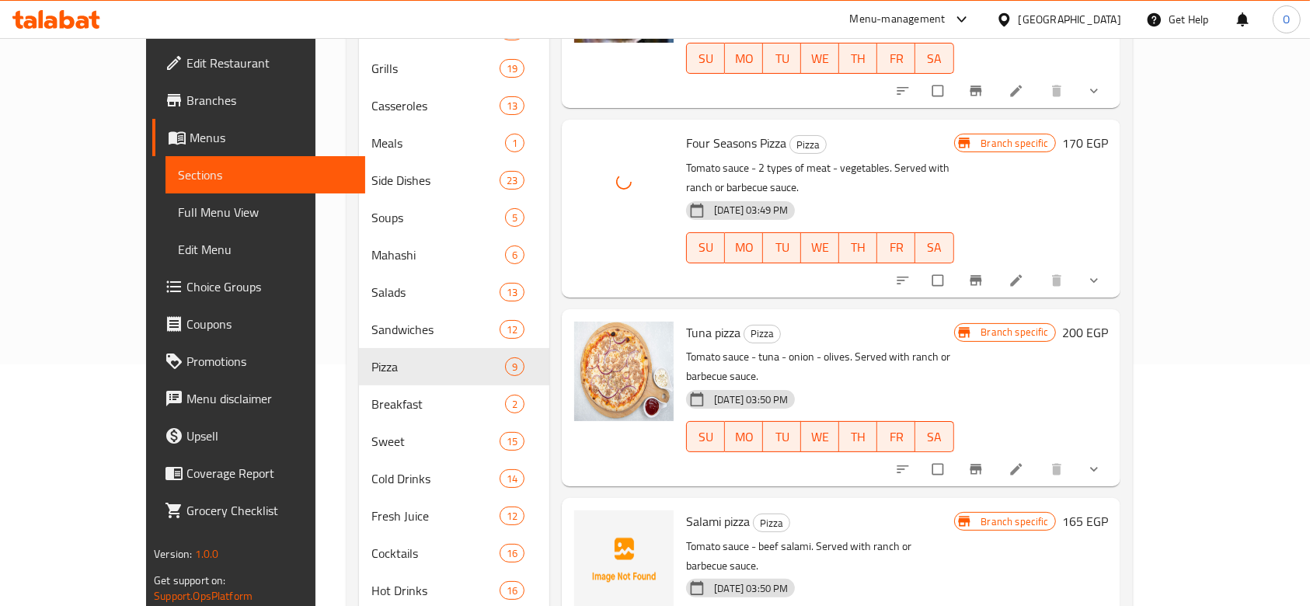
click at [686, 510] on span "Salami pizza" at bounding box center [718, 521] width 64 height 23
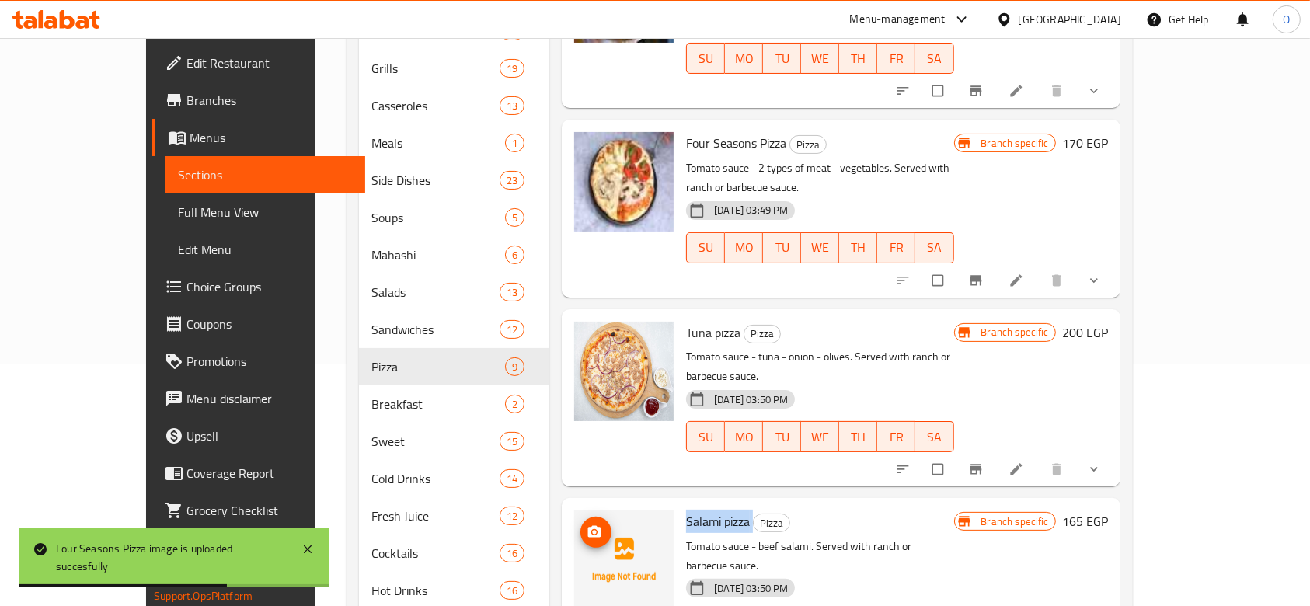
click at [580, 524] on span "upload picture" at bounding box center [595, 532] width 31 height 16
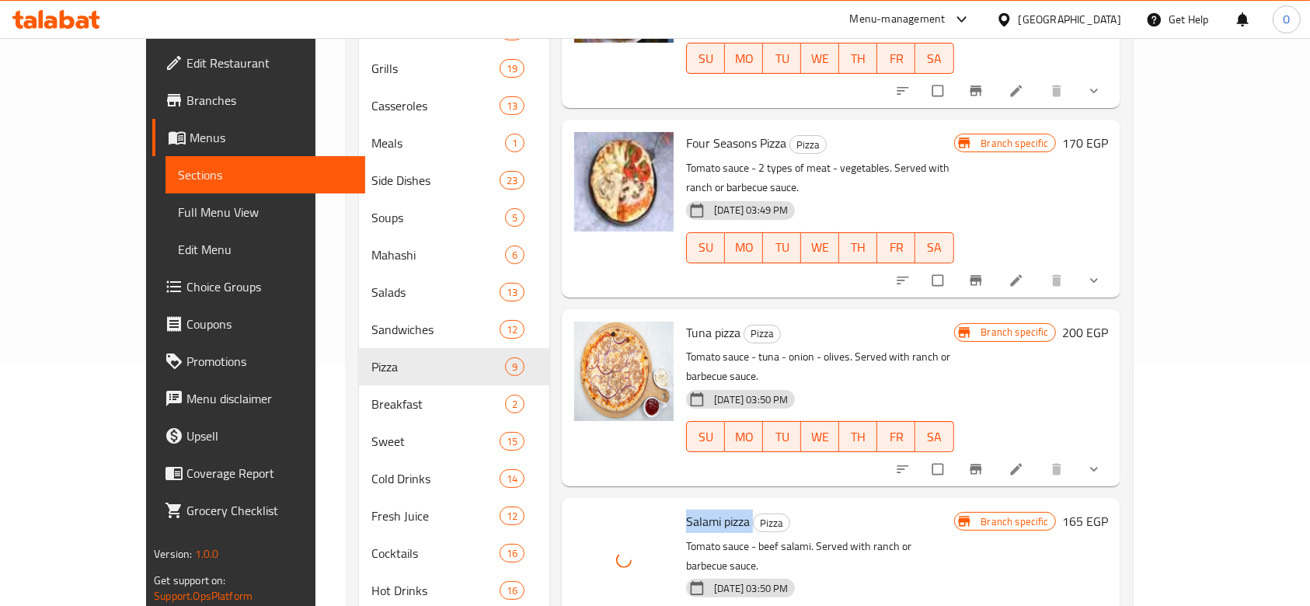
scroll to position [345, 0]
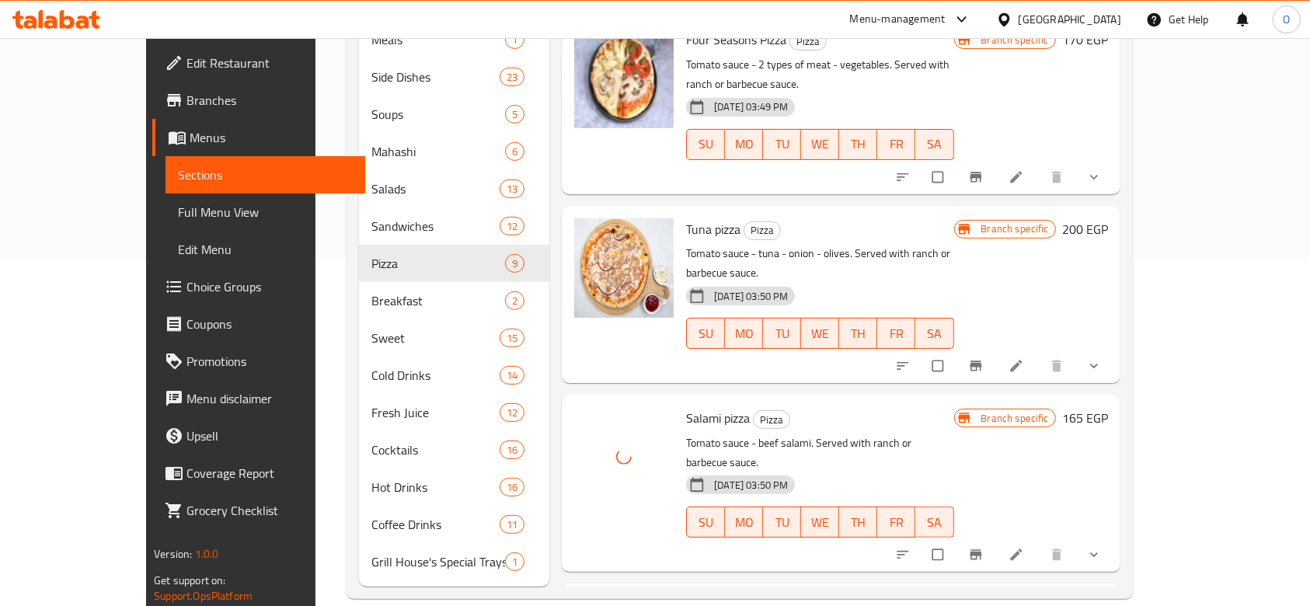
click at [715, 595] on span "Baladi sausage pizza" at bounding box center [739, 606] width 106 height 23
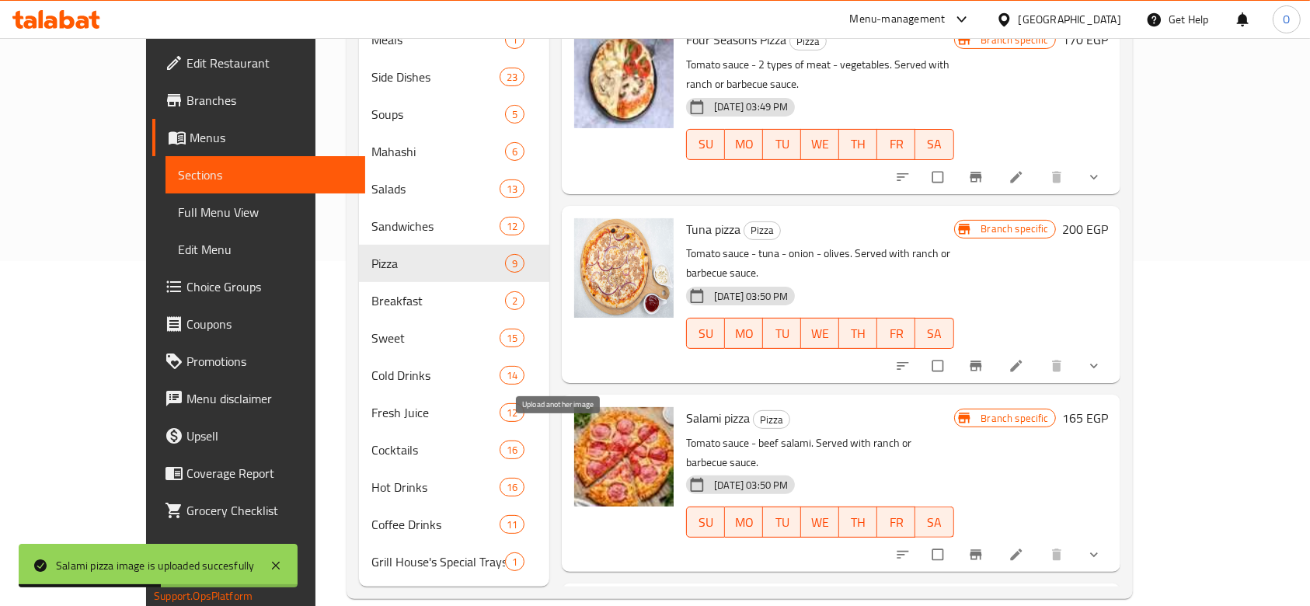
click at [580, 602] on button "upload picture" at bounding box center [595, 617] width 31 height 31
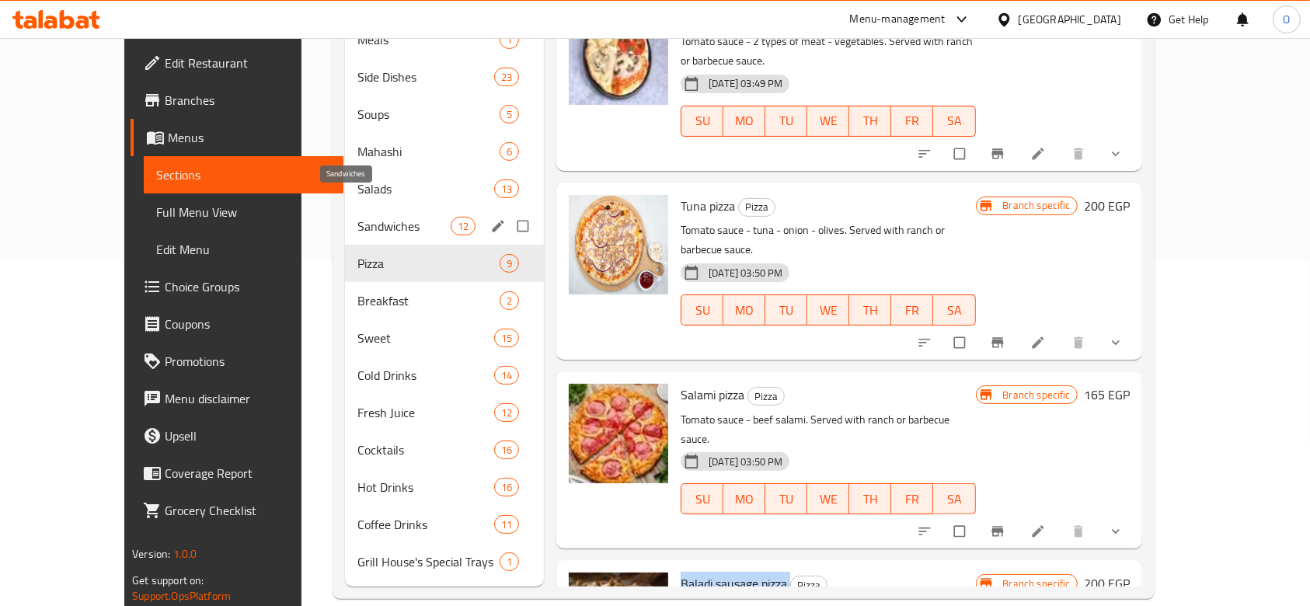
click at [357, 217] on span "Sandwiches" at bounding box center [403, 226] width 93 height 19
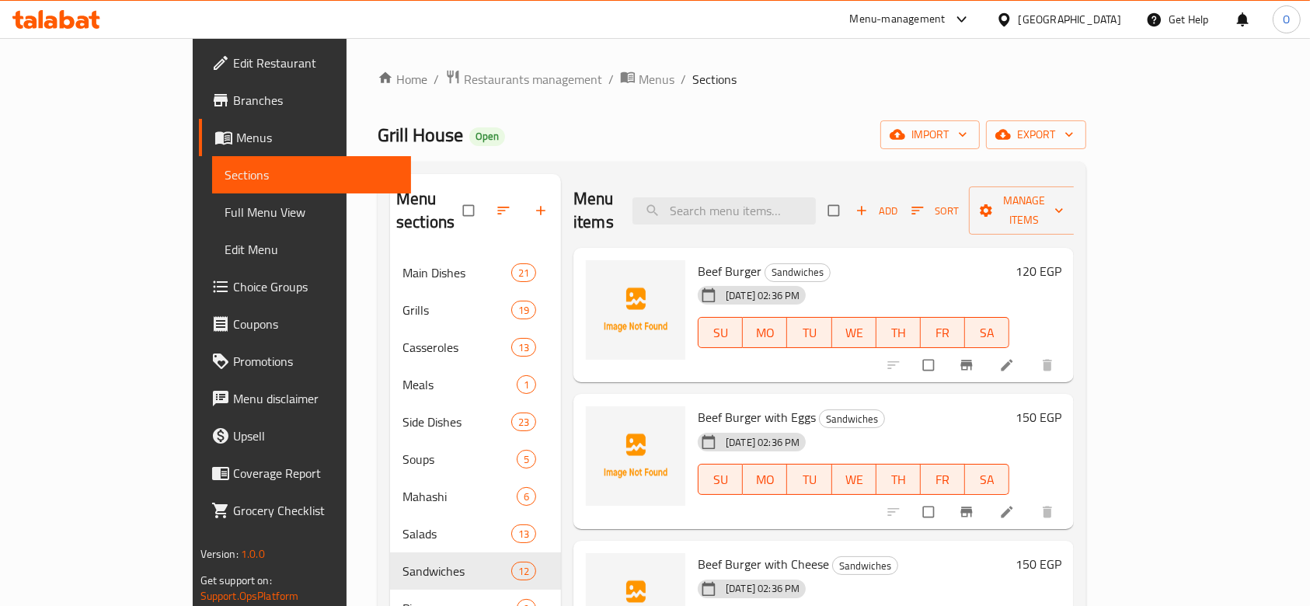
click at [697, 259] on span "Beef Burger" at bounding box center [729, 270] width 64 height 23
click at [600, 276] on icon "upload picture" at bounding box center [606, 282] width 13 height 12
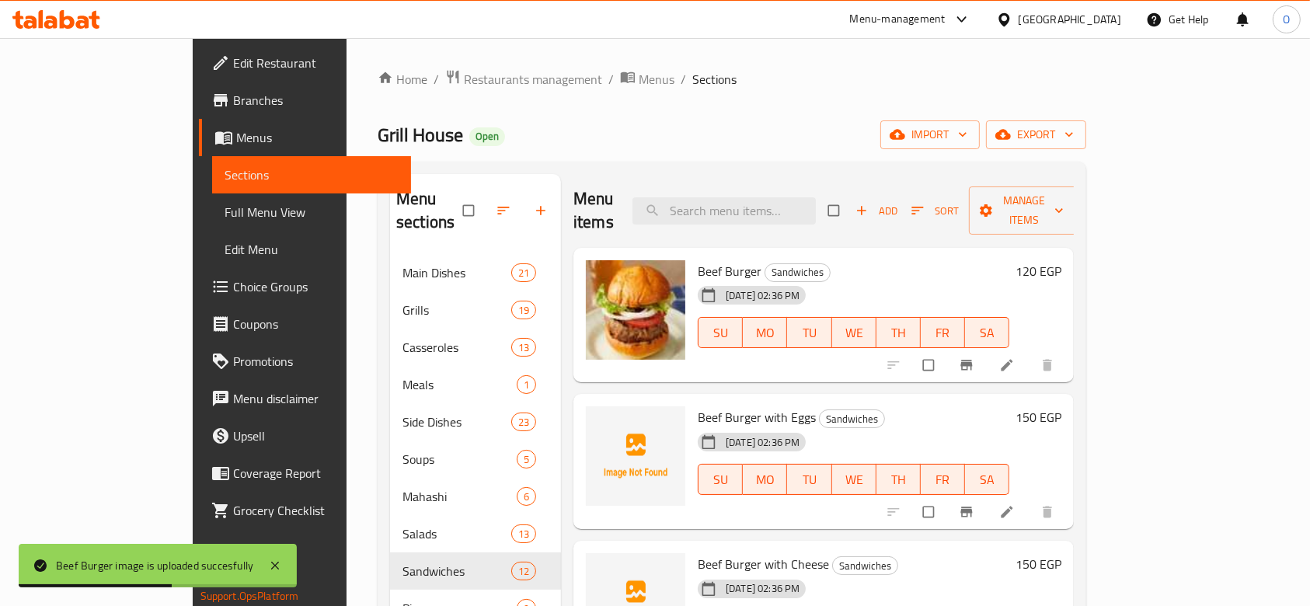
click at [705, 405] on span "Beef Burger with Eggs" at bounding box center [756, 416] width 118 height 23
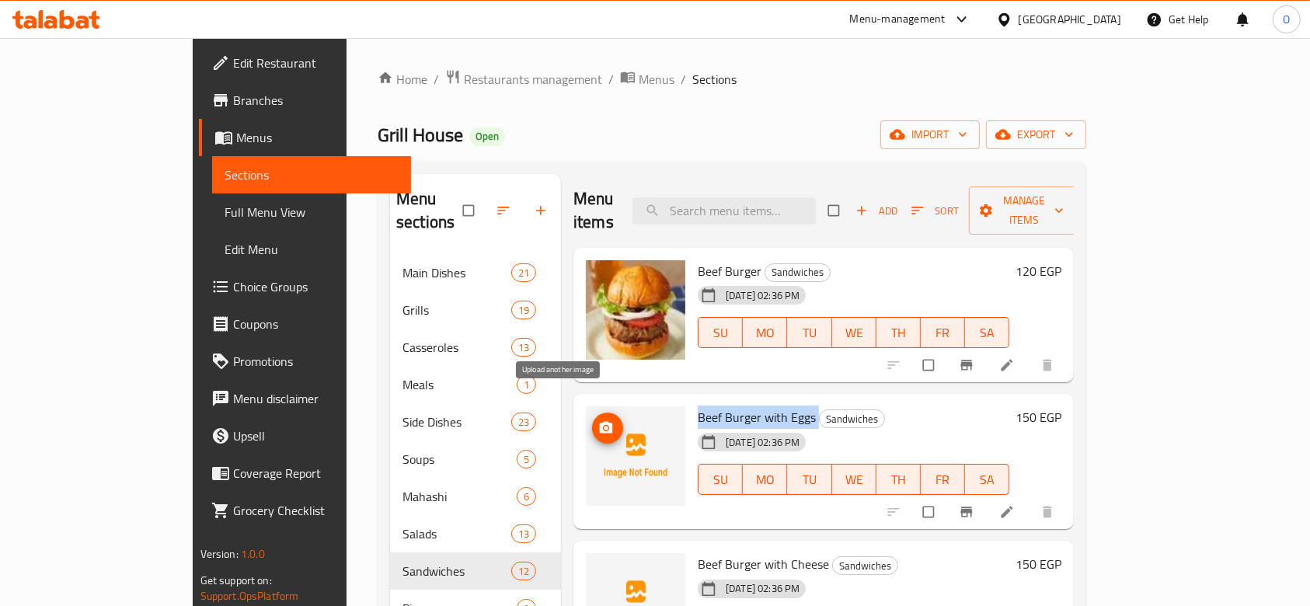
click at [600, 422] on icon "upload picture" at bounding box center [606, 428] width 13 height 12
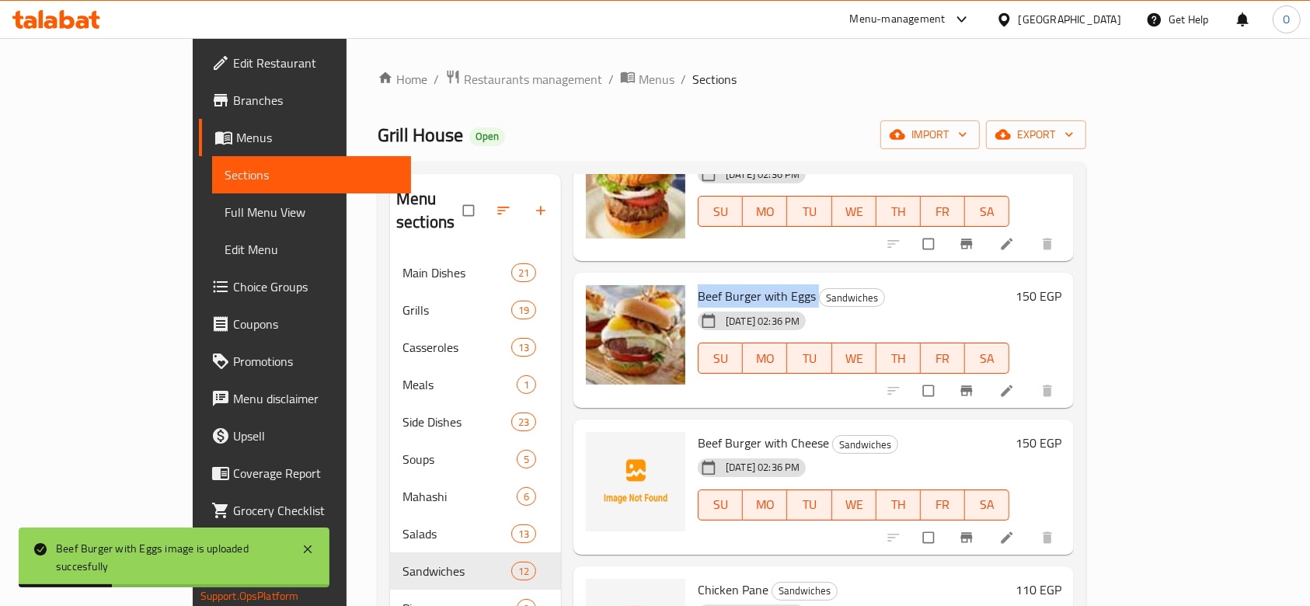
scroll to position [207, 0]
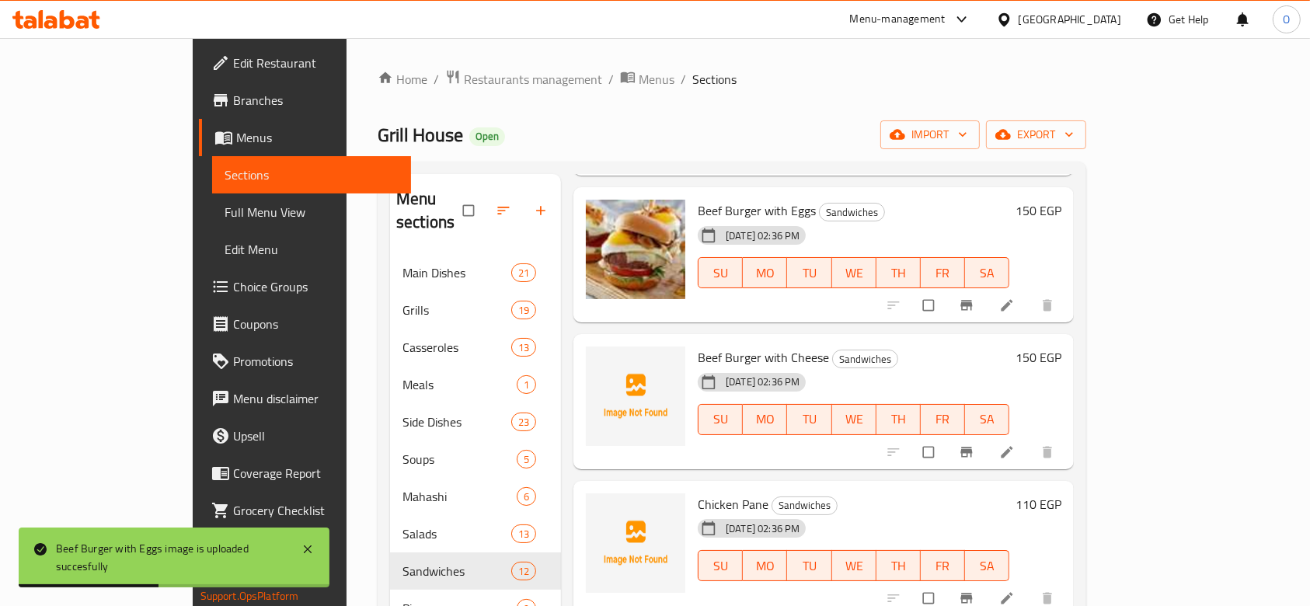
click at [697, 346] on span "Beef Burger with Cheese" at bounding box center [762, 357] width 131 height 23
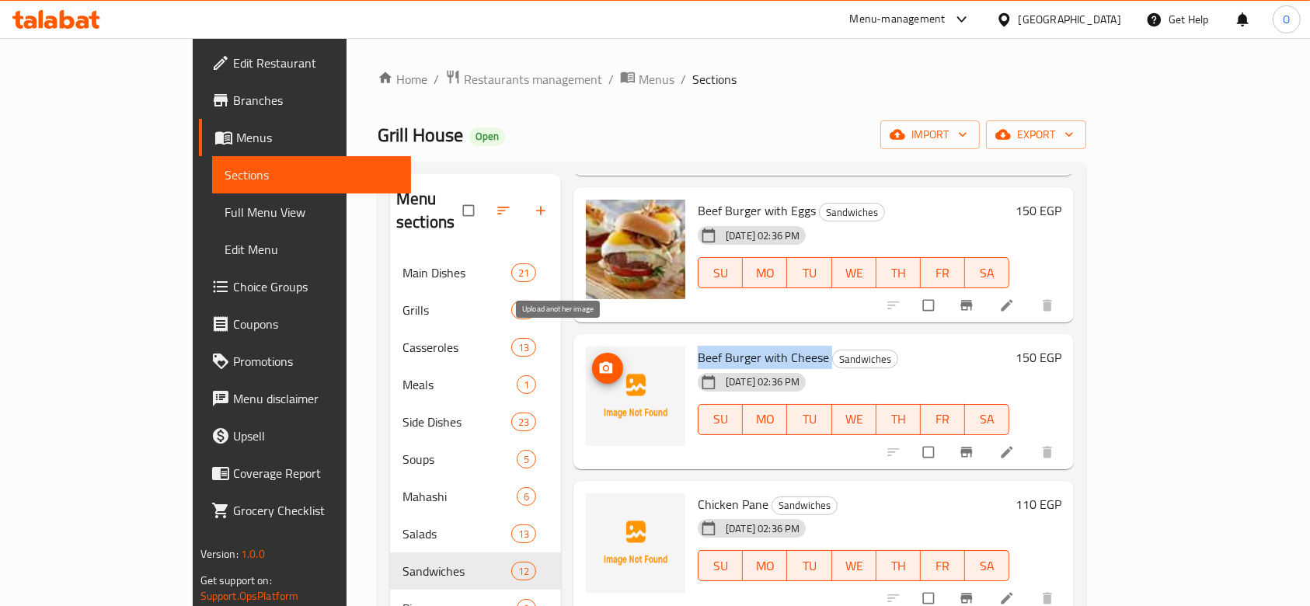
click at [600, 362] on icon "upload picture" at bounding box center [606, 368] width 13 height 12
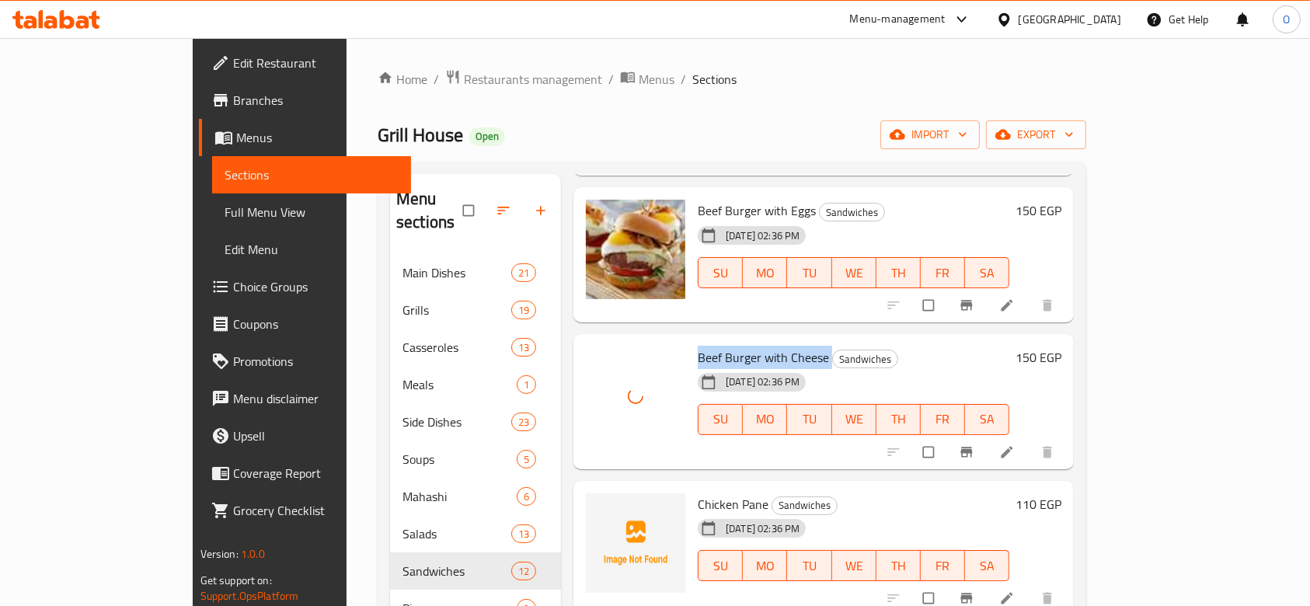
scroll to position [414, 0]
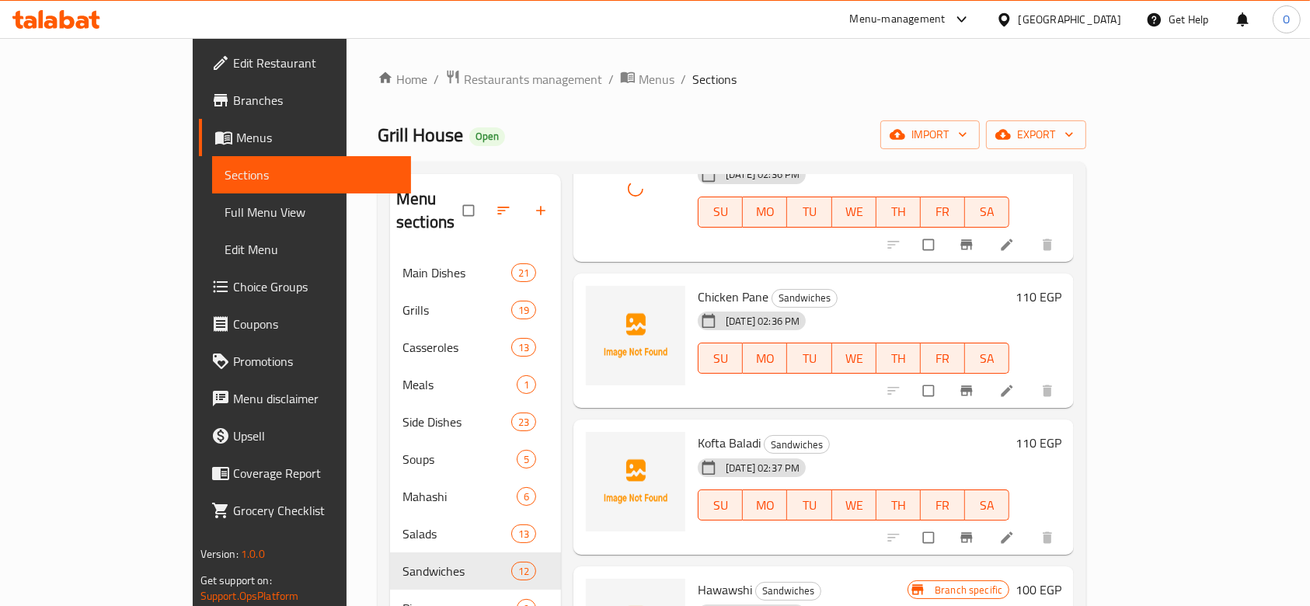
click at [697, 285] on span "Chicken Pane" at bounding box center [732, 296] width 71 height 23
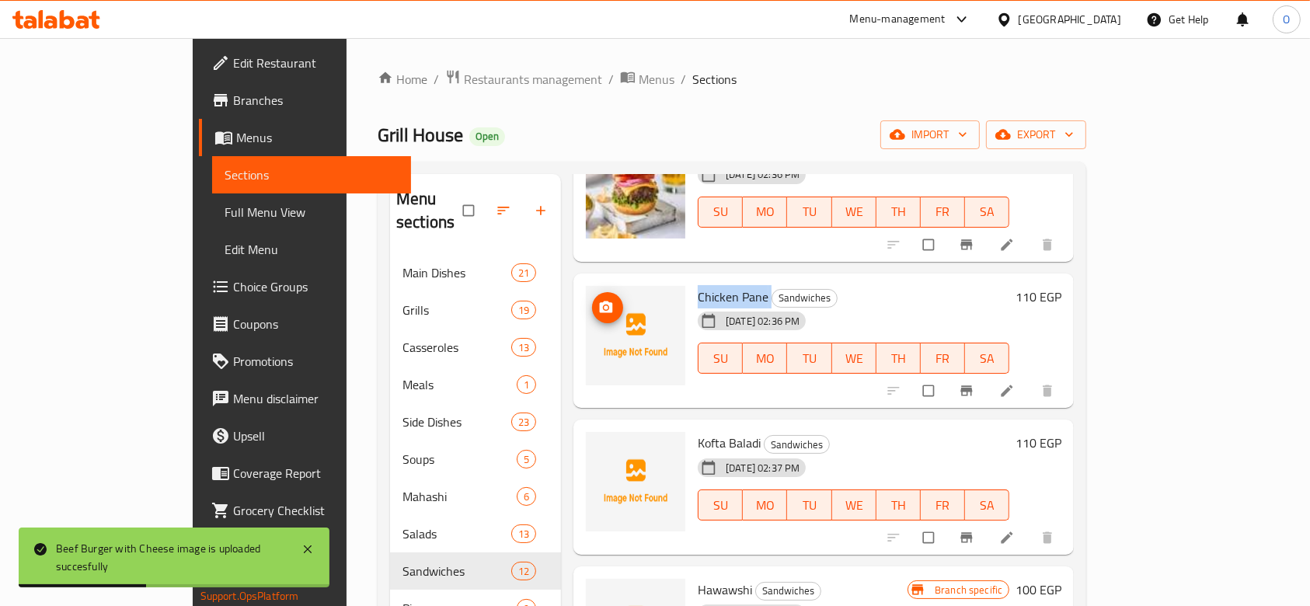
click at [598, 300] on icon "upload picture" at bounding box center [606, 308] width 16 height 16
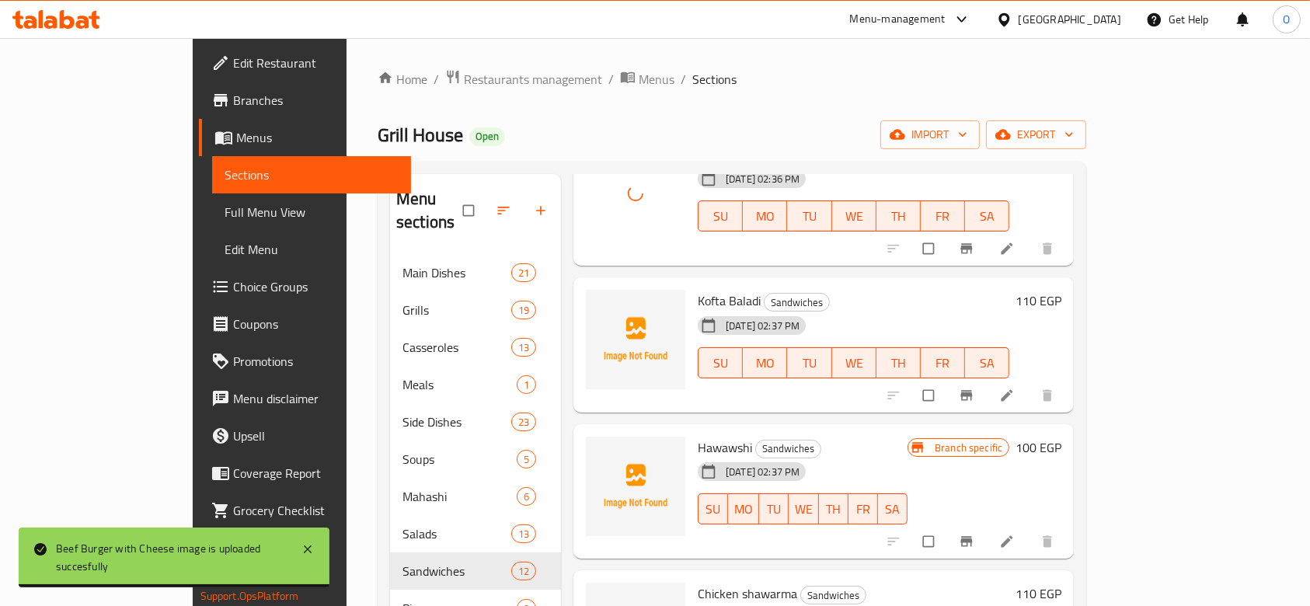
scroll to position [621, 0]
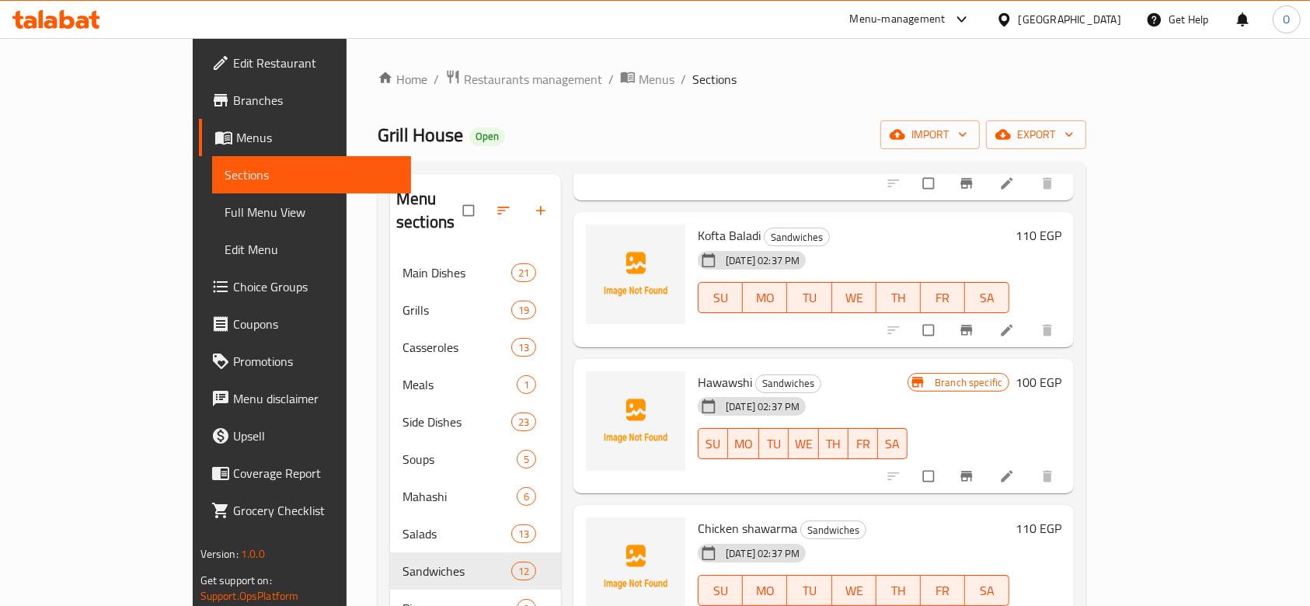
click at [697, 224] on span "Kofta Baladi" at bounding box center [728, 235] width 63 height 23
click at [592, 238] on span "upload picture" at bounding box center [607, 246] width 31 height 16
click at [697, 370] on span "Hawawshi" at bounding box center [724, 381] width 54 height 23
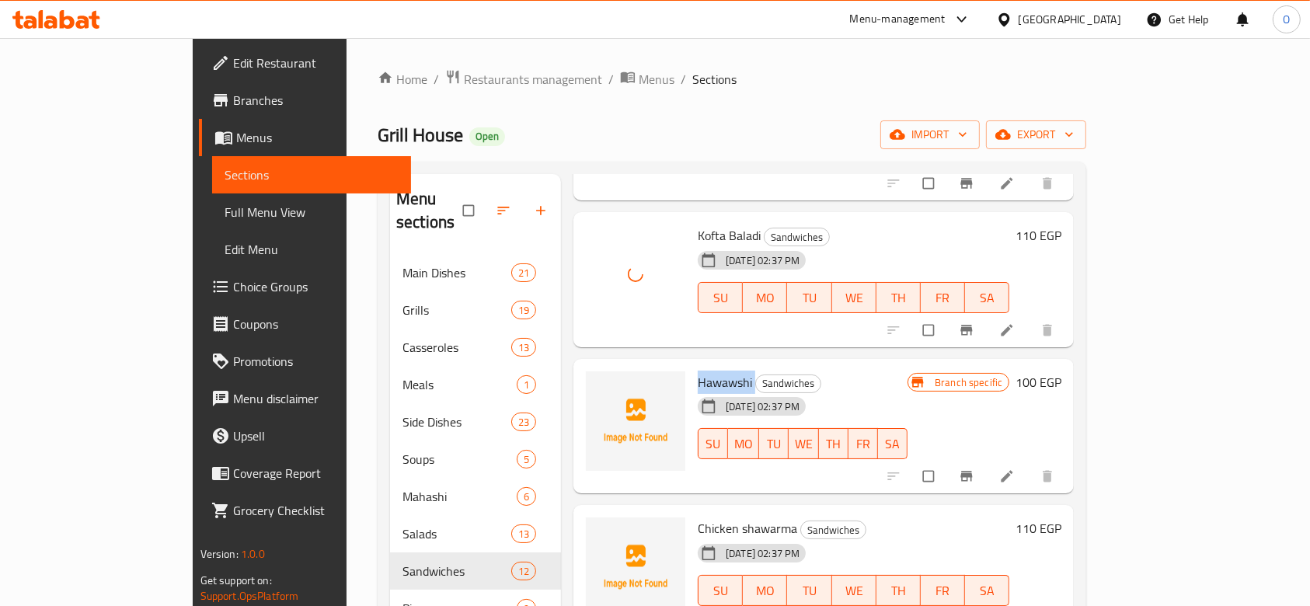
click at [697, 370] on span "Hawawshi" at bounding box center [724, 381] width 54 height 23
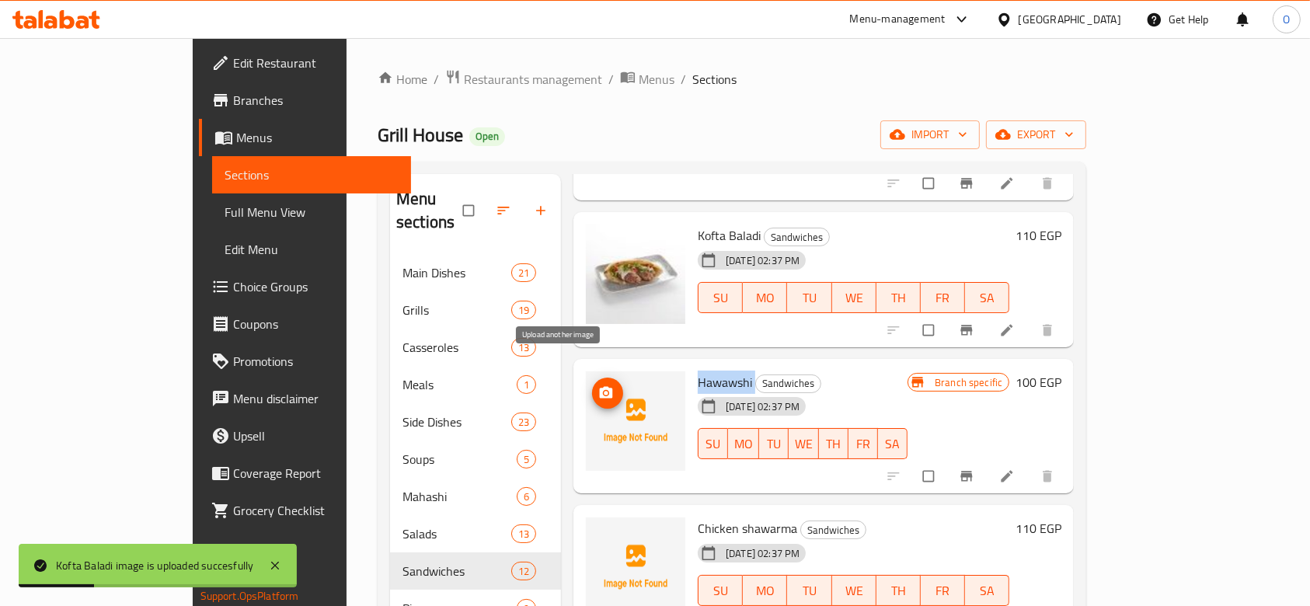
click at [600, 386] on icon "upload picture" at bounding box center [606, 392] width 13 height 12
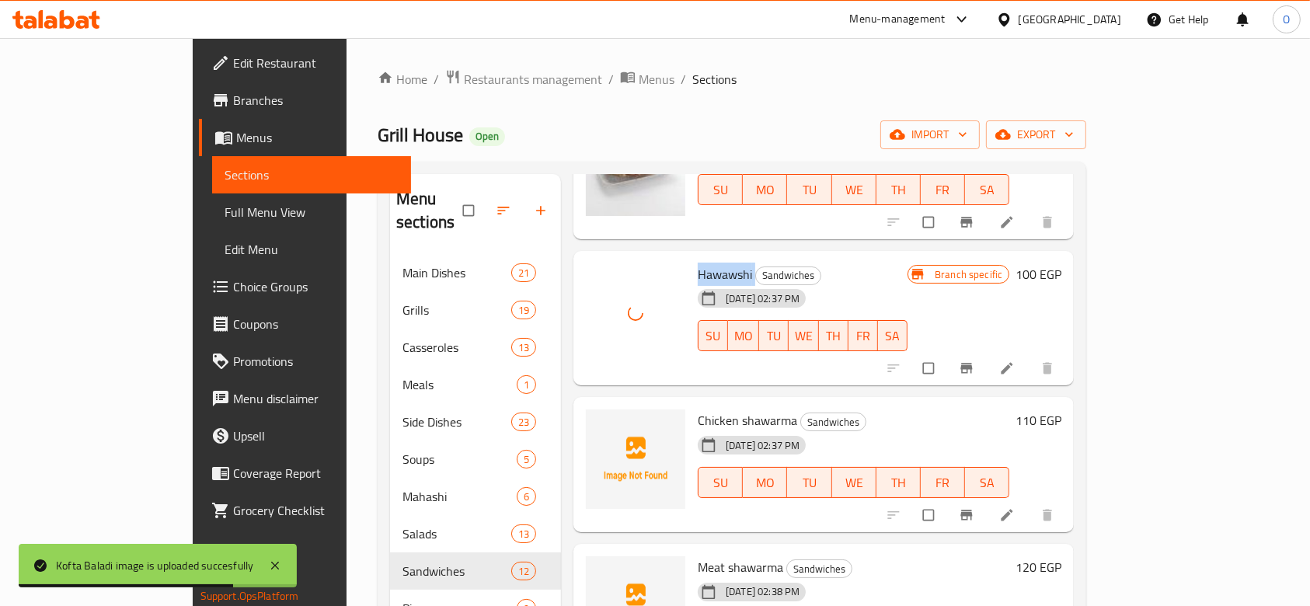
scroll to position [828, 0]
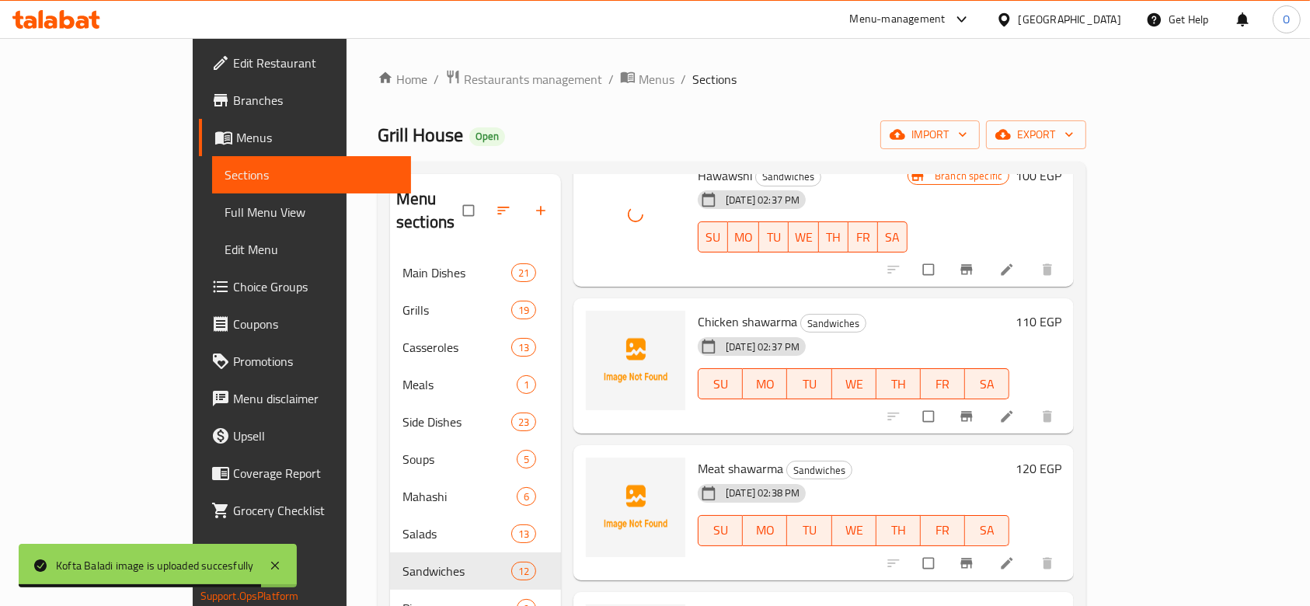
click at [697, 310] on span "Chicken shawarma" at bounding box center [746, 321] width 99 height 23
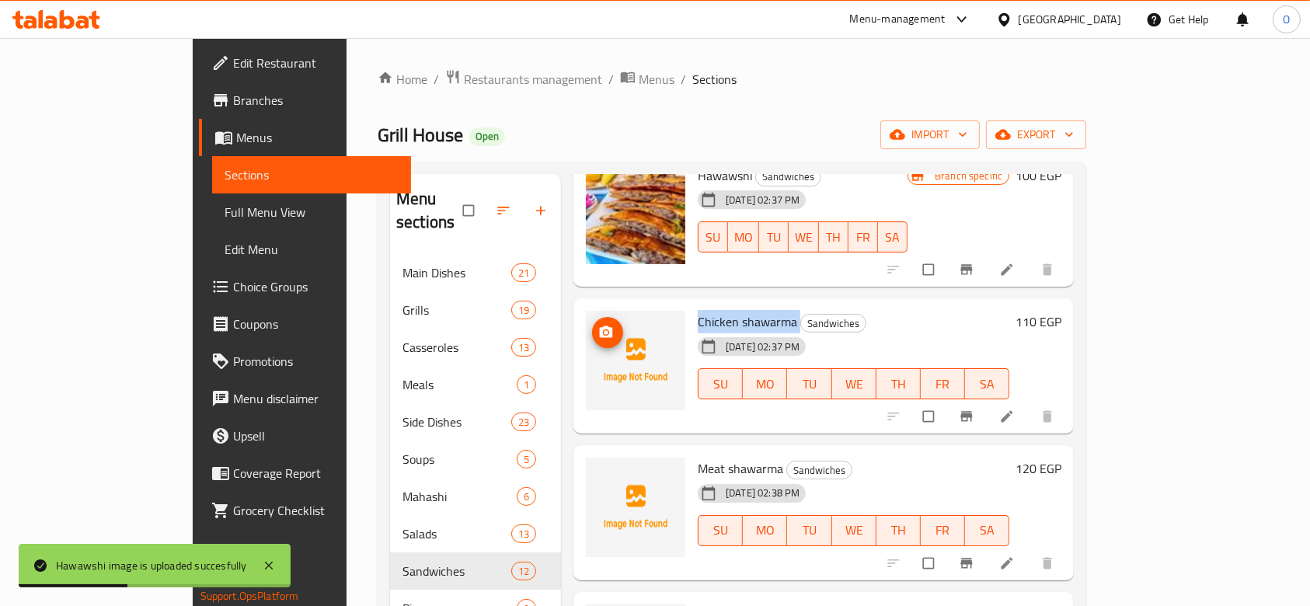
click at [586, 311] on img at bounding box center [635, 360] width 99 height 99
click at [598, 325] on icon "upload picture" at bounding box center [606, 333] width 16 height 16
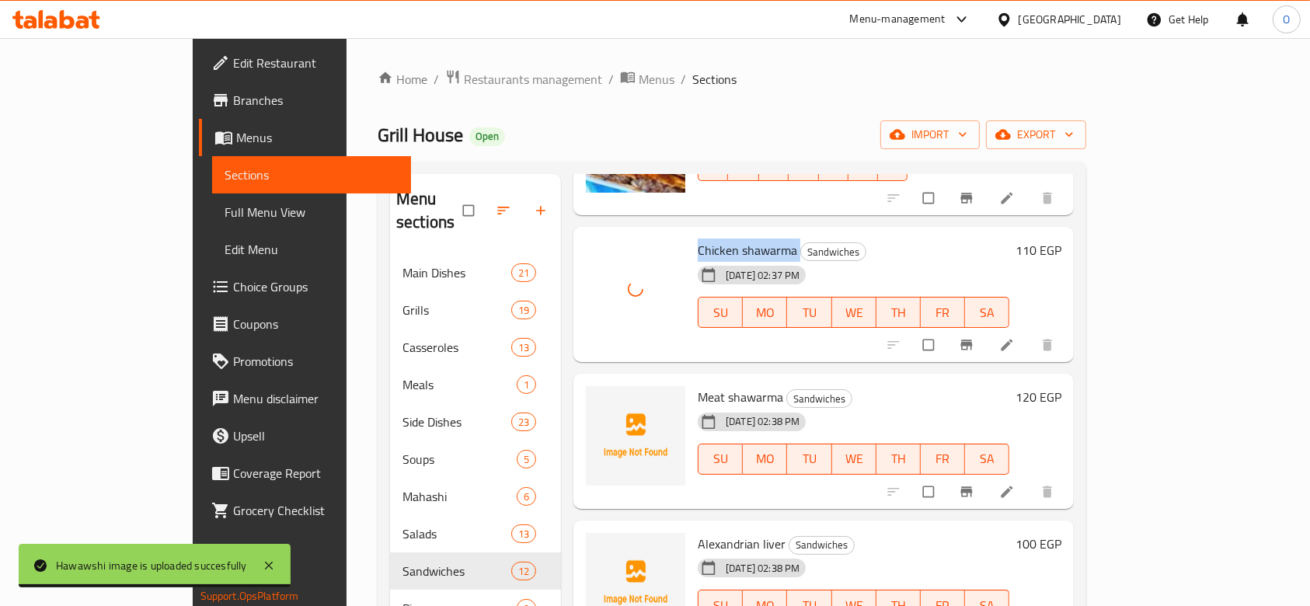
scroll to position [932, 0]
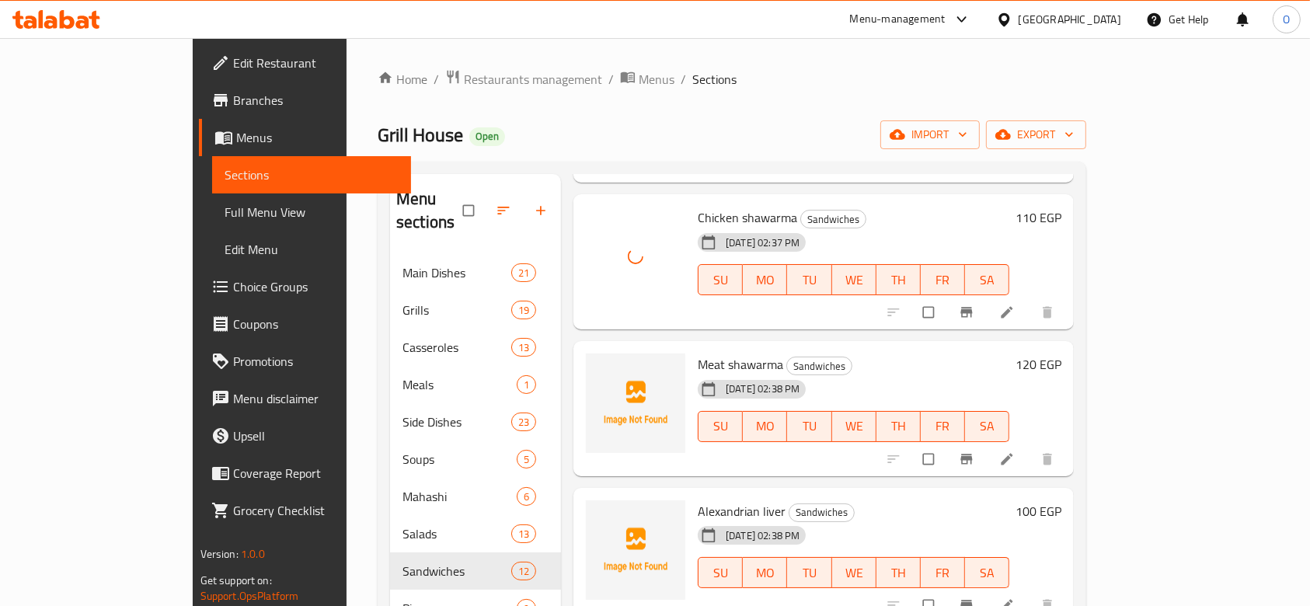
click at [697, 353] on span "Meat shawarma" at bounding box center [739, 364] width 85 height 23
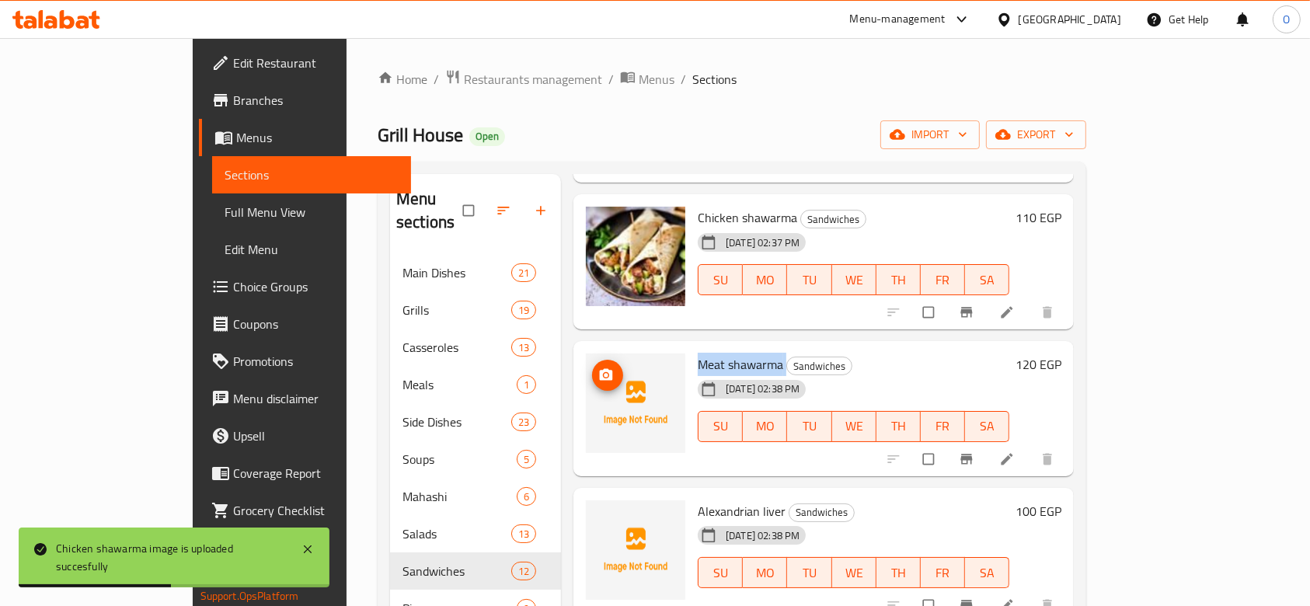
click at [598, 367] on icon "upload picture" at bounding box center [606, 375] width 16 height 16
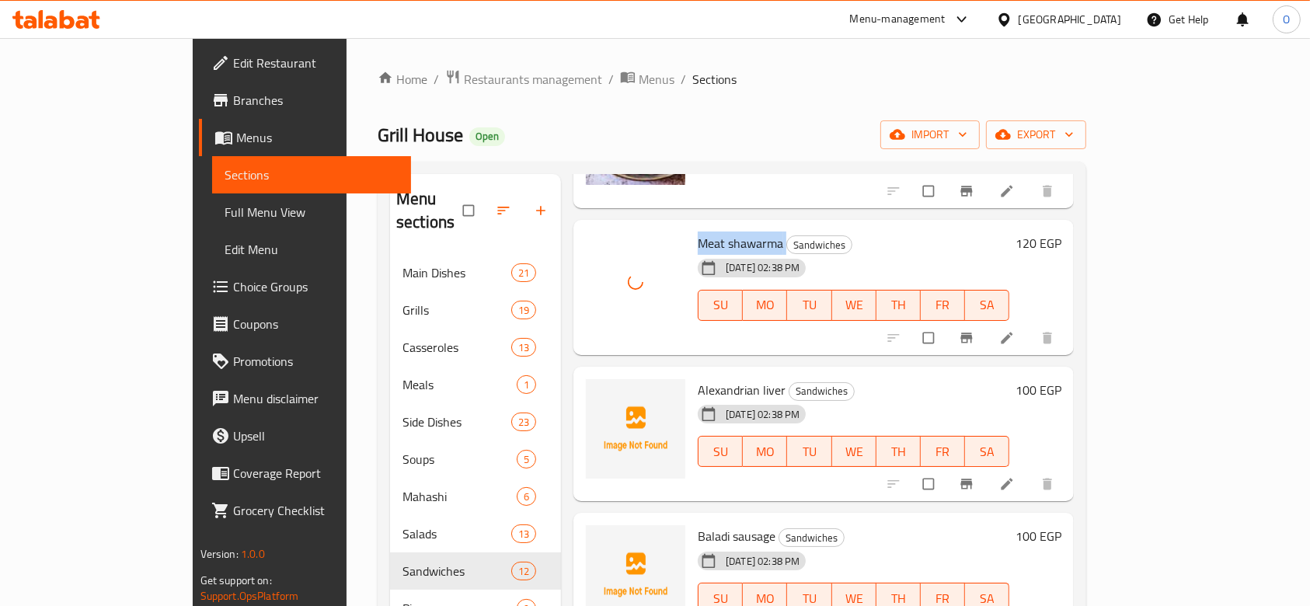
scroll to position [1063, 0]
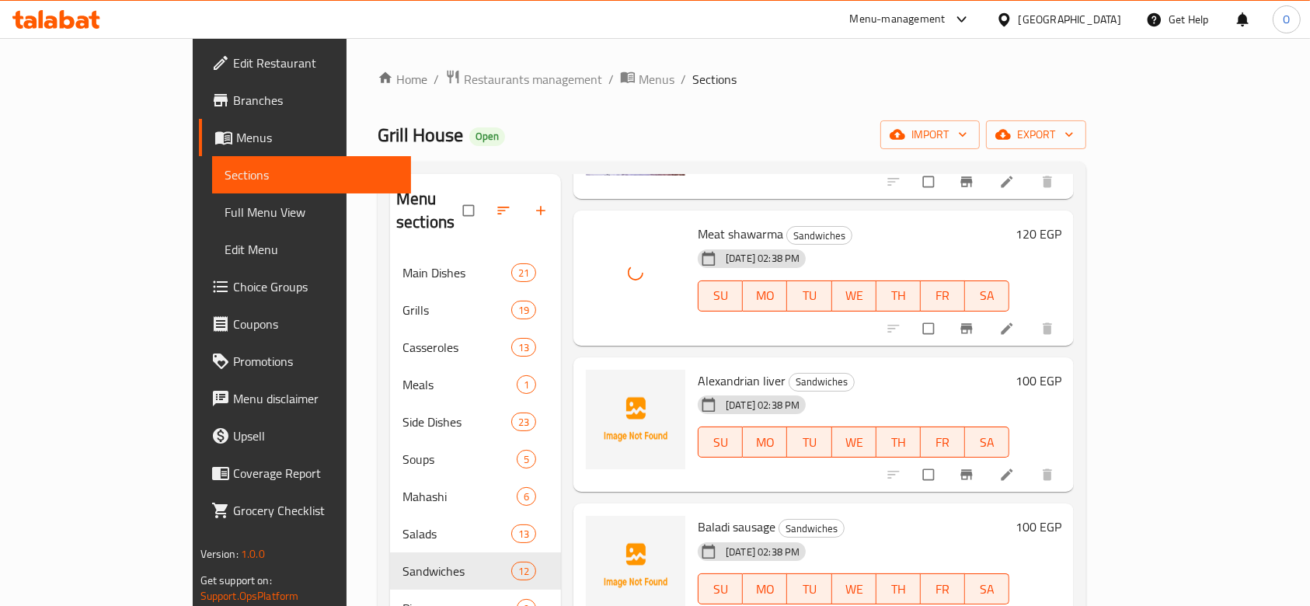
click at [721, 369] on span "Alexandrian liver" at bounding box center [741, 380] width 88 height 23
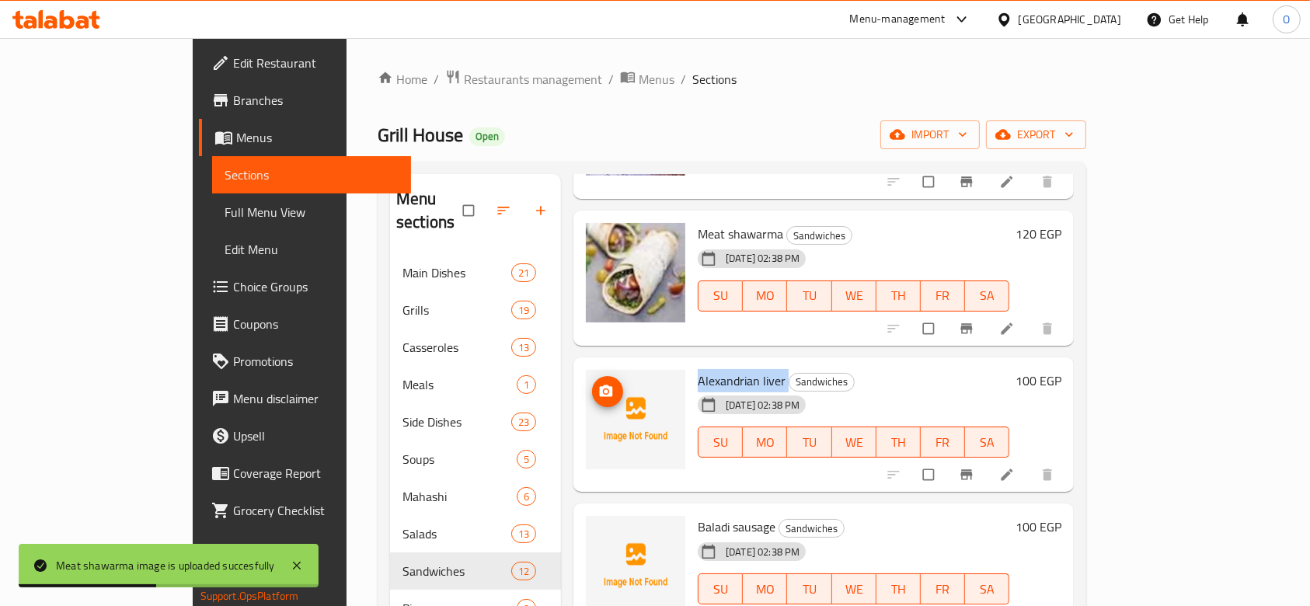
click at [586, 370] on img at bounding box center [635, 419] width 99 height 99
click at [598, 384] on icon "upload picture" at bounding box center [606, 392] width 16 height 16
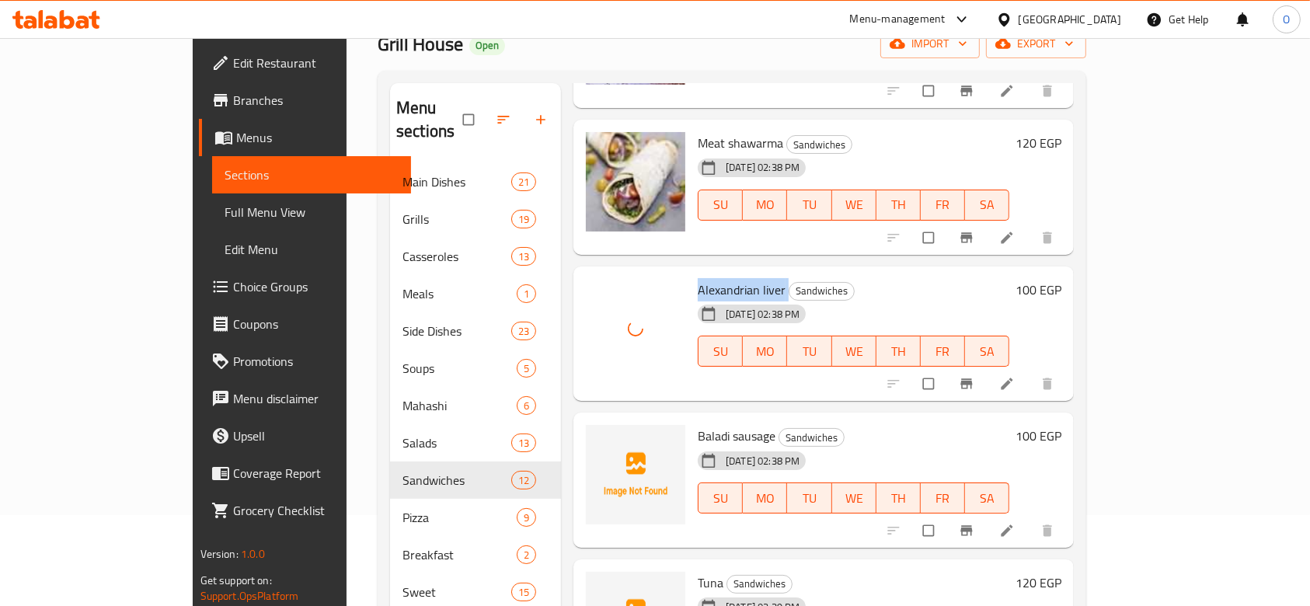
scroll to position [207, 0]
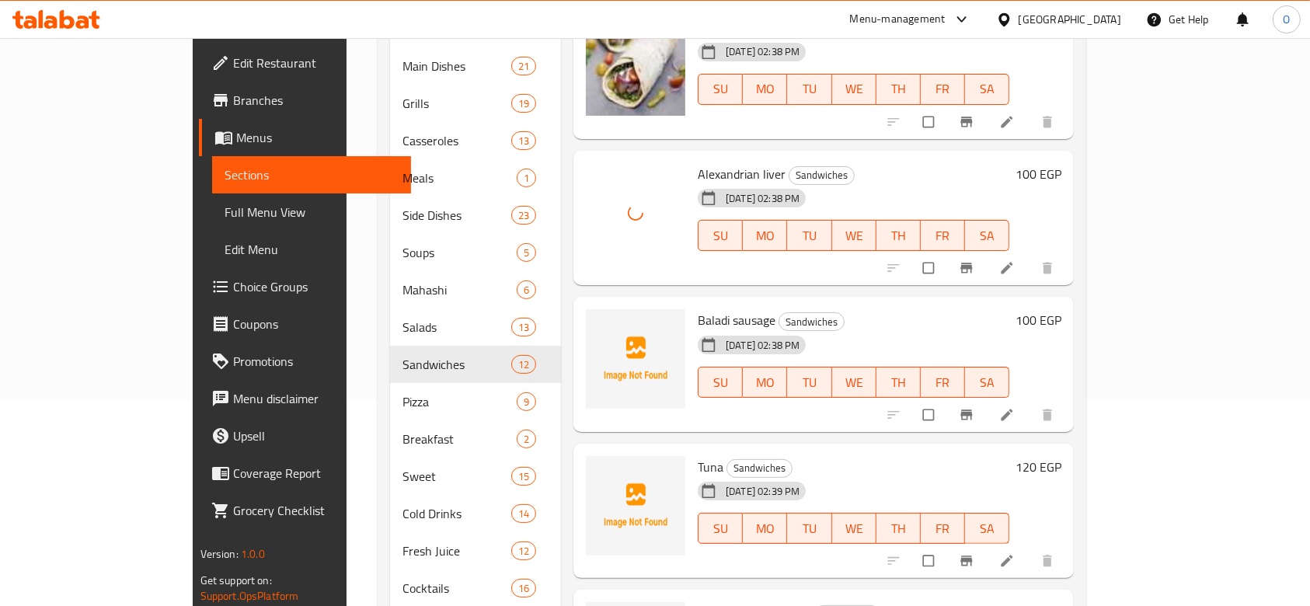
click at [697, 308] on span "Baladi sausage" at bounding box center [736, 319] width 78 height 23
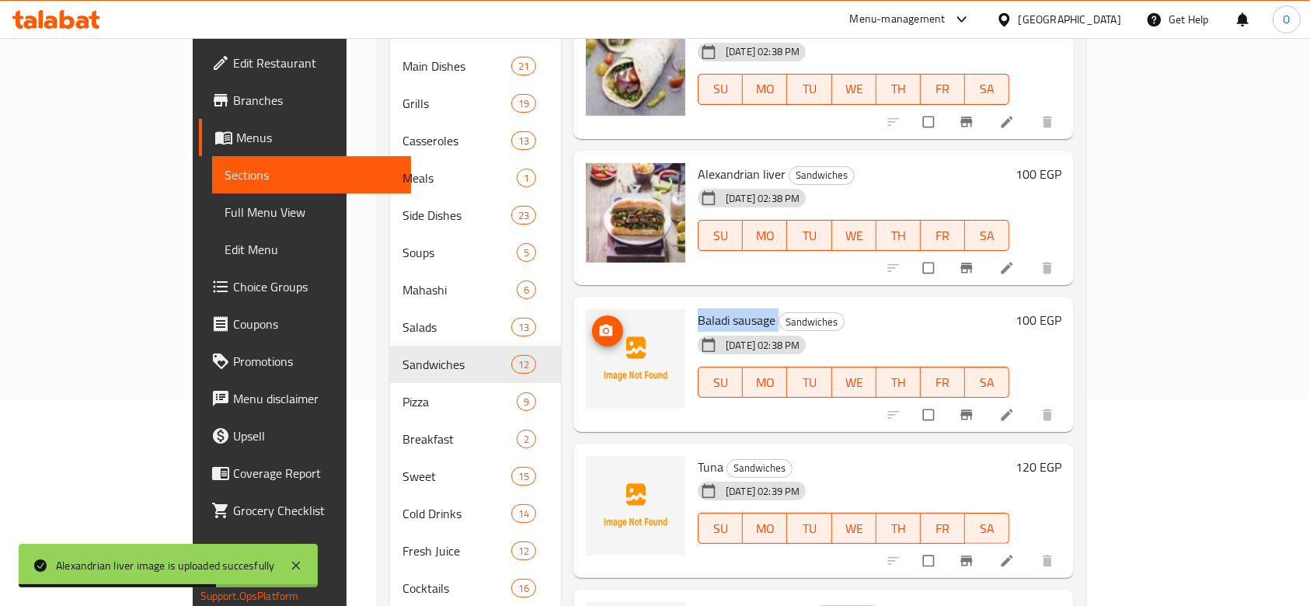
click at [586, 309] on img at bounding box center [635, 358] width 99 height 99
click at [592, 323] on span "upload picture" at bounding box center [607, 331] width 31 height 16
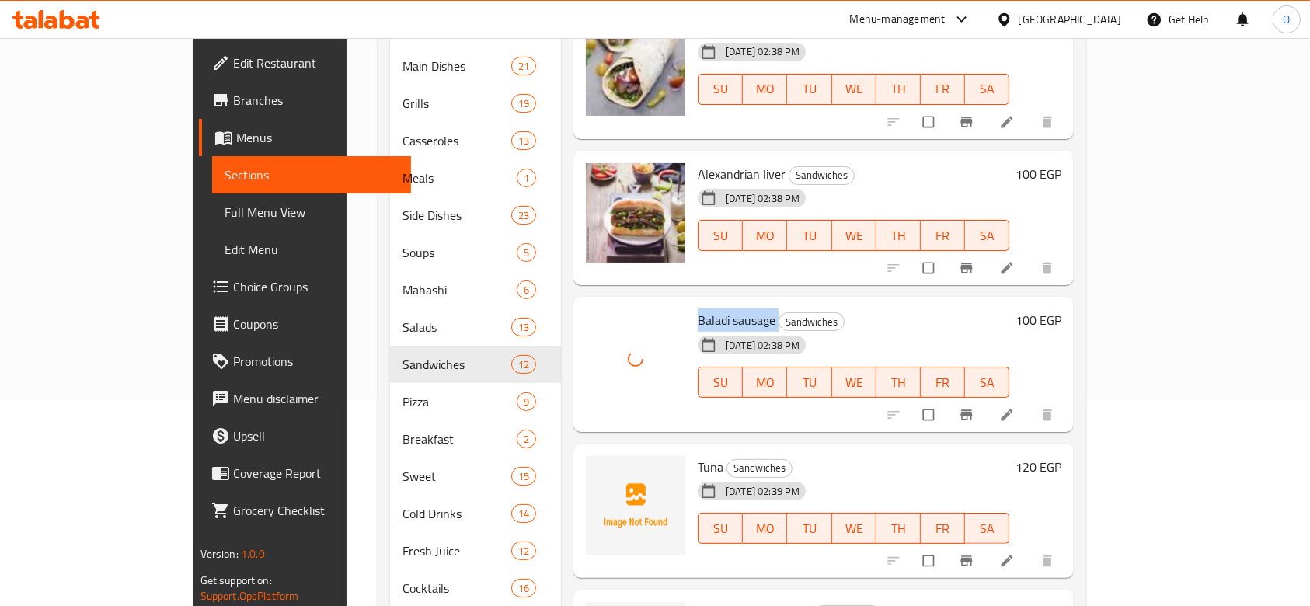
scroll to position [311, 0]
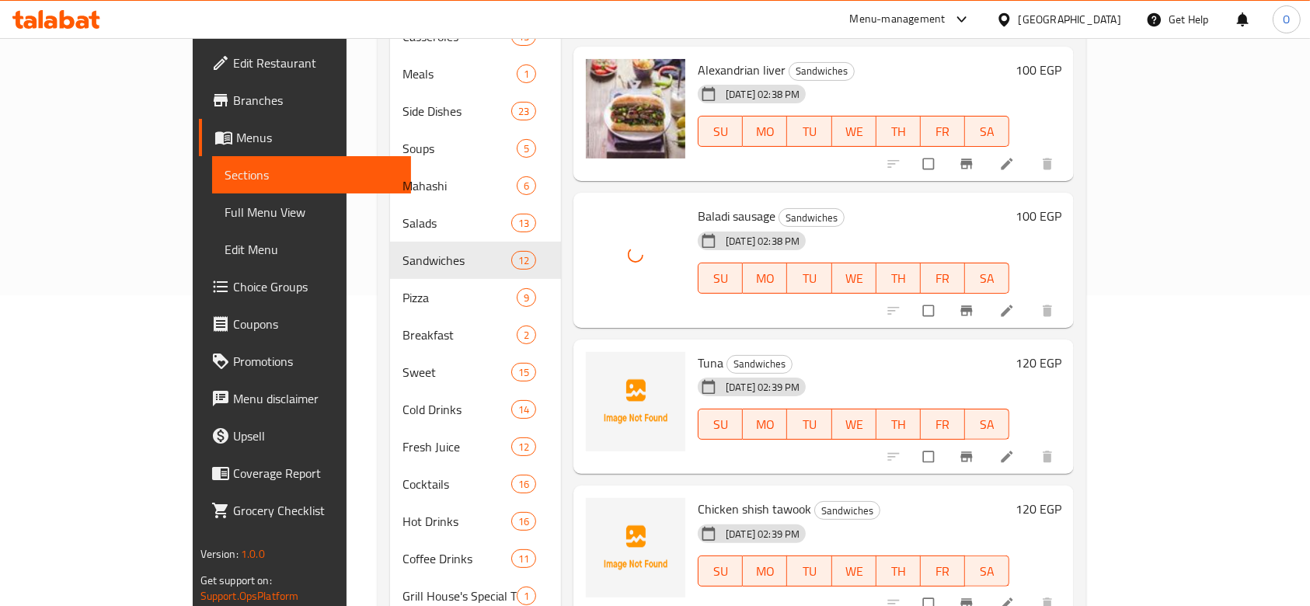
click at [697, 351] on span "Tuna" at bounding box center [710, 362] width 26 height 23
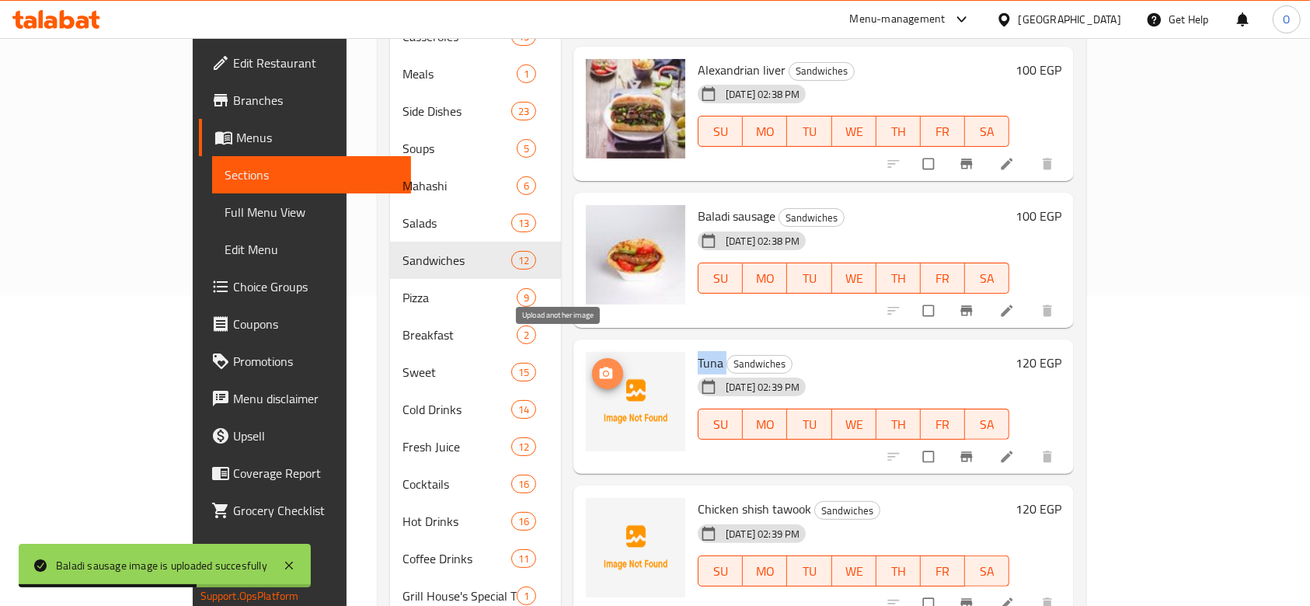
click at [600, 367] on icon "upload picture" at bounding box center [606, 373] width 13 height 12
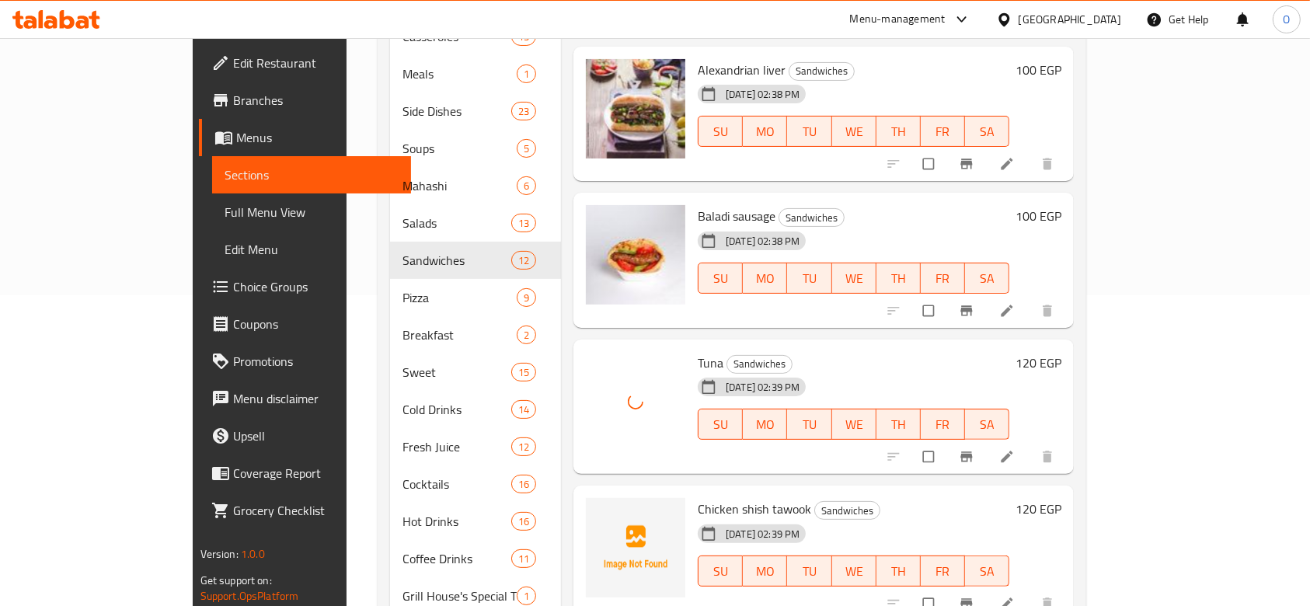
click at [725, 497] on span "Chicken shish tawook" at bounding box center [753, 508] width 113 height 23
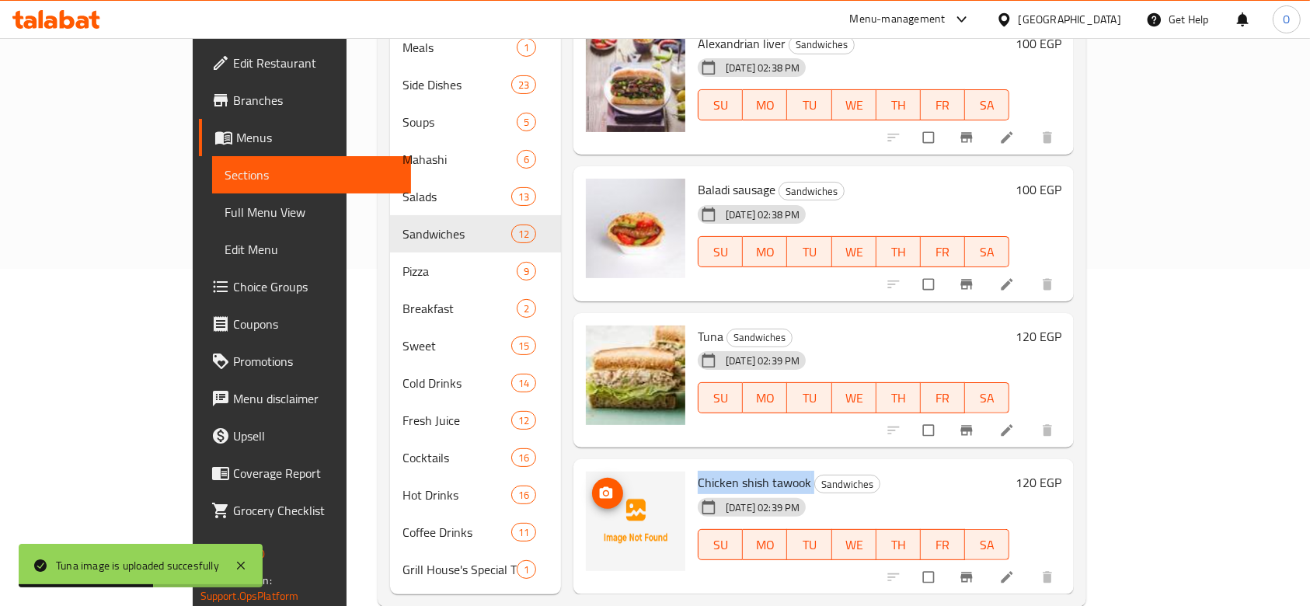
scroll to position [345, 0]
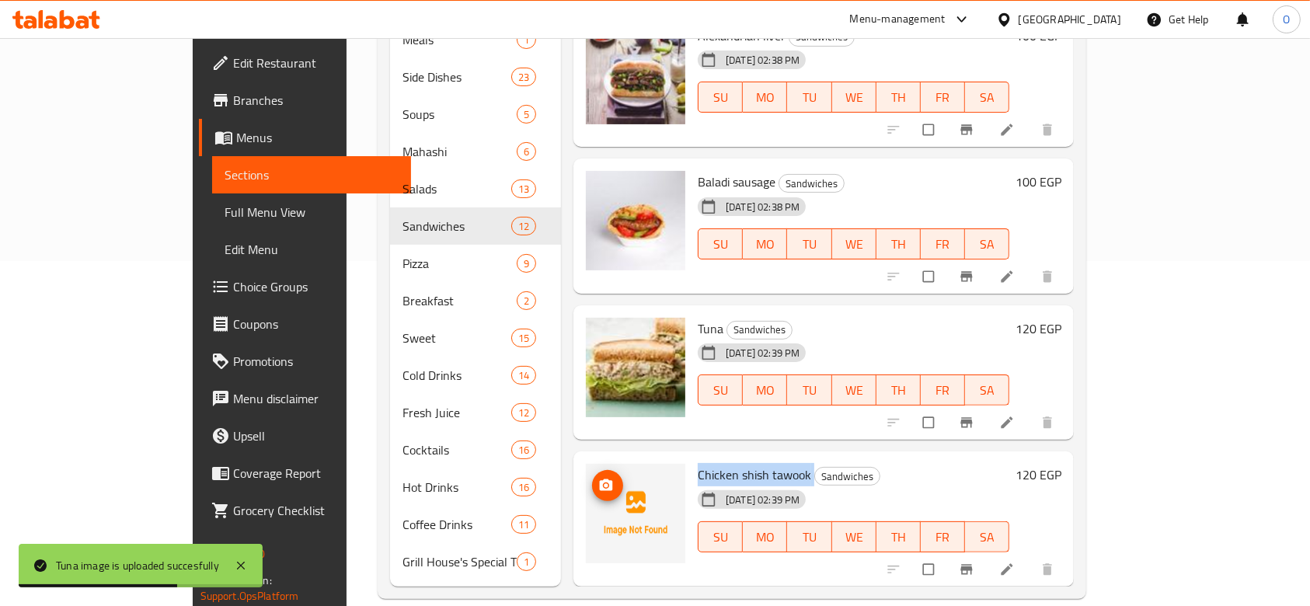
click at [600, 479] on icon "upload picture" at bounding box center [606, 485] width 13 height 12
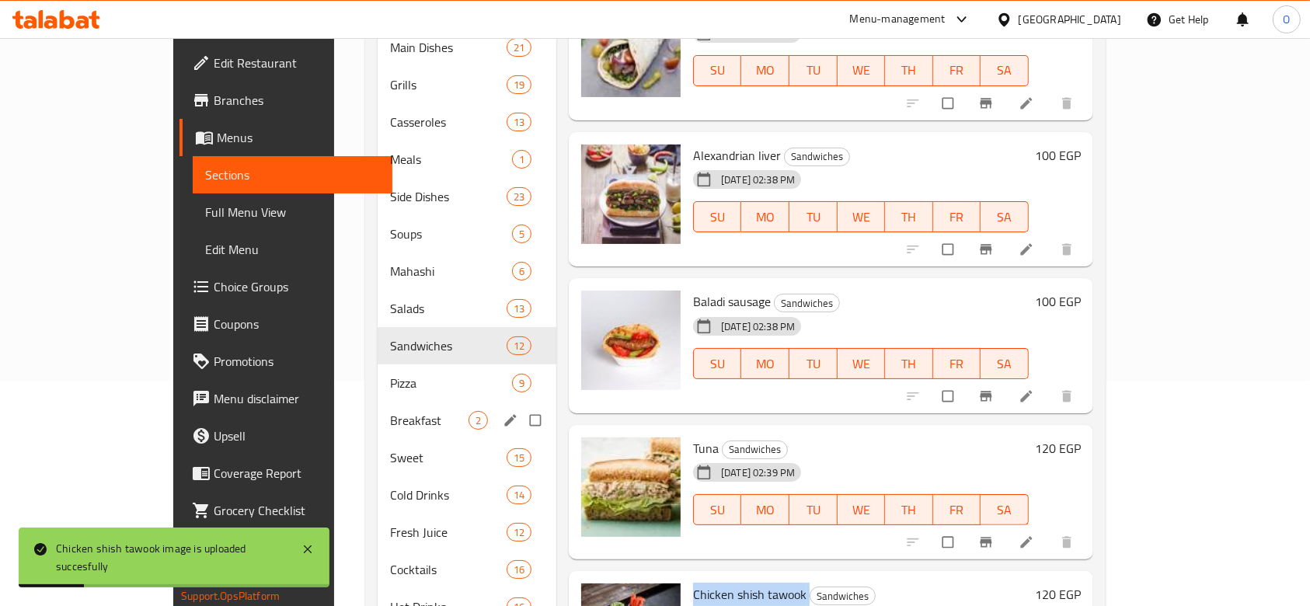
scroll to position [137, 0]
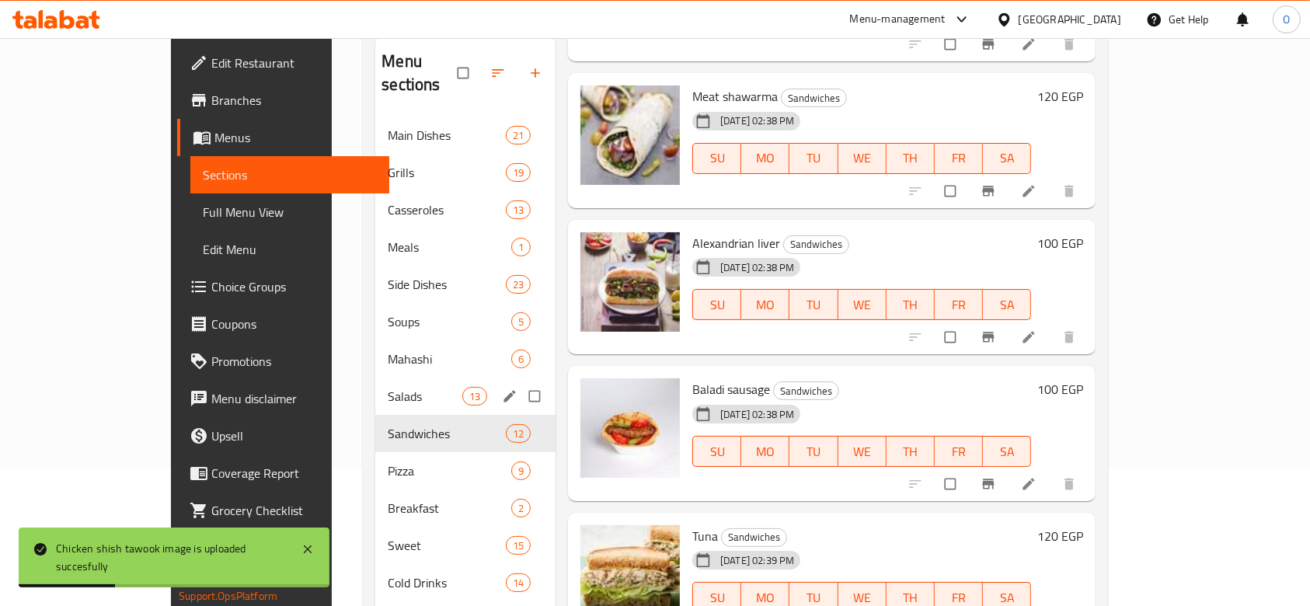
click at [375, 377] on div "Salads 13" at bounding box center [465, 395] width 180 height 37
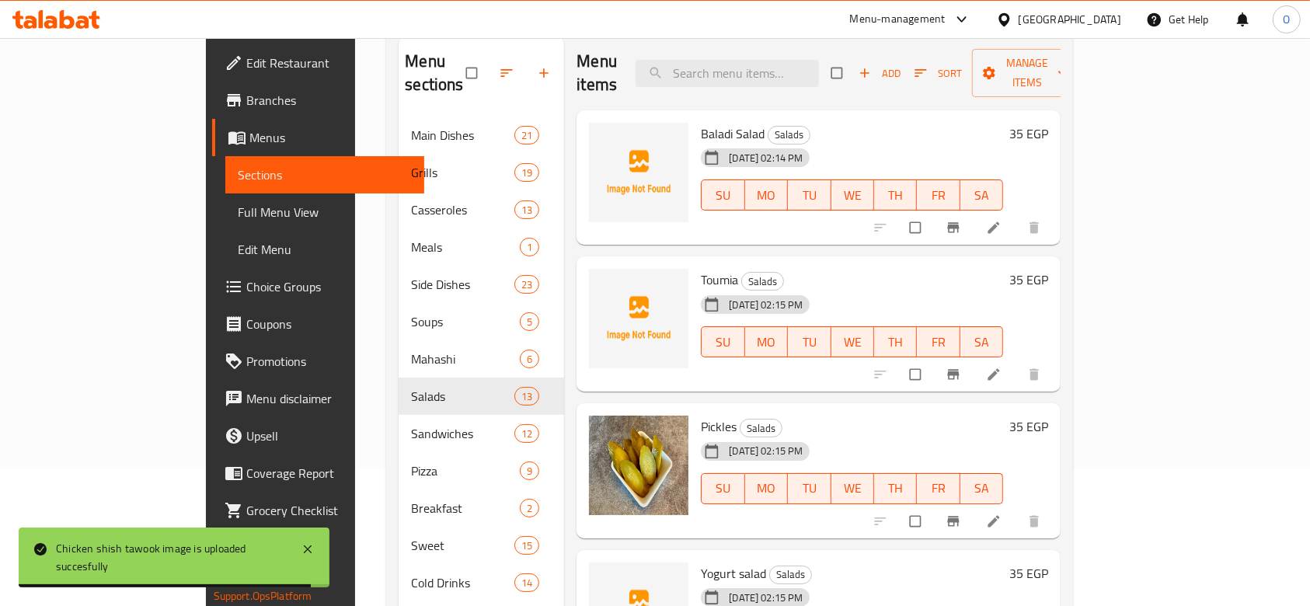
click at [701, 122] on span "Baladi Salad" at bounding box center [733, 133] width 64 height 23
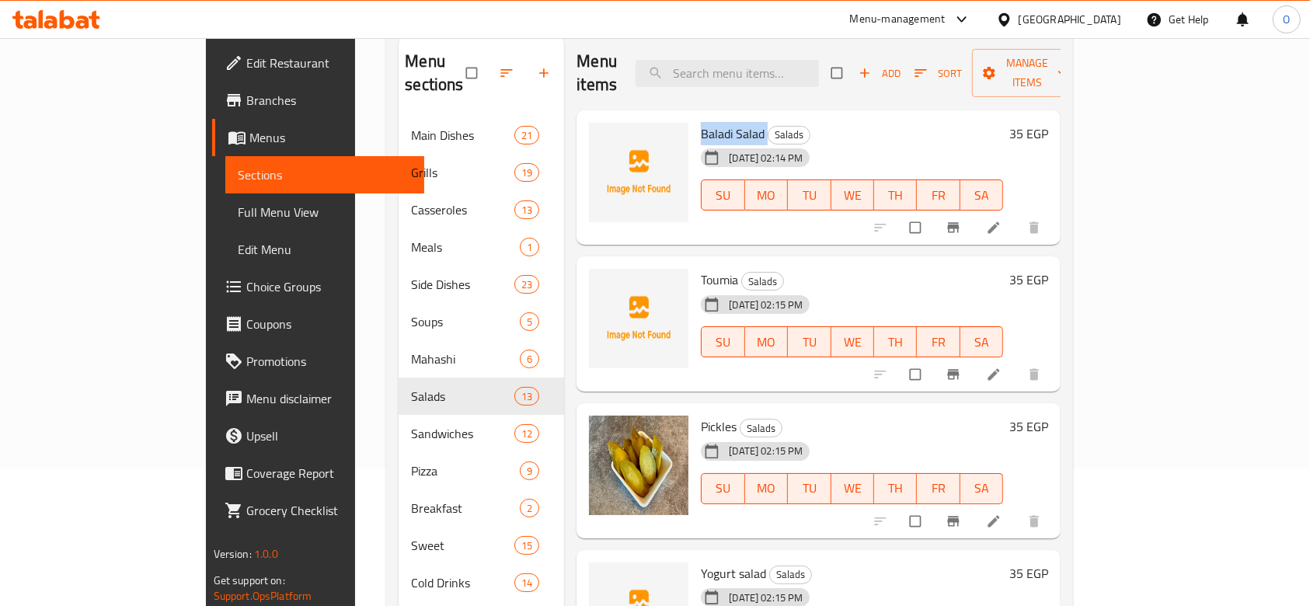
click at [701, 122] on span "Baladi Salad" at bounding box center [733, 133] width 64 height 23
click at [601, 137] on icon "upload picture" at bounding box center [609, 145] width 16 height 16
click at [701, 268] on span "Toumia" at bounding box center [719, 279] width 37 height 23
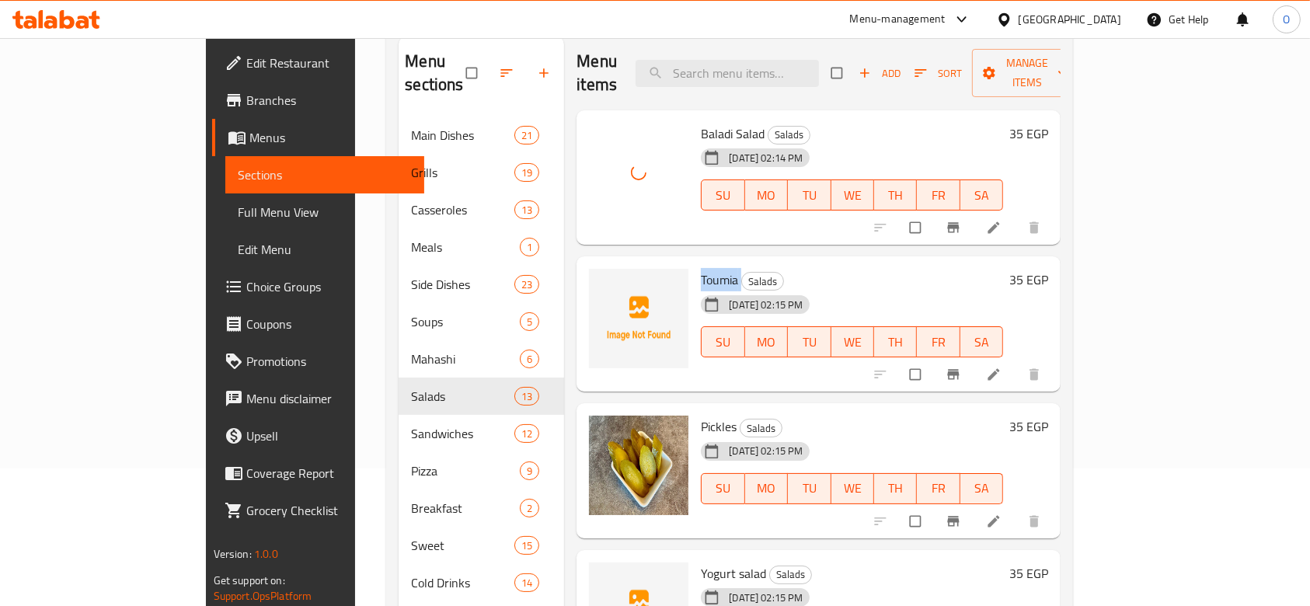
click at [701, 268] on span "Toumia" at bounding box center [719, 279] width 37 height 23
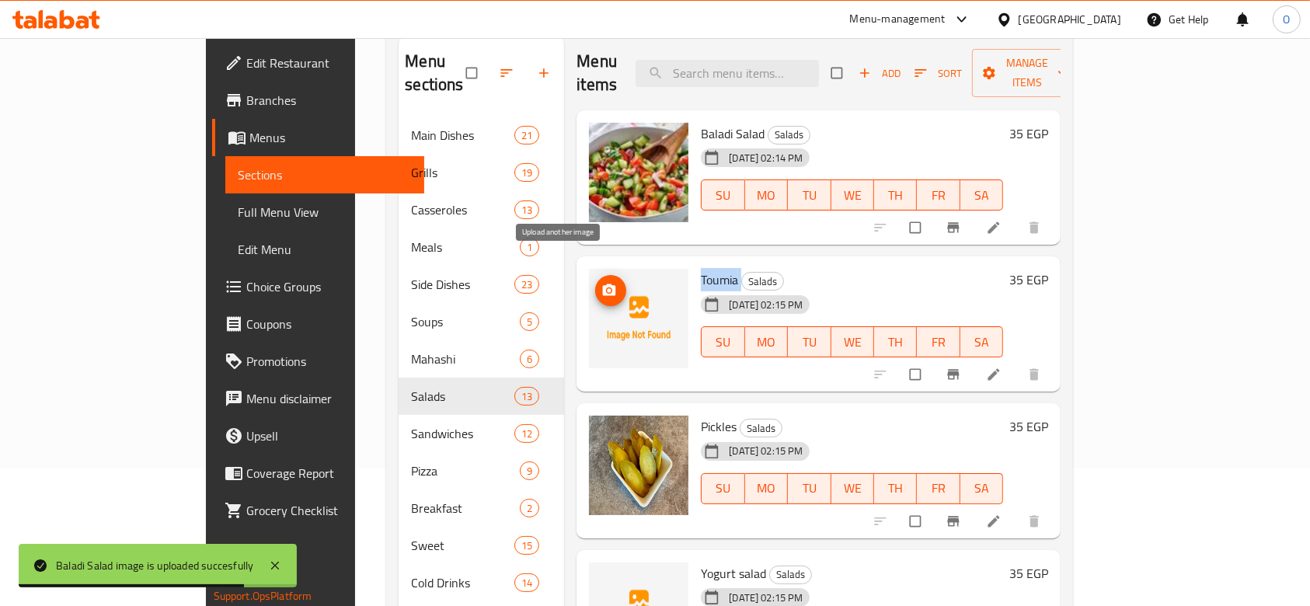
click at [595, 275] on button "upload picture" at bounding box center [610, 290] width 31 height 31
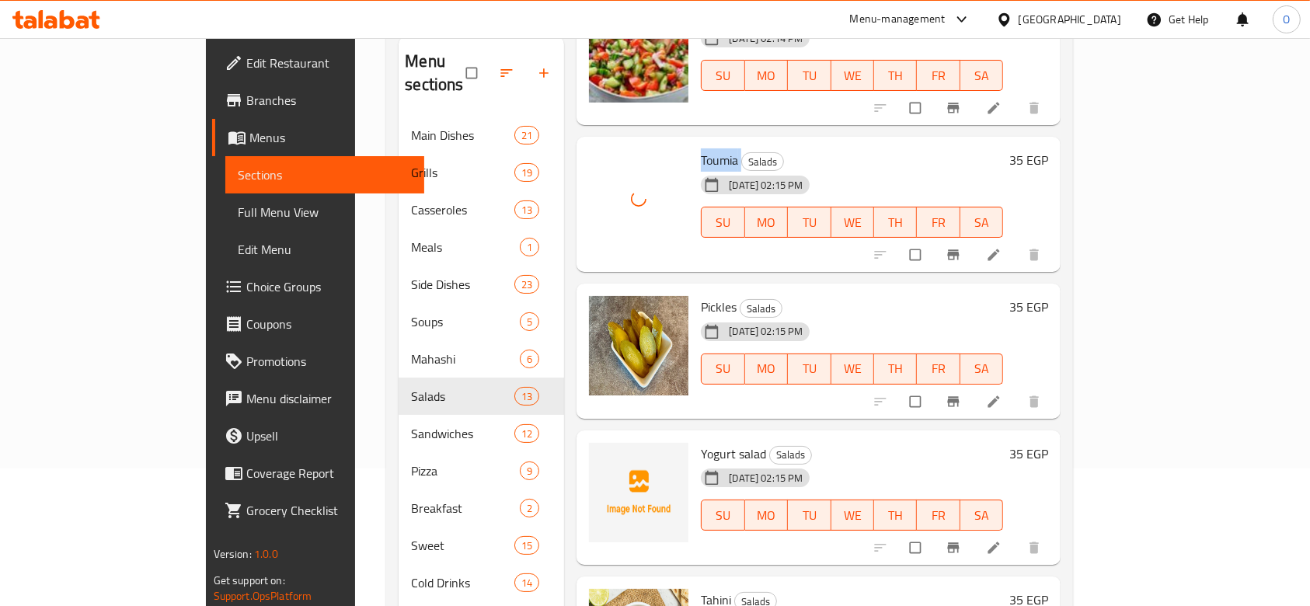
scroll to position [207, 0]
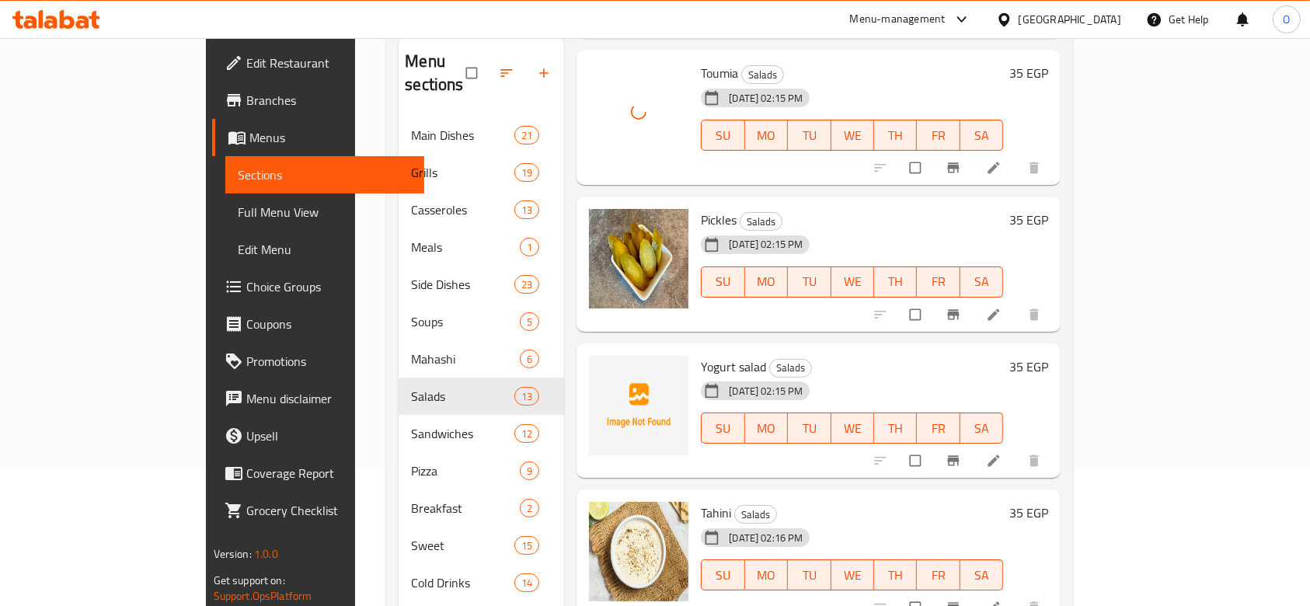
click at [701, 355] on span "Yogurt salad" at bounding box center [733, 366] width 65 height 23
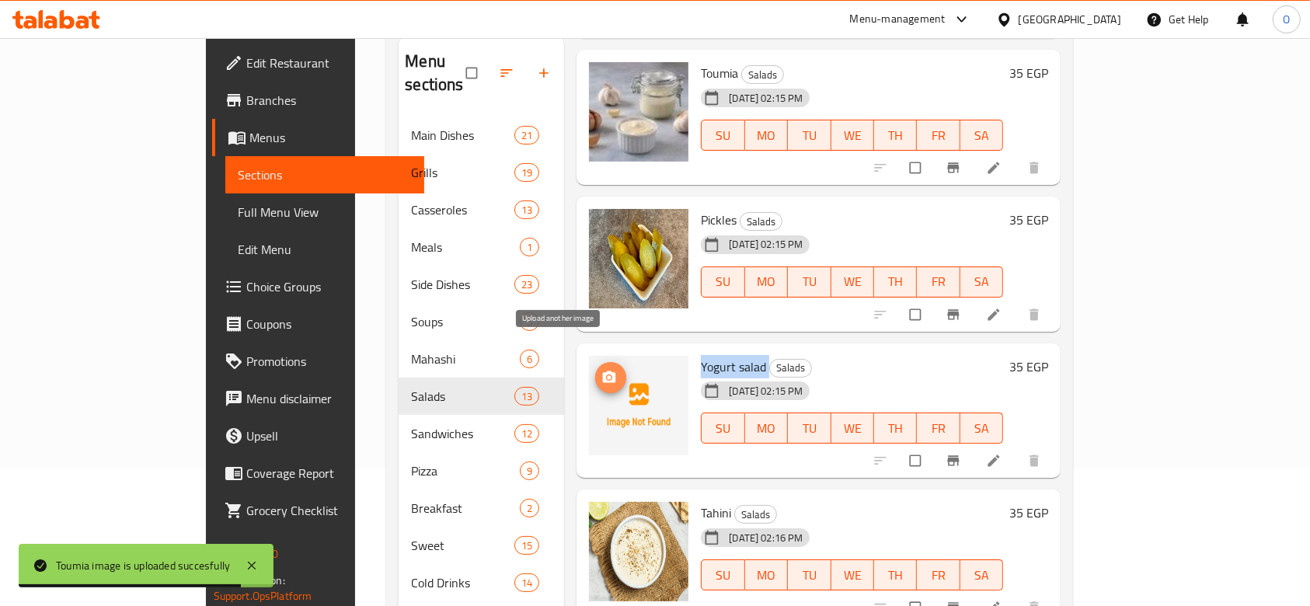
click at [603, 370] on icon "upload picture" at bounding box center [609, 376] width 13 height 12
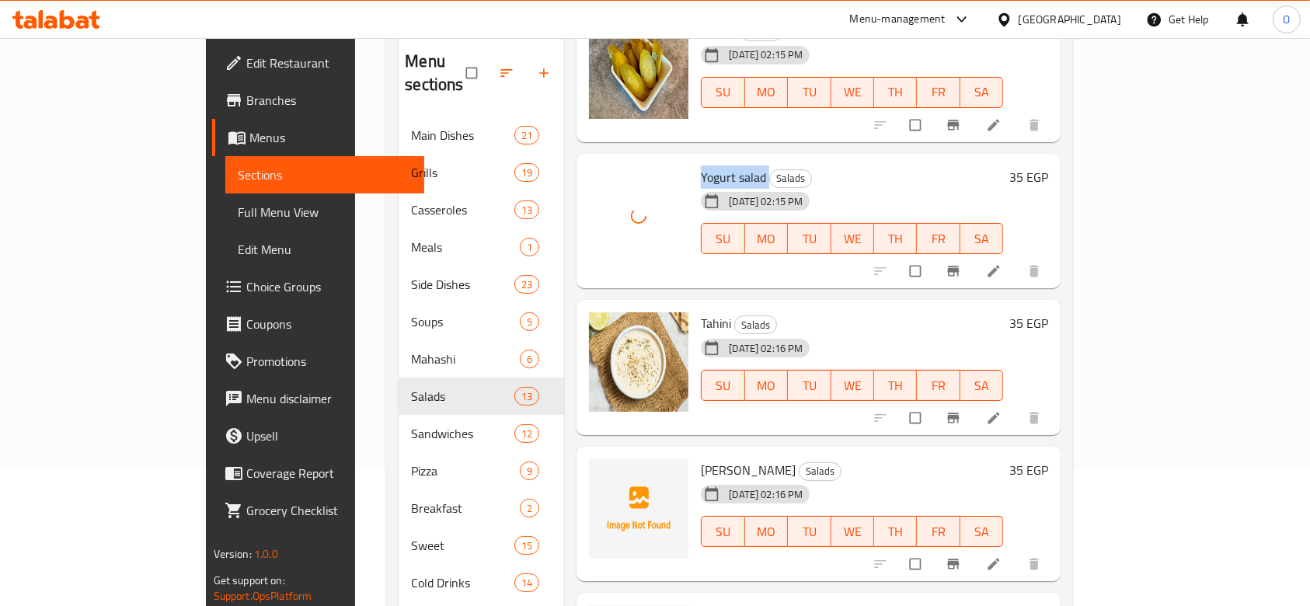
scroll to position [517, 0]
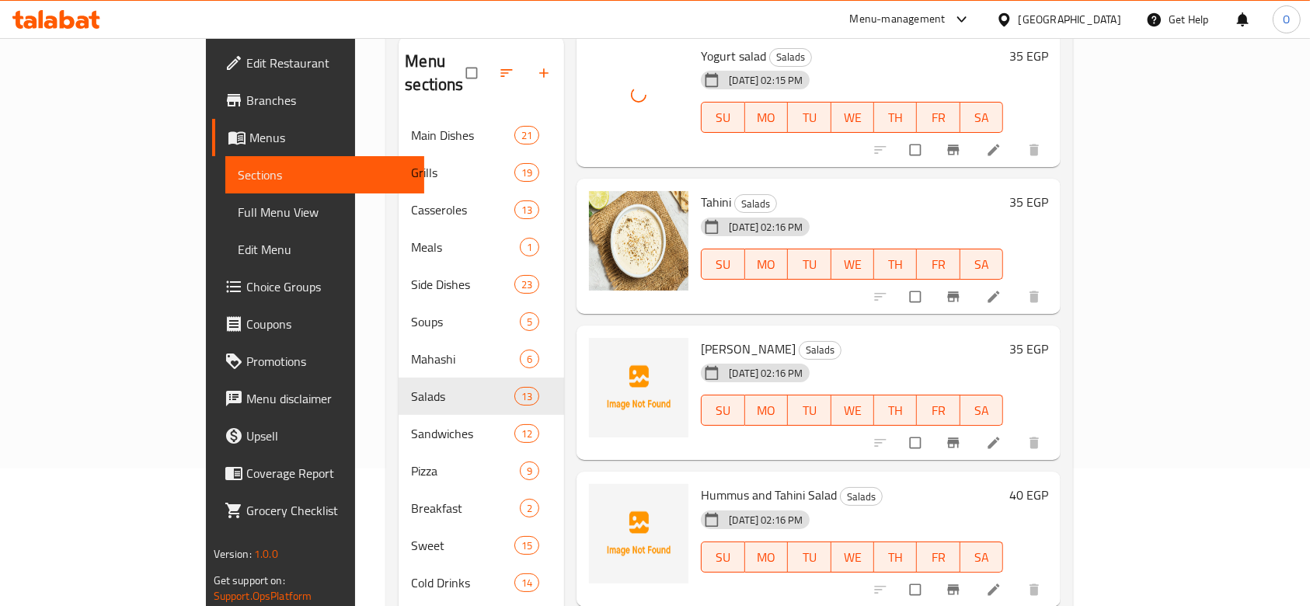
click at [704, 337] on span "[PERSON_NAME]" at bounding box center [748, 348] width 95 height 23
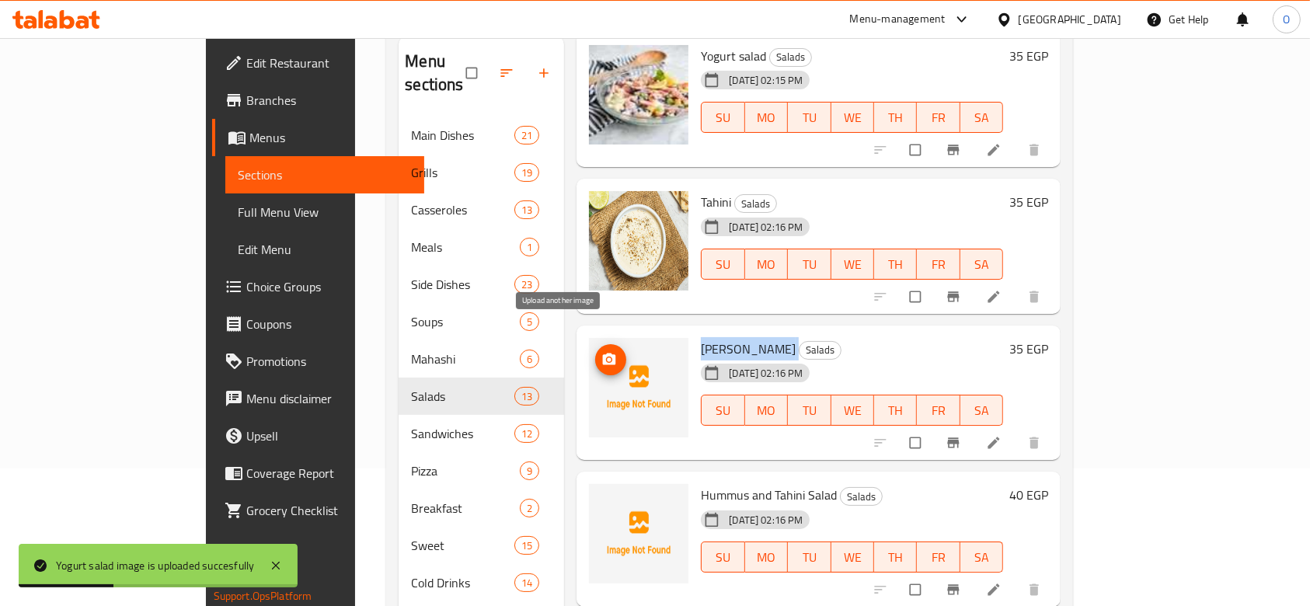
click at [603, 353] on icon "upload picture" at bounding box center [609, 359] width 13 height 12
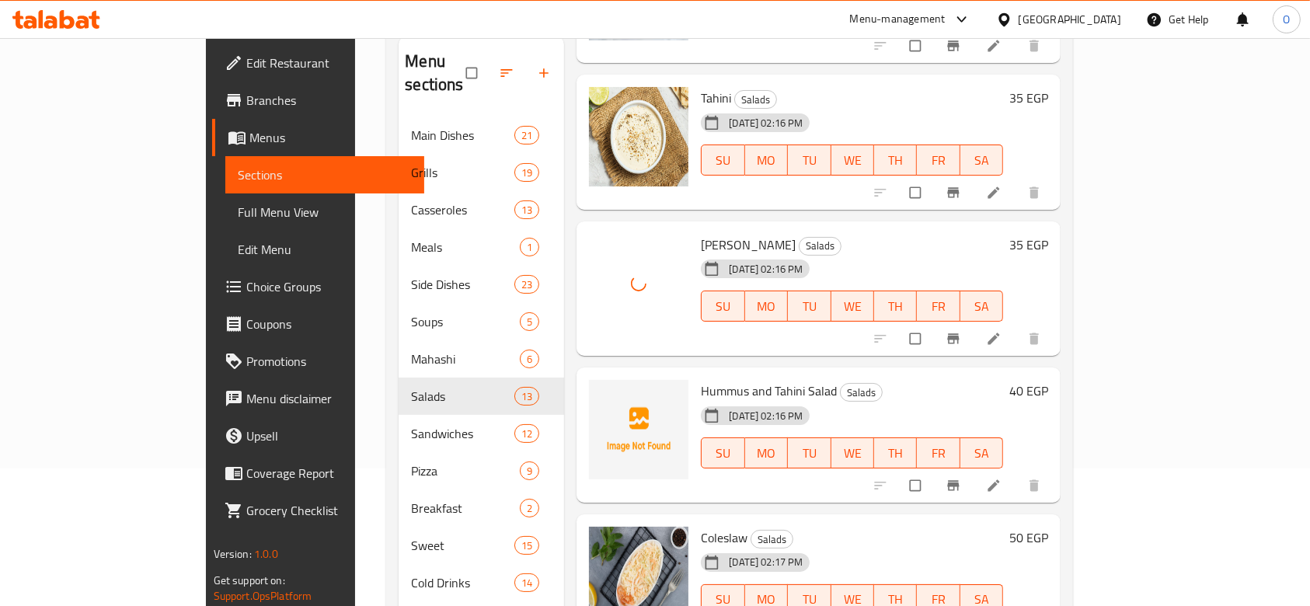
click at [701, 379] on span "Hummus and Tahini Salad" at bounding box center [769, 390] width 136 height 23
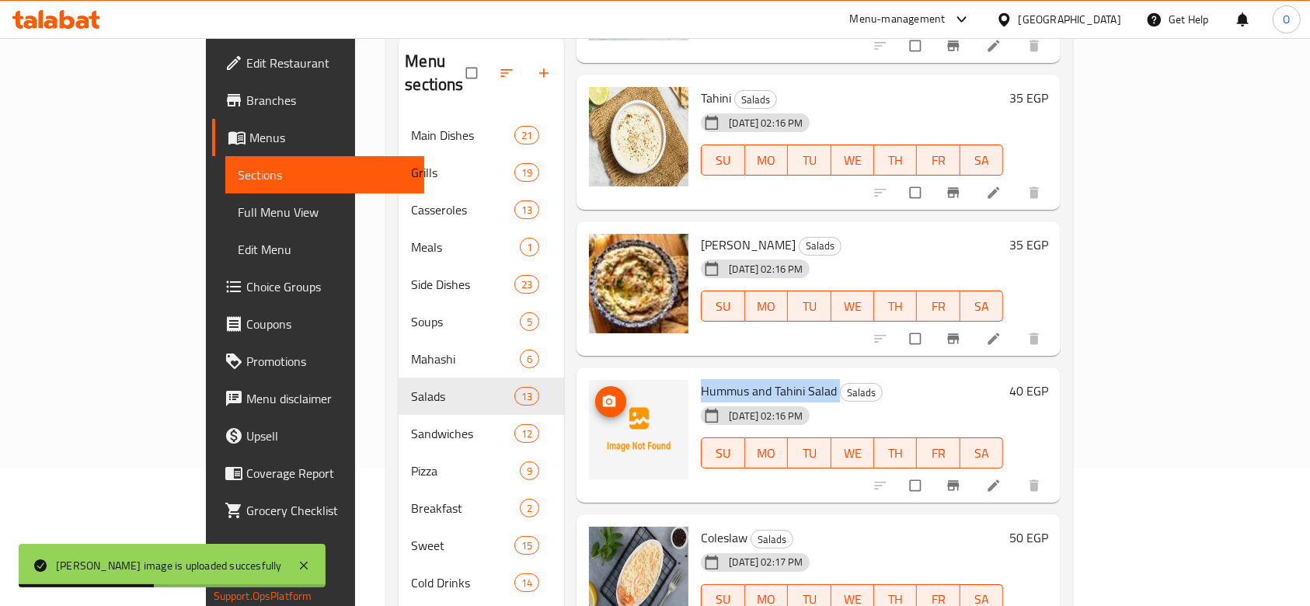
click at [601, 394] on icon "upload picture" at bounding box center [609, 402] width 16 height 16
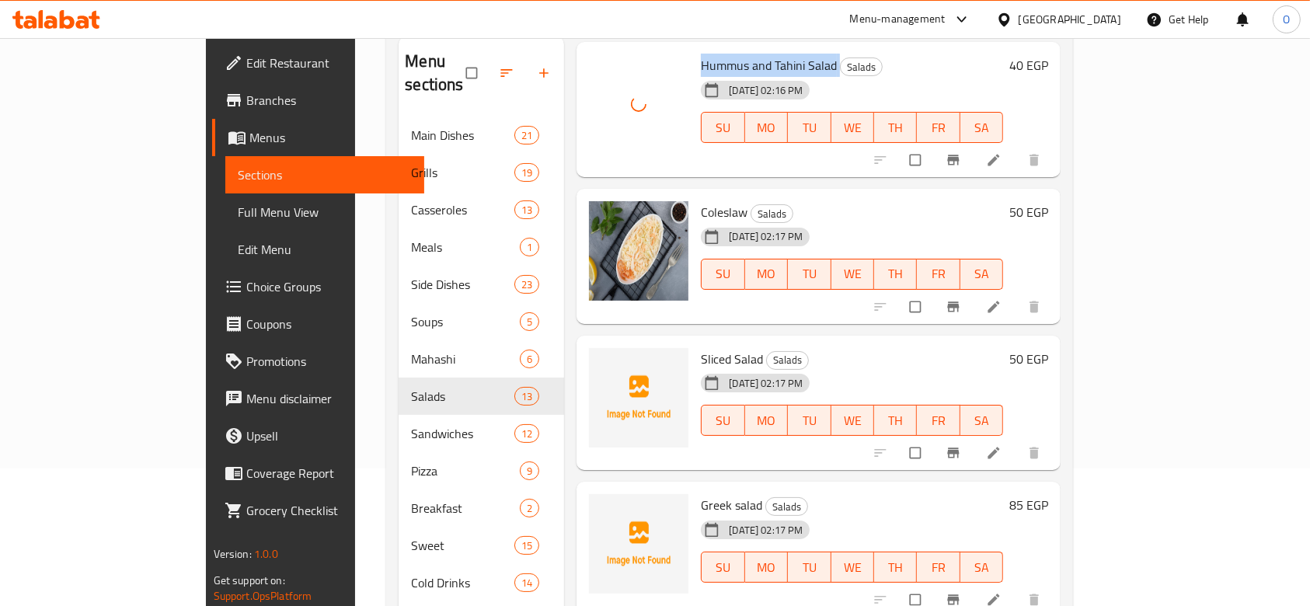
scroll to position [1035, 0]
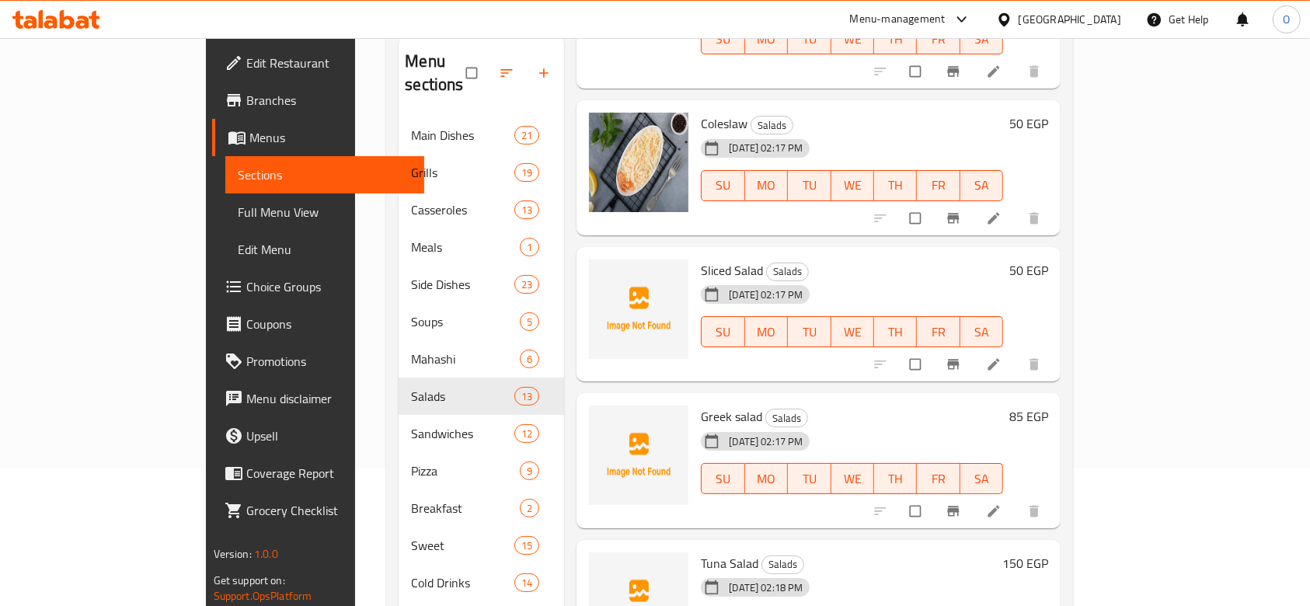
click at [701, 259] on span "Sliced Salad" at bounding box center [732, 270] width 62 height 23
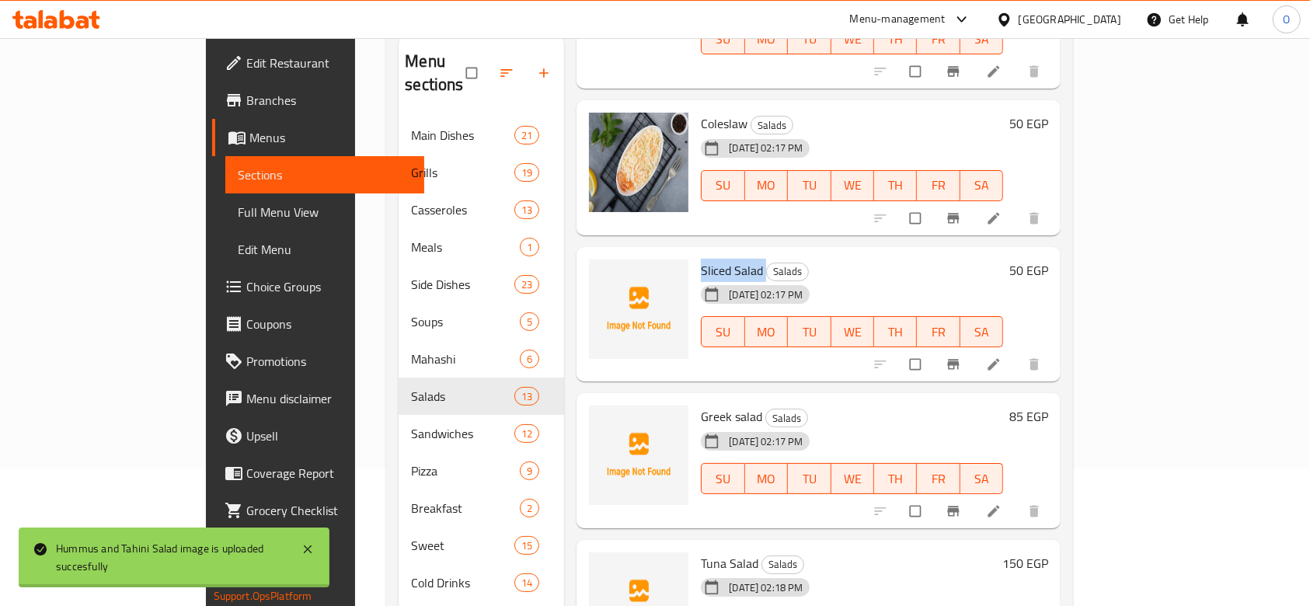
click at [701, 259] on span "Sliced Salad" at bounding box center [732, 270] width 62 height 23
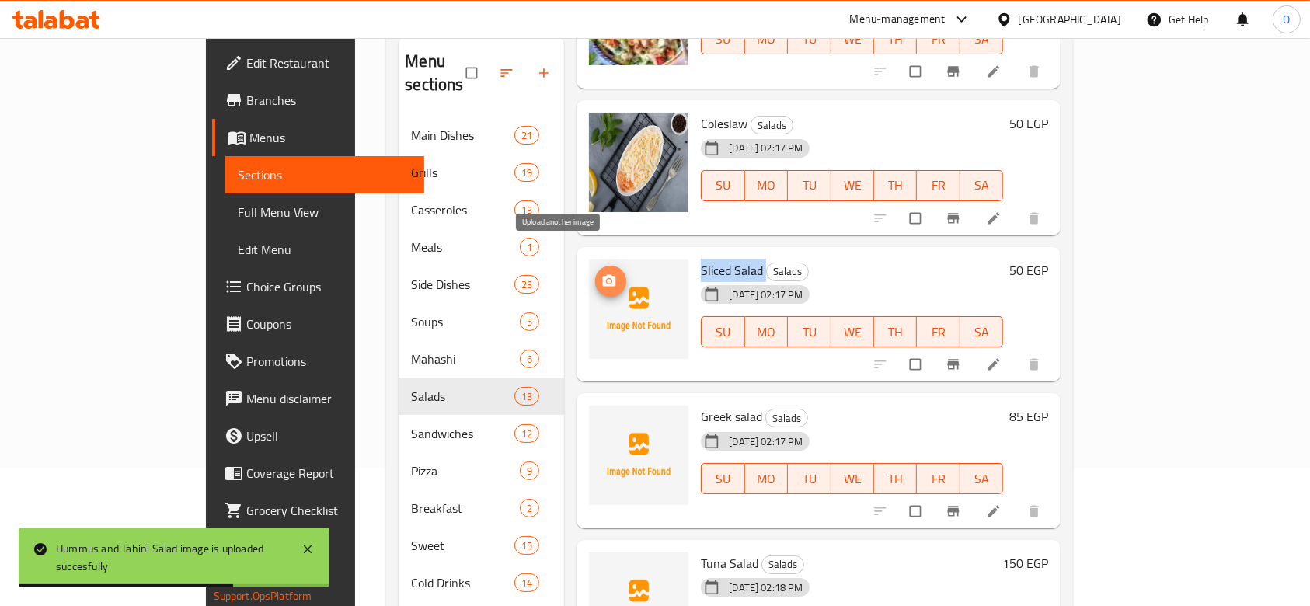
click at [601, 273] on icon "upload picture" at bounding box center [609, 281] width 16 height 16
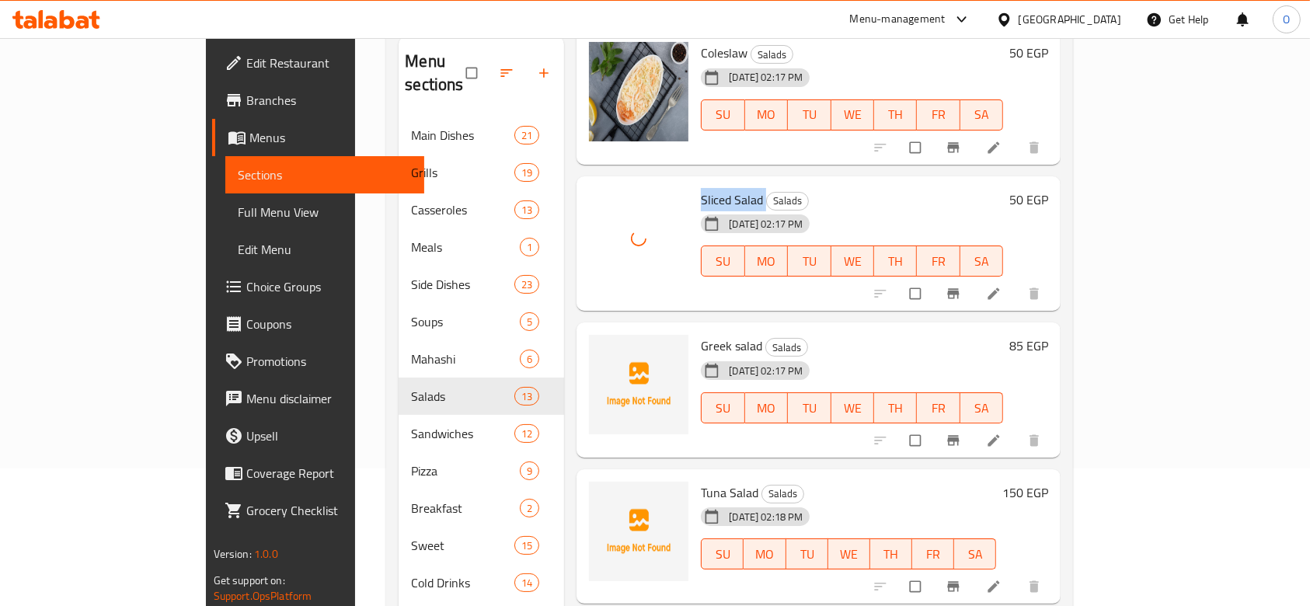
scroll to position [1139, 0]
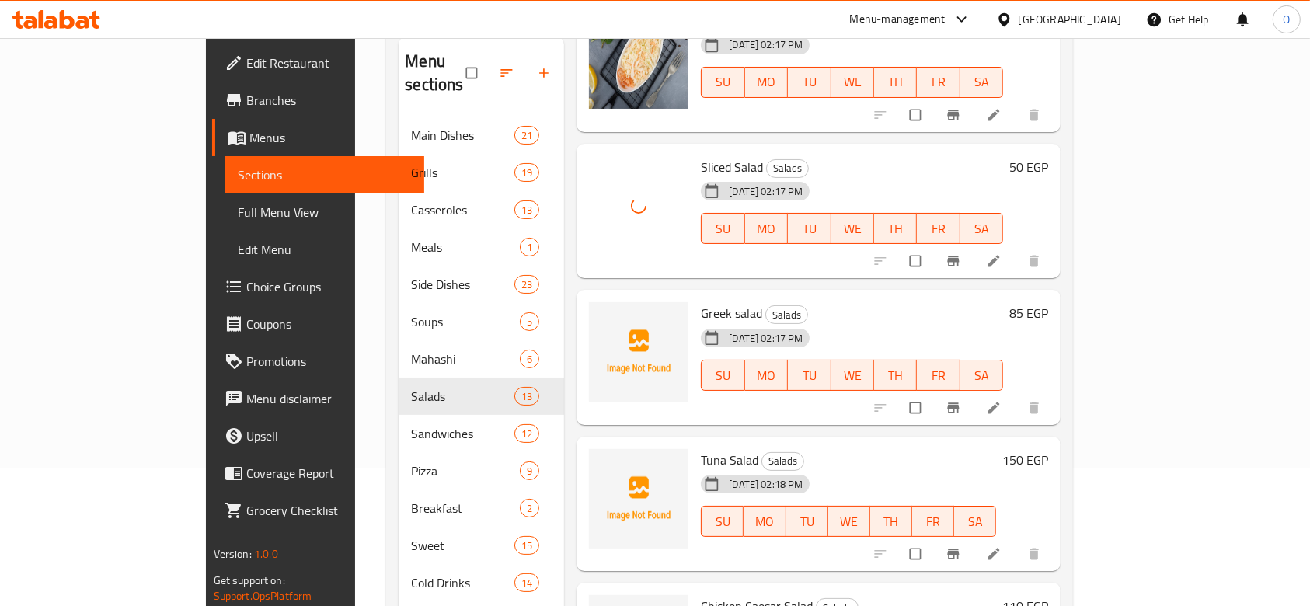
click at [694, 296] on div "Greek salad Salads [DATE] 02:17 PM SU MO TU WE TH FR SA" at bounding box center [851, 357] width 315 height 123
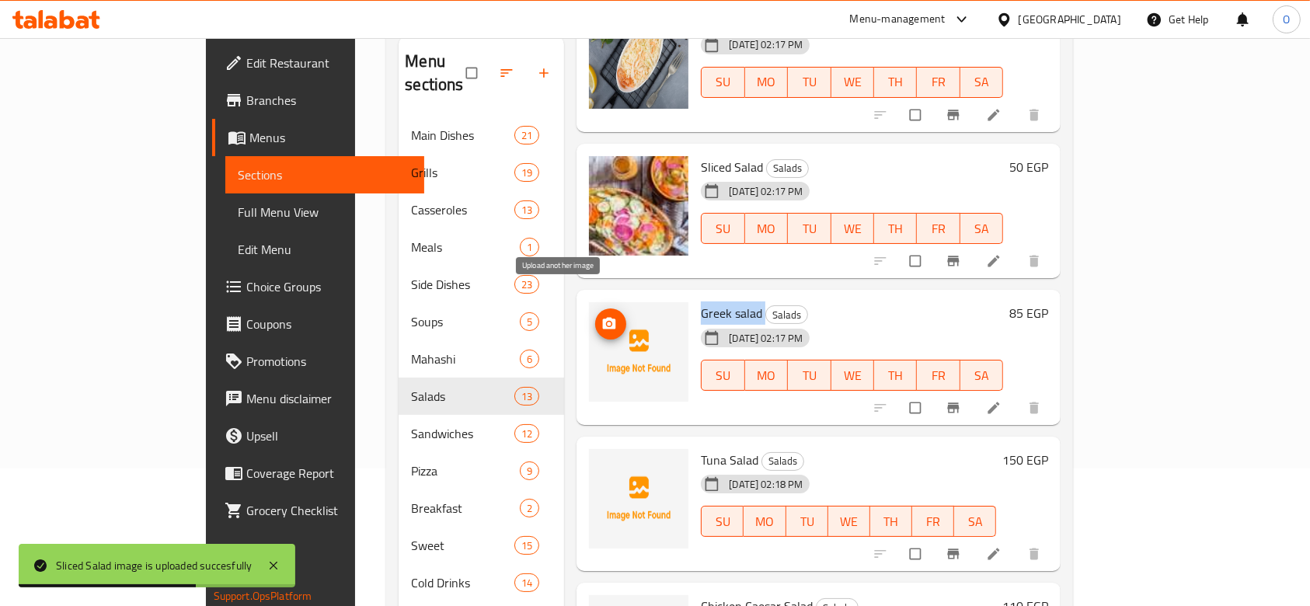
click at [595, 316] on span "upload picture" at bounding box center [610, 324] width 31 height 16
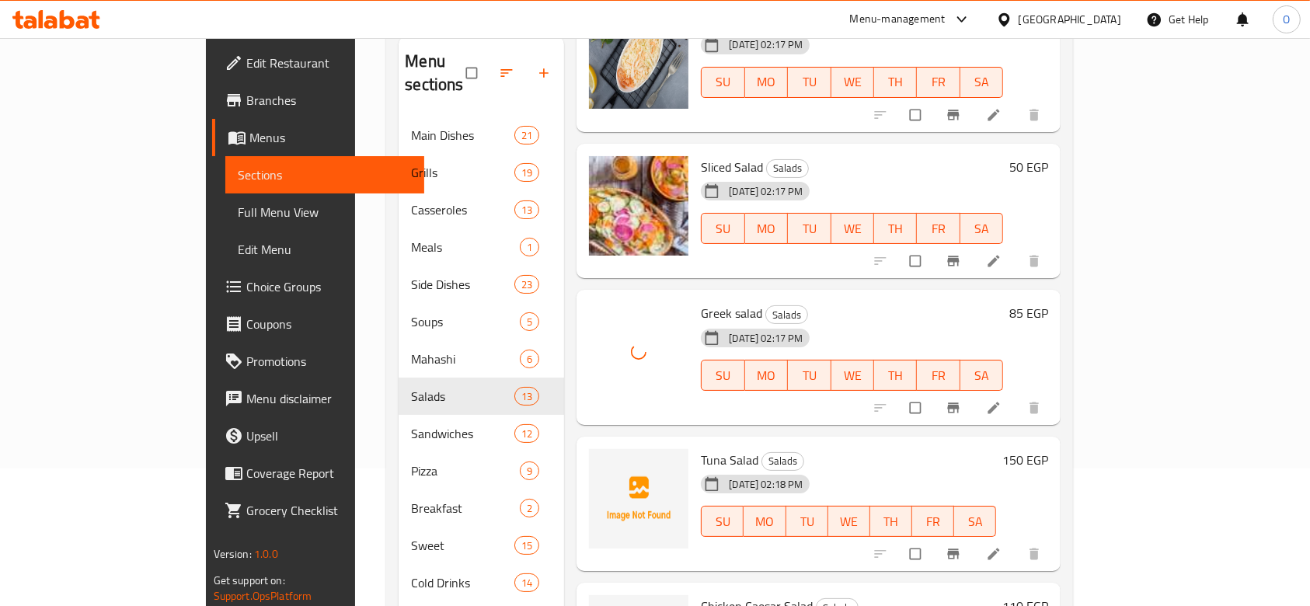
click at [701, 448] on span "Tuna Salad" at bounding box center [729, 459] width 57 height 23
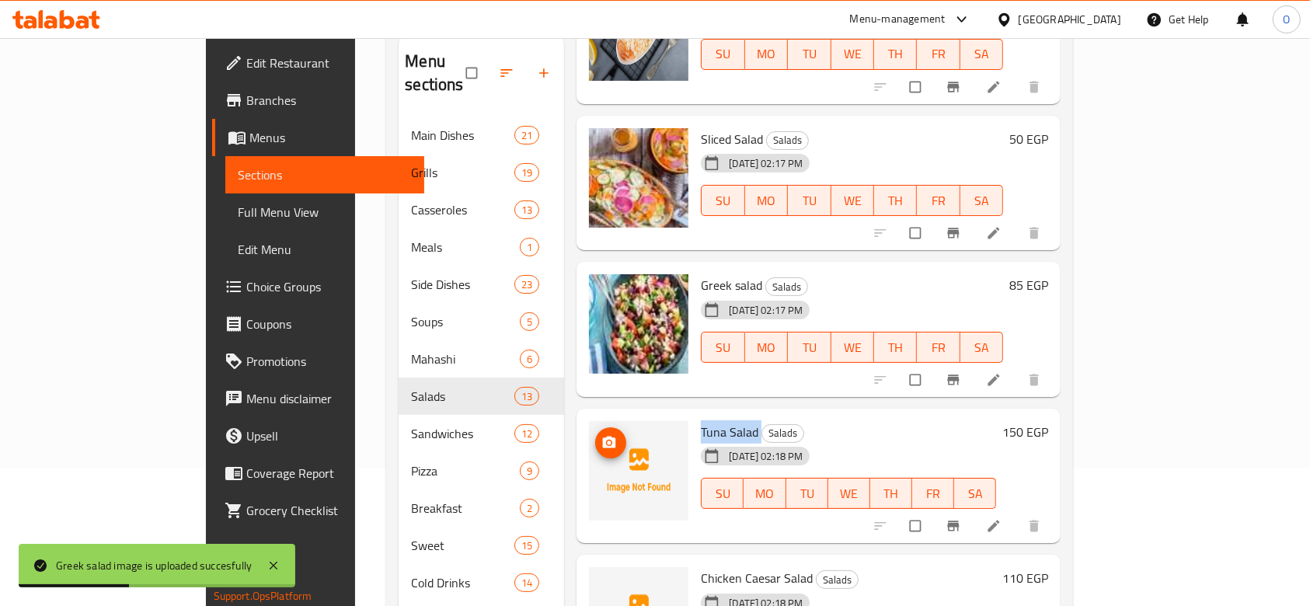
scroll to position [1209, 0]
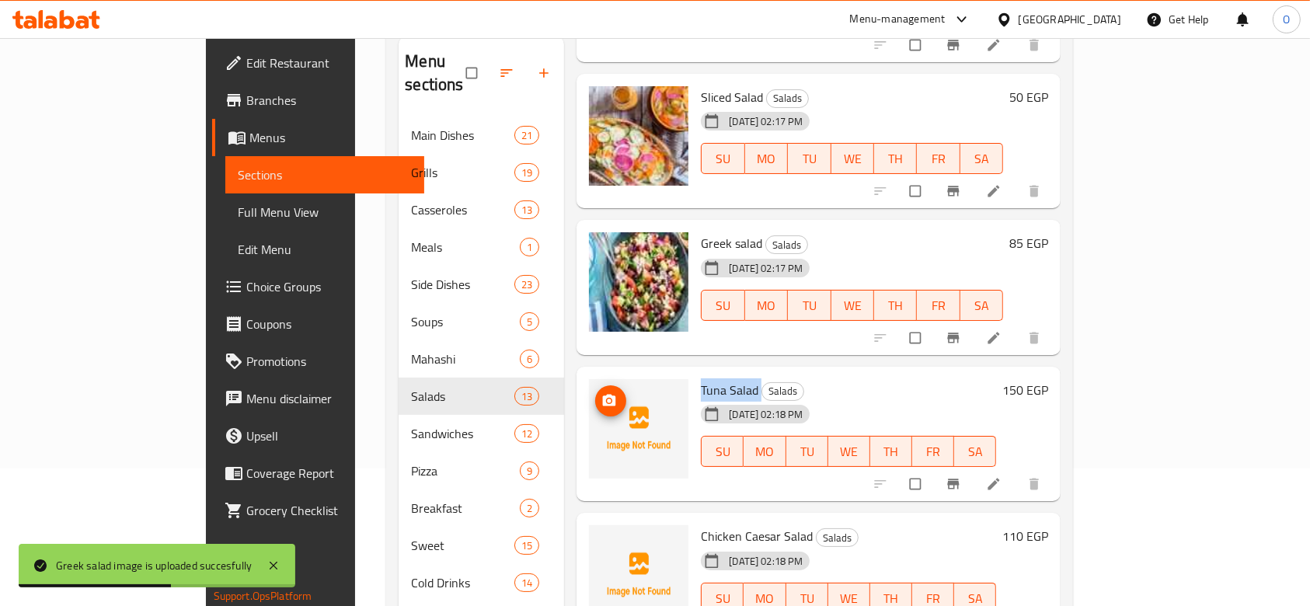
click at [601, 393] on icon "upload picture" at bounding box center [609, 401] width 16 height 16
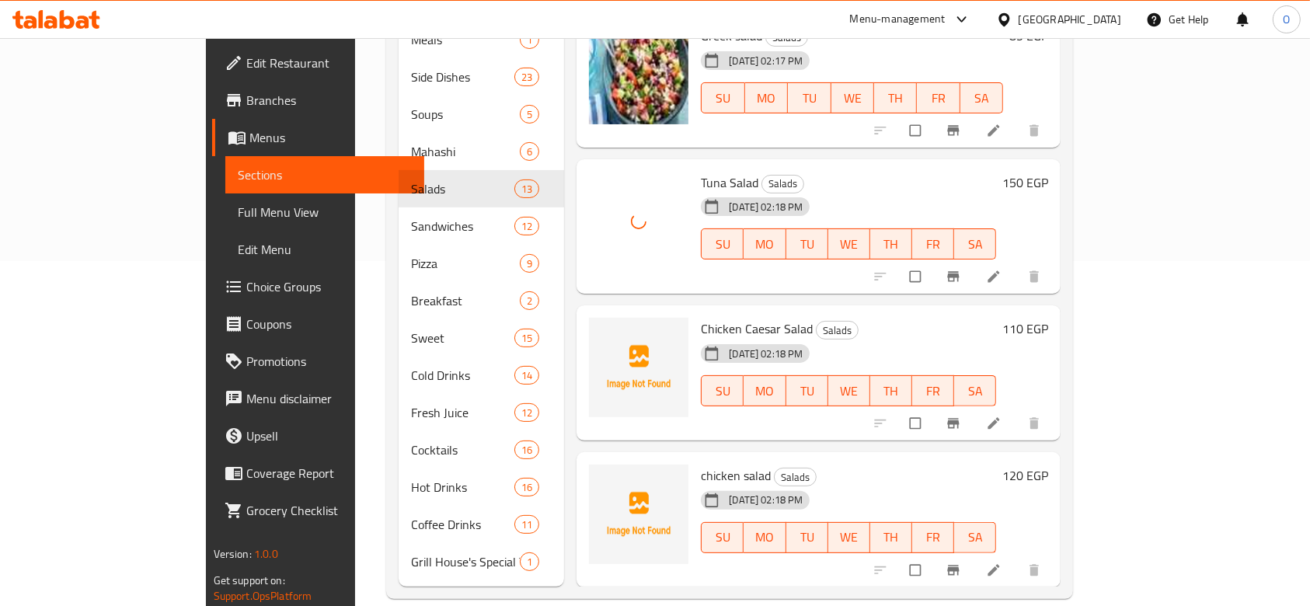
click at [701, 317] on span "Chicken Caesar Salad" at bounding box center [757, 328] width 112 height 23
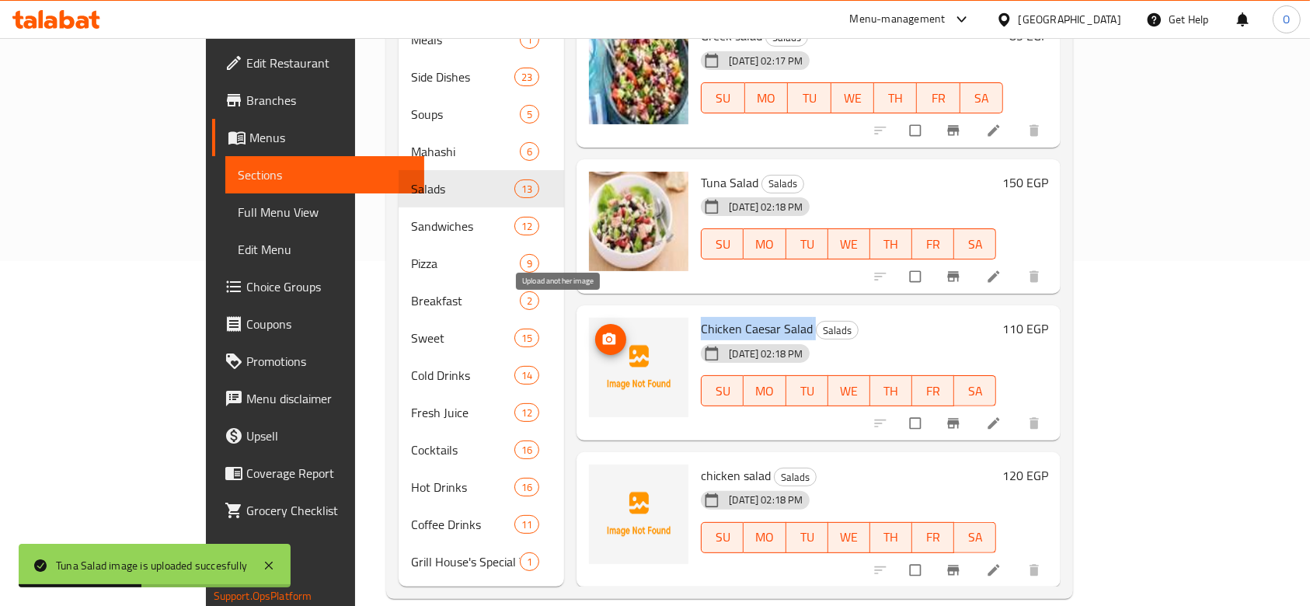
click at [603, 333] on icon "upload picture" at bounding box center [609, 339] width 13 height 12
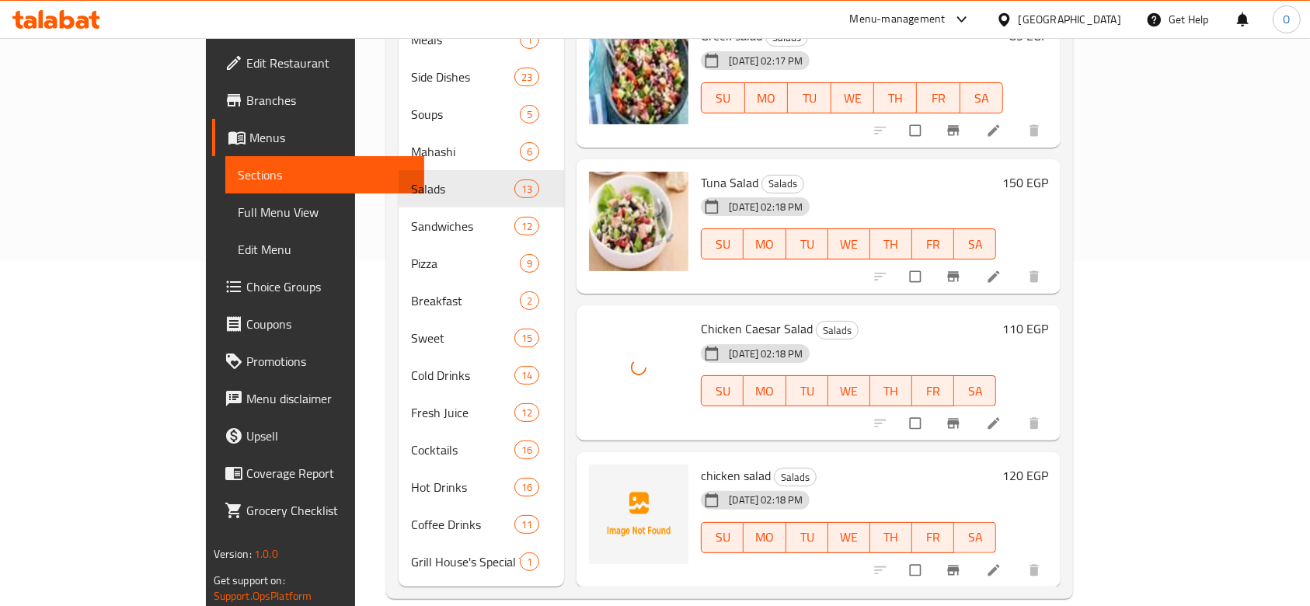
click at [701, 464] on span "chicken salad" at bounding box center [736, 475] width 70 height 23
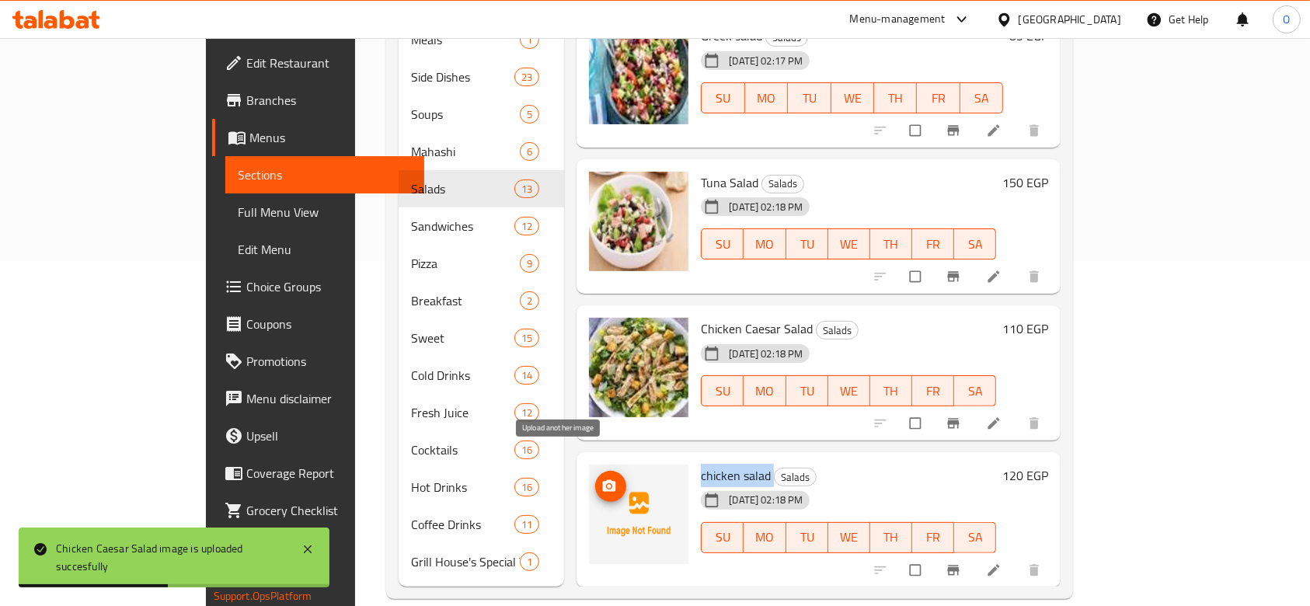
click at [603, 480] on icon "upload picture" at bounding box center [609, 486] width 13 height 12
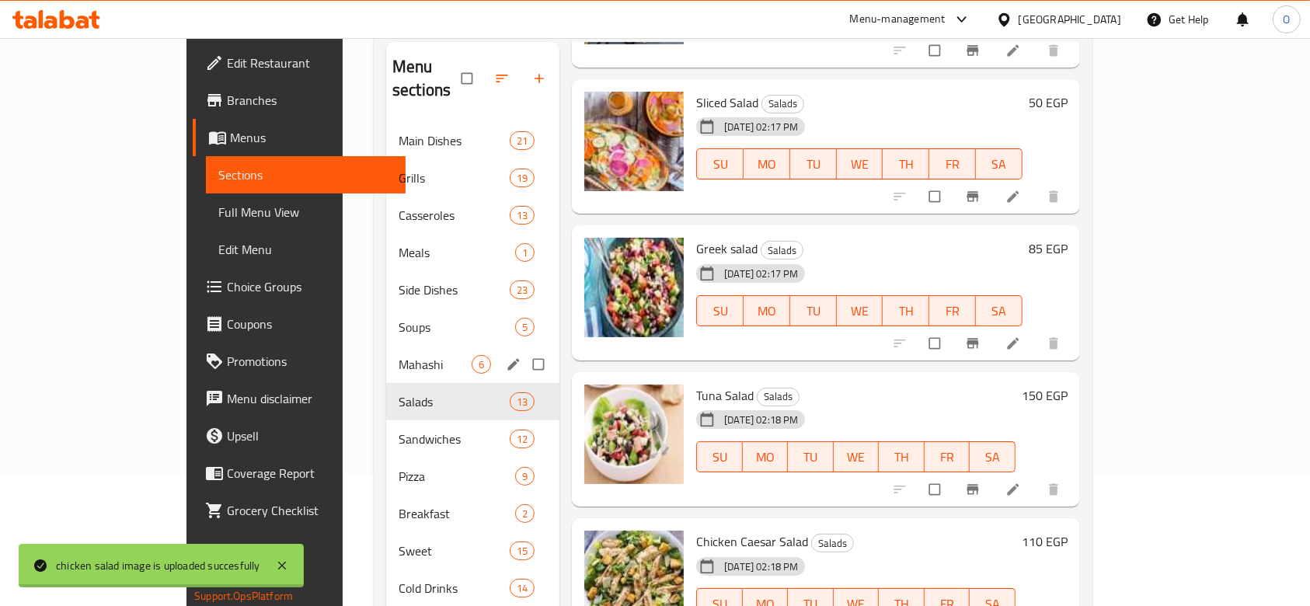
scroll to position [207, 0]
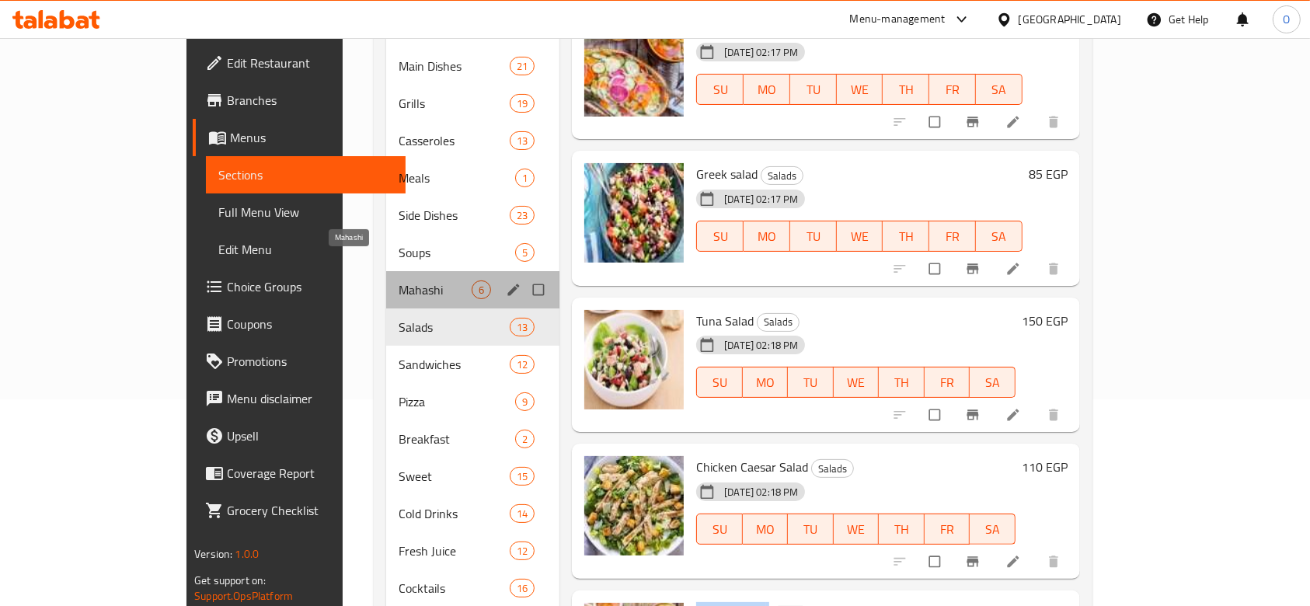
click at [398, 280] on span "Mahashi" at bounding box center [434, 289] width 73 height 19
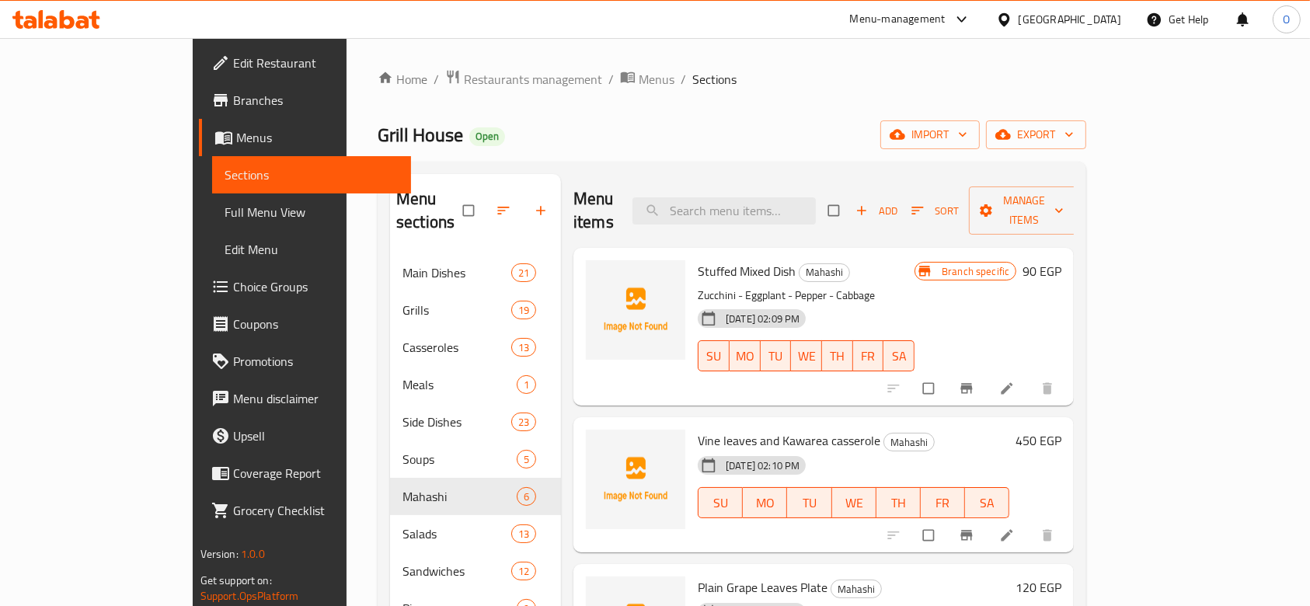
click at [697, 259] on span "Stuffed Mixed Dish" at bounding box center [746, 270] width 98 height 23
click at [592, 266] on button "upload picture" at bounding box center [607, 281] width 31 height 31
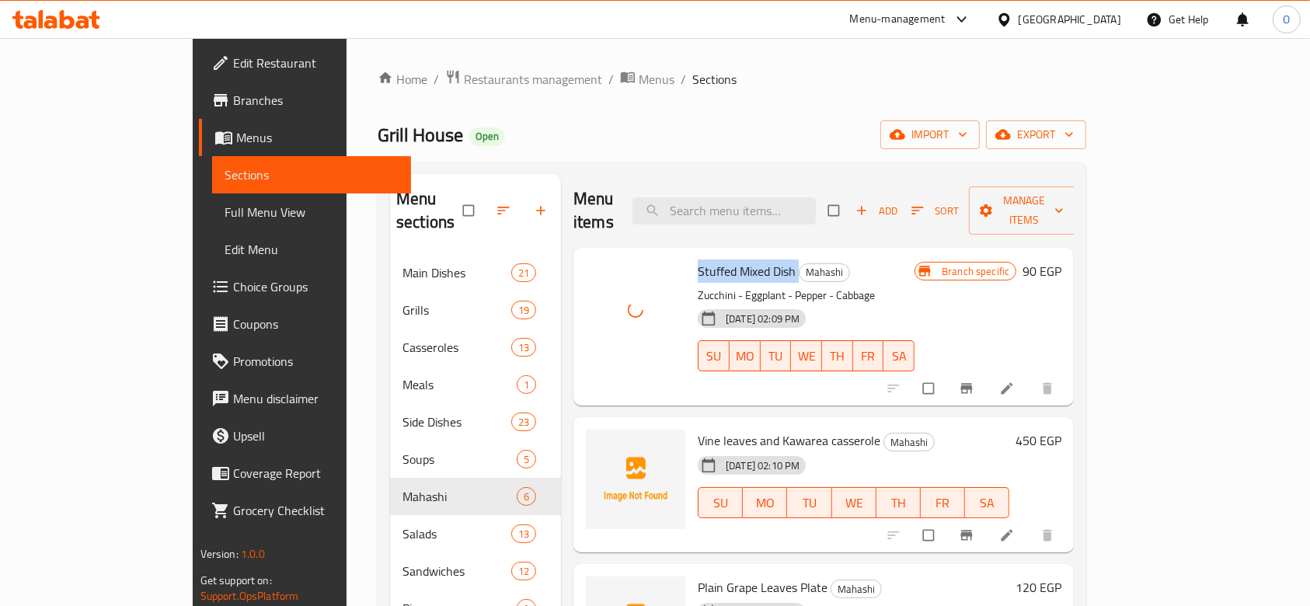
scroll to position [103, 0]
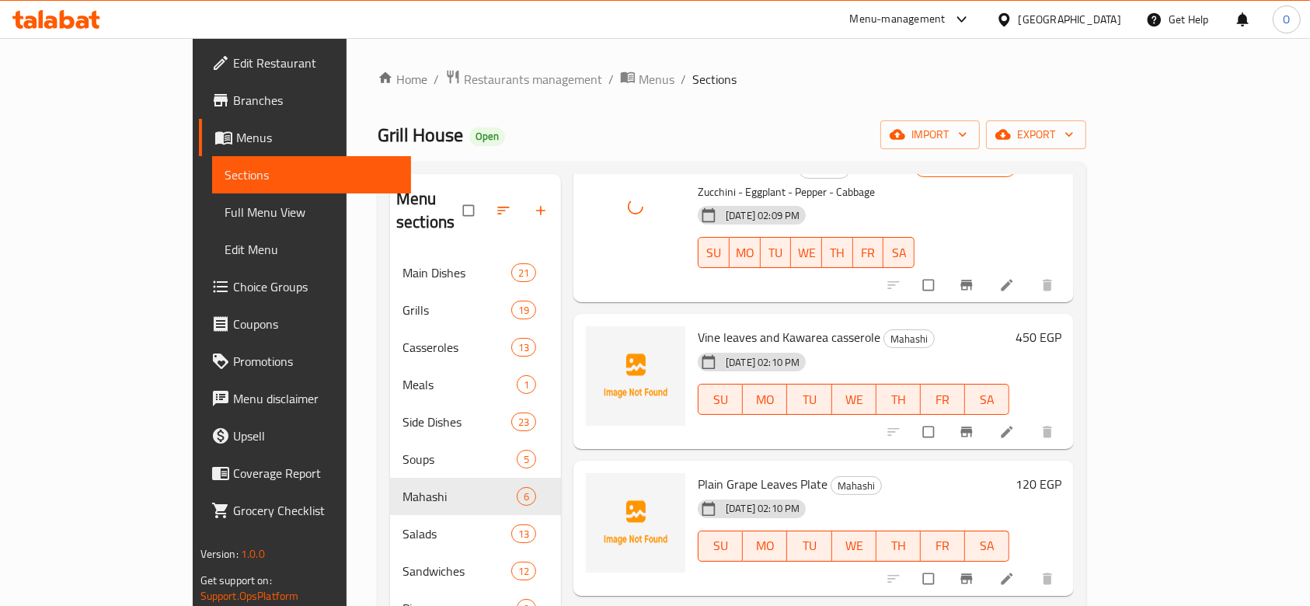
click at [742, 325] on span "Vine leaves and Kawarea casserole" at bounding box center [788, 336] width 183 height 23
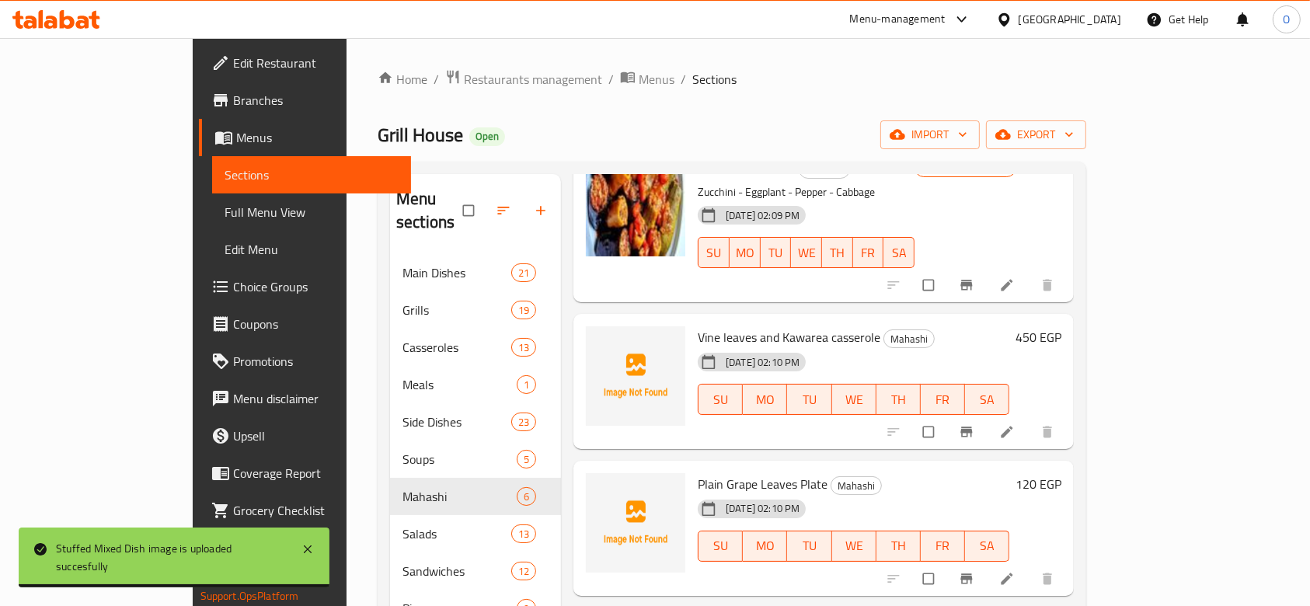
click at [708, 467] on div "Plain Grape Leaves Plate Mahashi [DATE] 02:10 PM SU MO TU WE TH FR SA" at bounding box center [853, 528] width 324 height 123
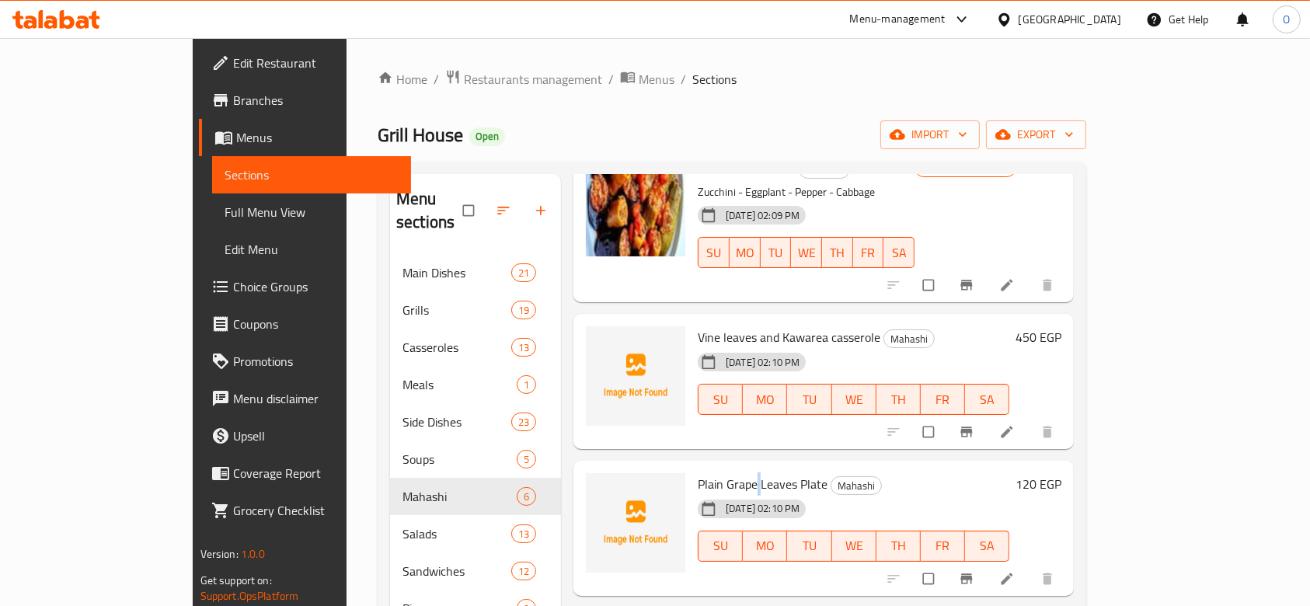
click at [708, 472] on span "Plain Grape Leaves Plate" at bounding box center [762, 483] width 130 height 23
click at [600, 489] on icon "upload picture" at bounding box center [606, 495] width 13 height 12
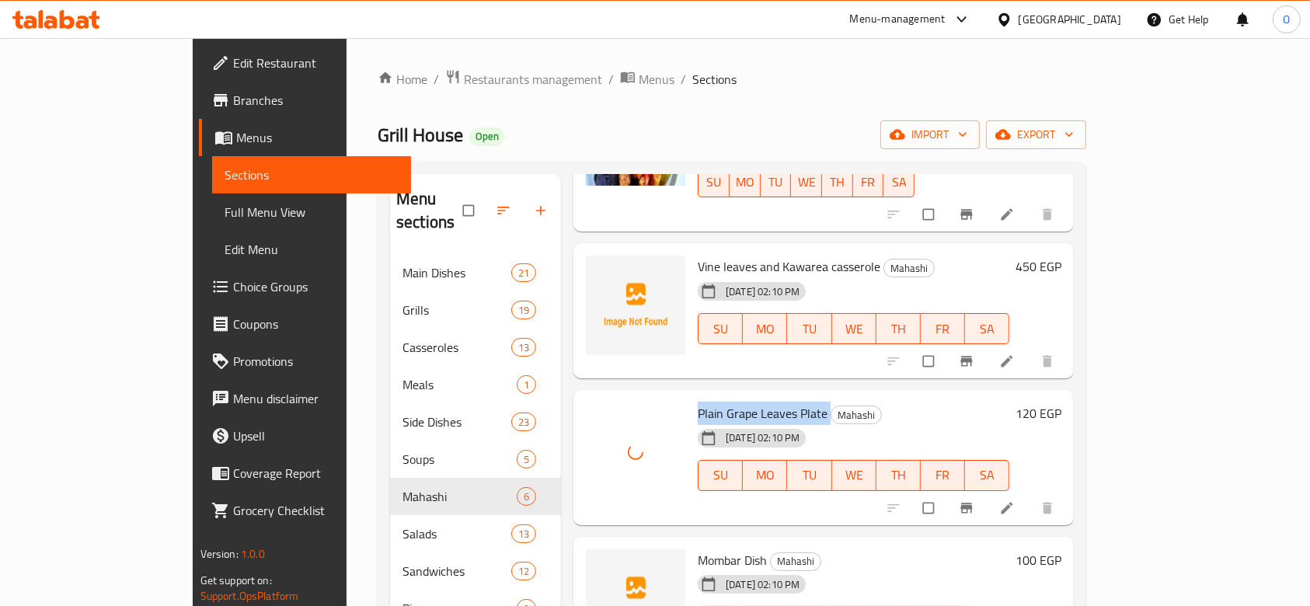
scroll to position [207, 0]
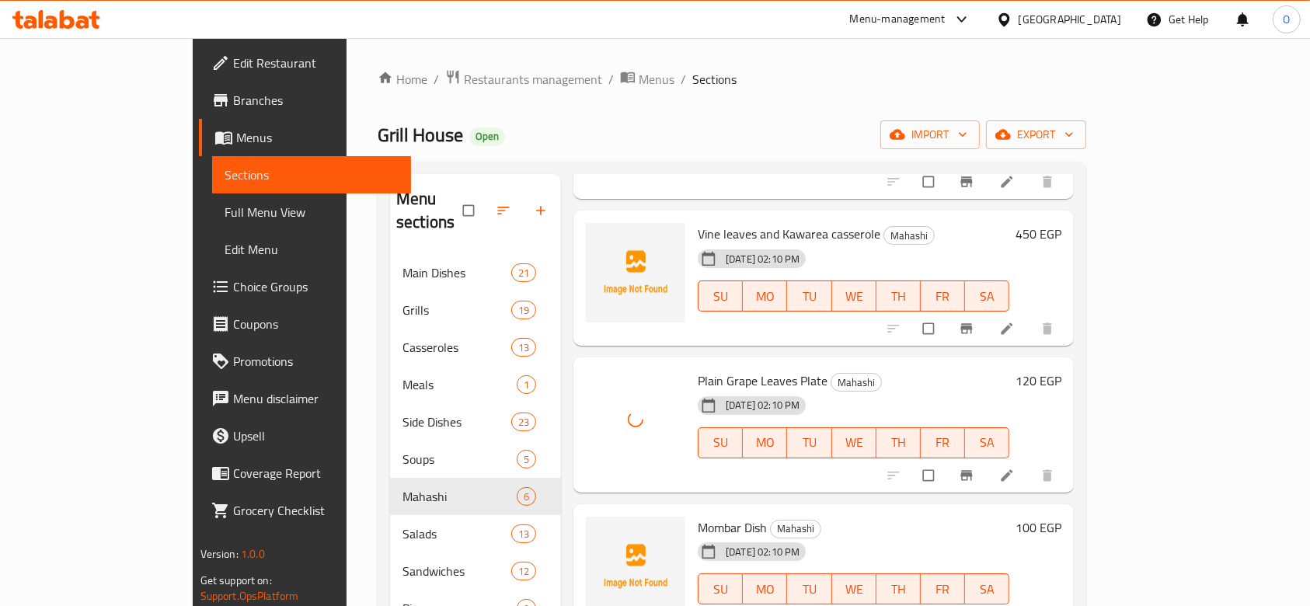
click at [697, 516] on span "Mombar Dish" at bounding box center [731, 527] width 69 height 23
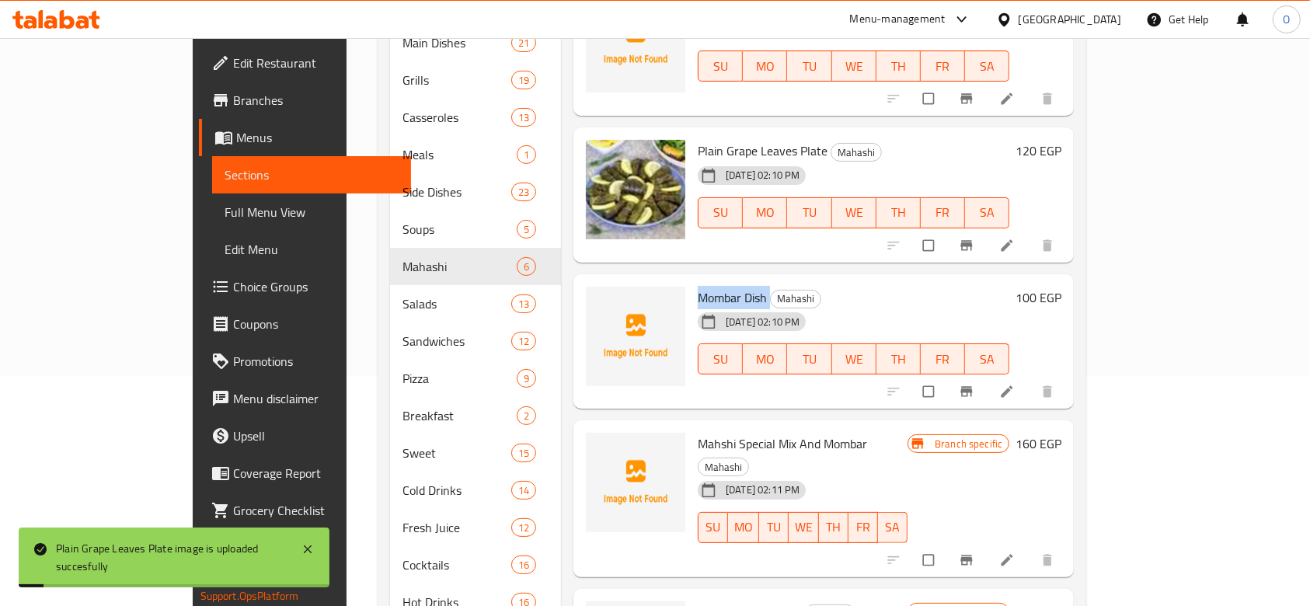
scroll to position [345, 0]
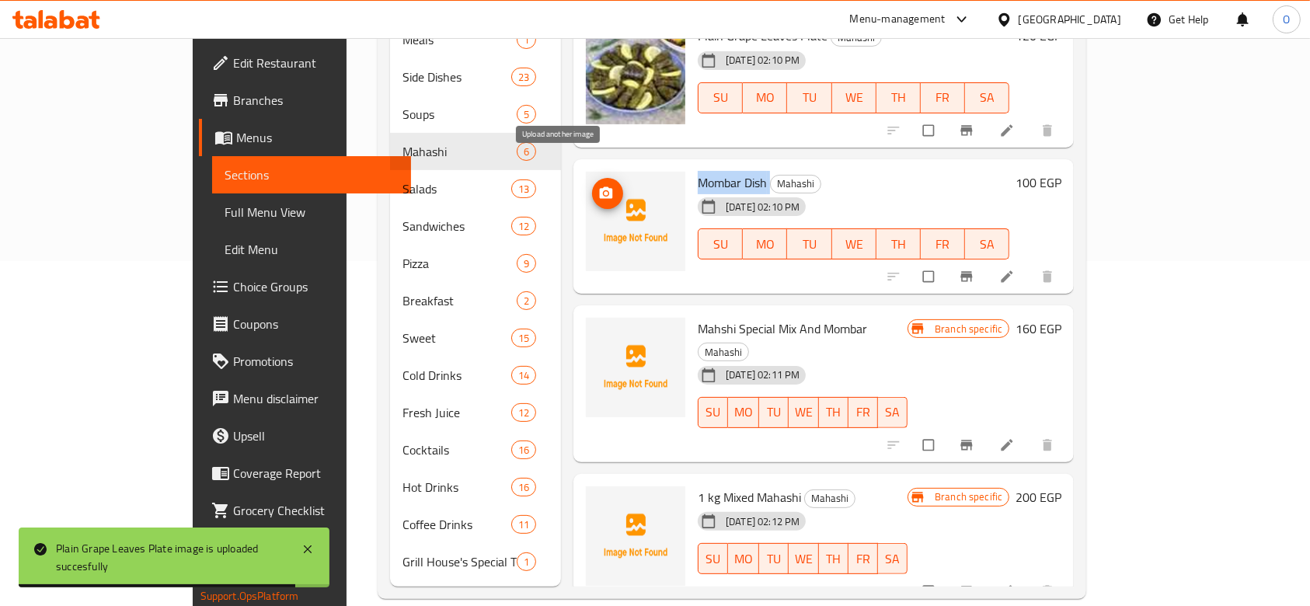
click at [600, 186] on icon "upload picture" at bounding box center [606, 192] width 13 height 12
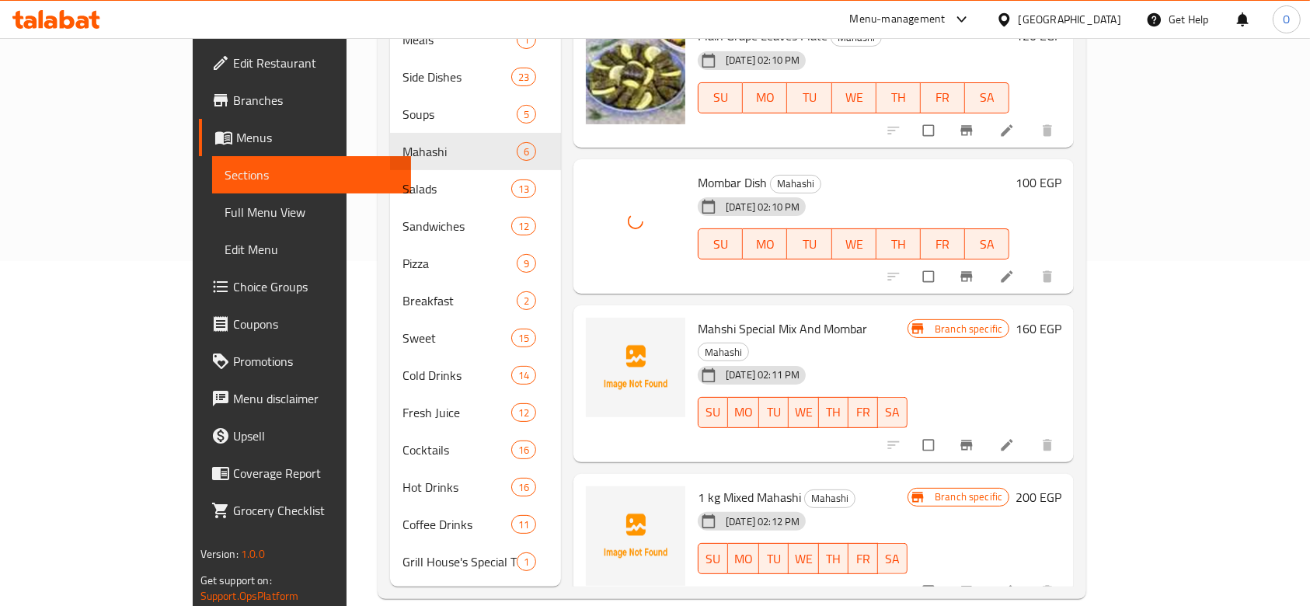
click at [708, 317] on span "Mahshi Special Mix And Mombar" at bounding box center [781, 328] width 169 height 23
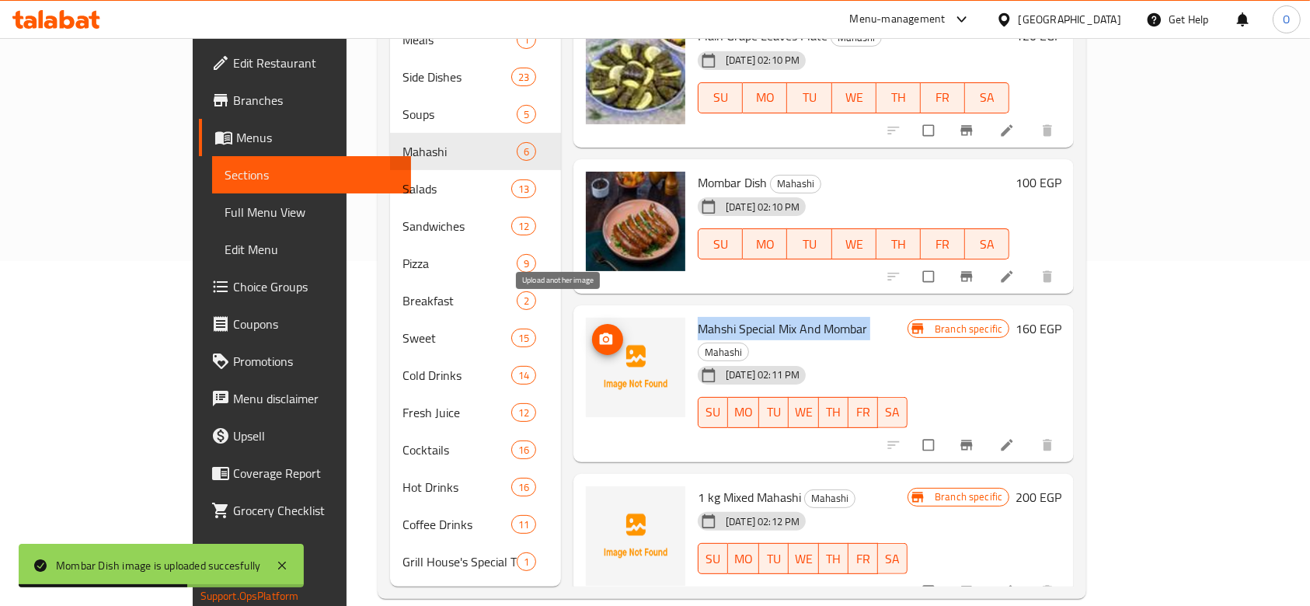
click at [592, 332] on span "upload picture" at bounding box center [607, 340] width 31 height 16
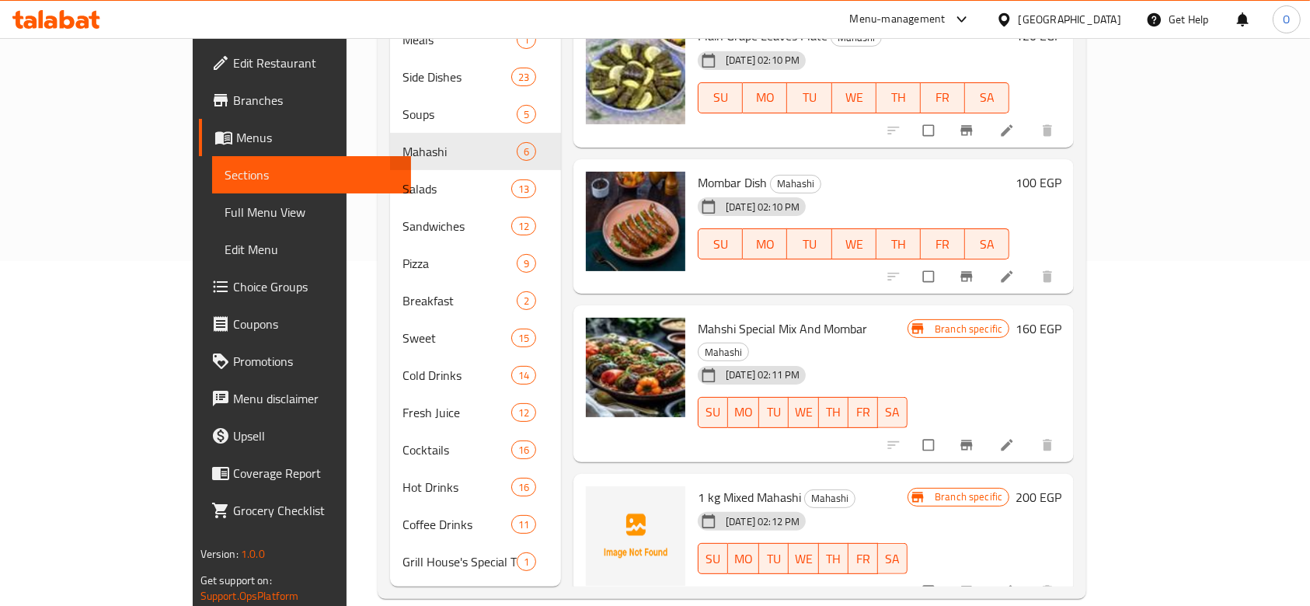
click at [697, 485] on span "1 kg Mixed Mahashi" at bounding box center [748, 496] width 103 height 23
click at [600, 333] on icon "upload picture" at bounding box center [606, 339] width 13 height 12
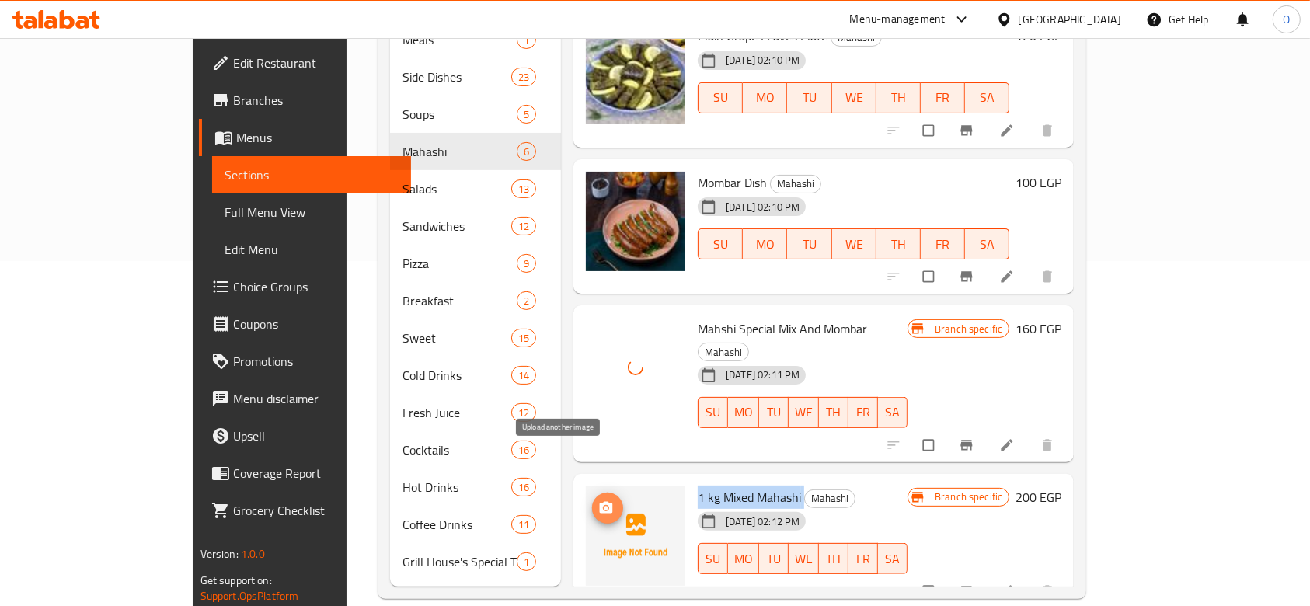
click at [592, 492] on button "upload picture" at bounding box center [607, 507] width 31 height 31
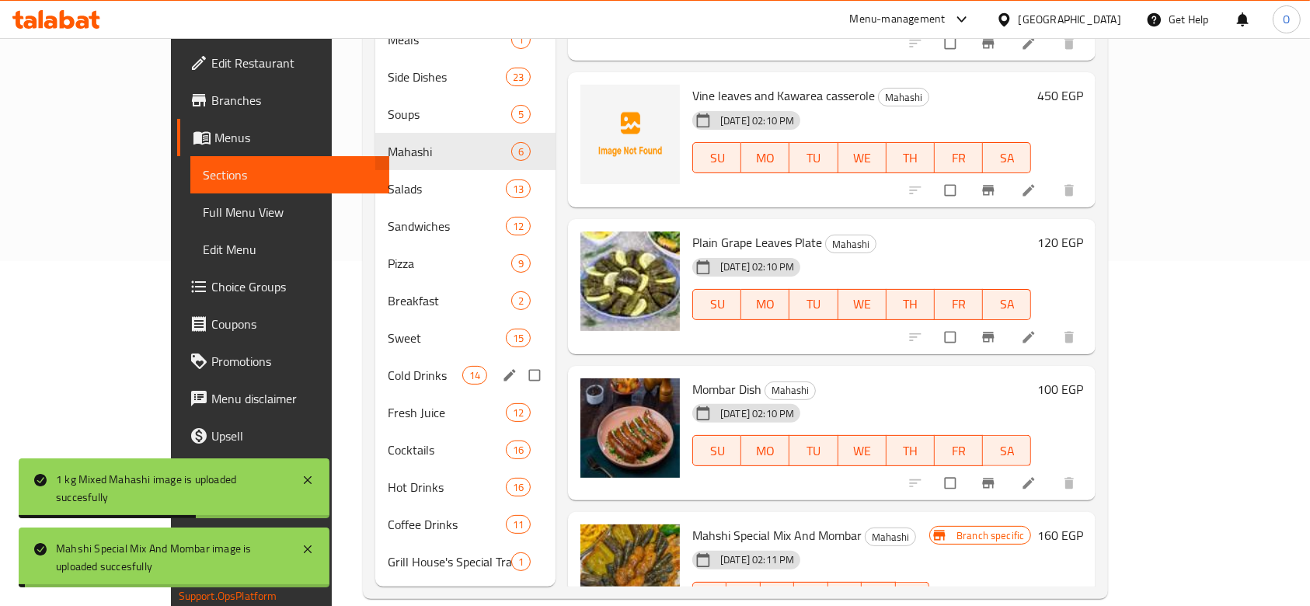
scroll to position [0, 0]
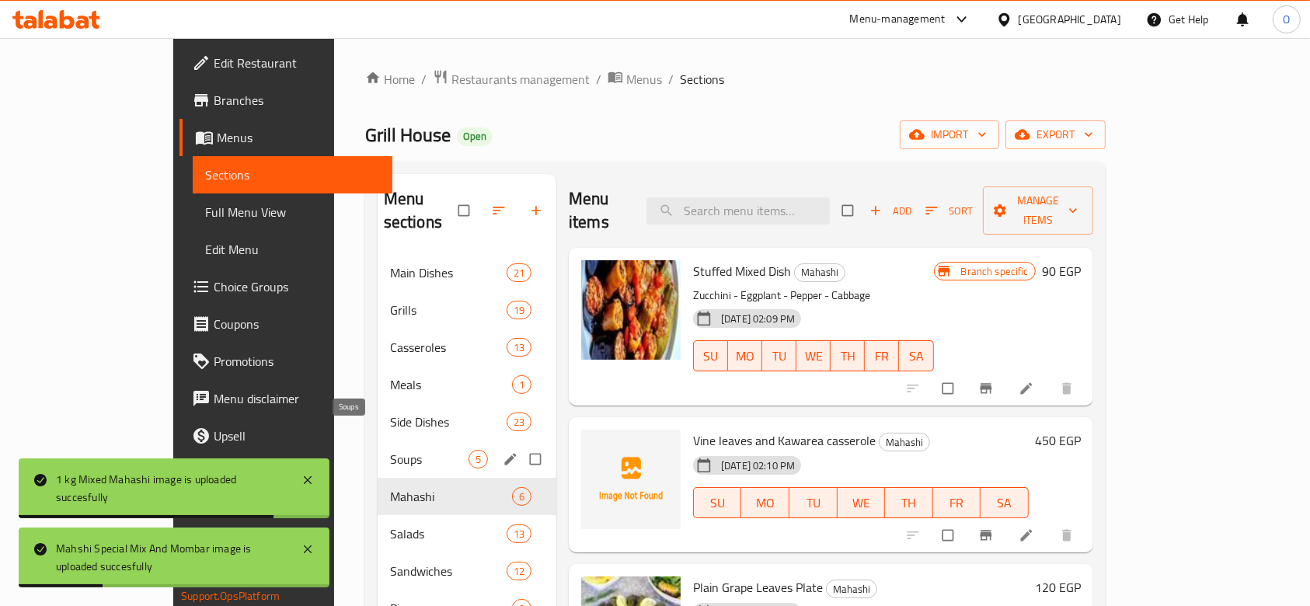
click at [390, 450] on span "Soups" at bounding box center [429, 459] width 78 height 19
